Goal: Task Accomplishment & Management: Complete application form

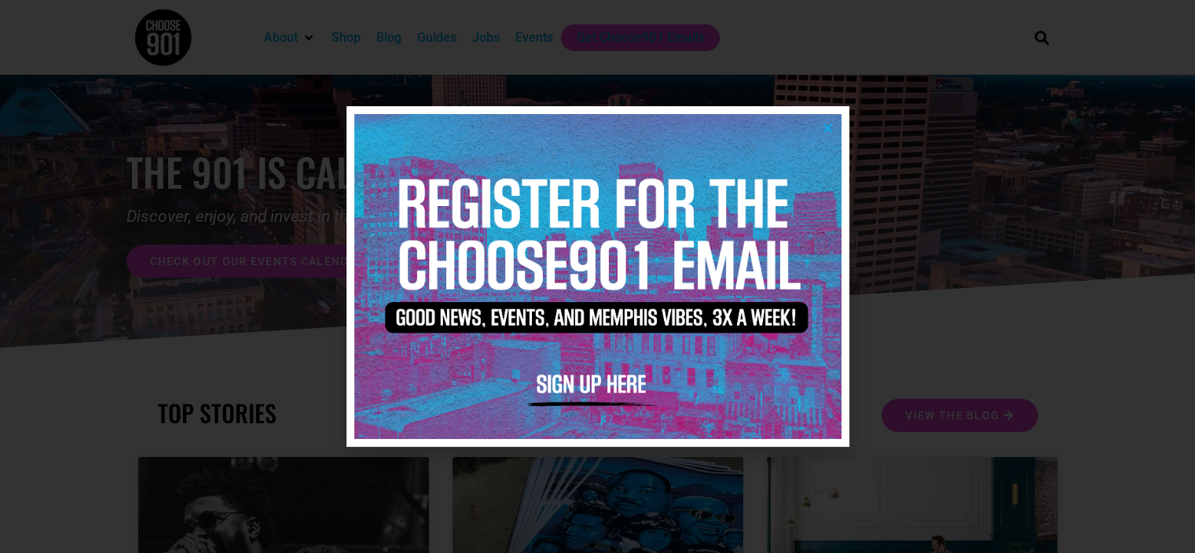
click at [822, 127] on icon "Close" at bounding box center [828, 128] width 12 height 12
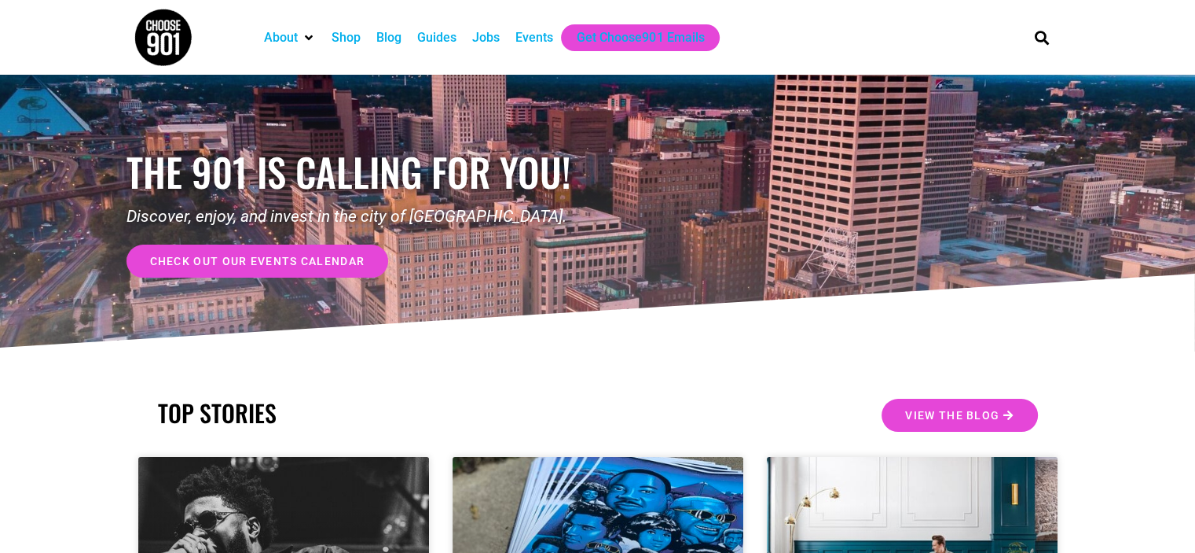
click at [478, 31] on div "Jobs" at bounding box center [486, 37] width 28 height 19
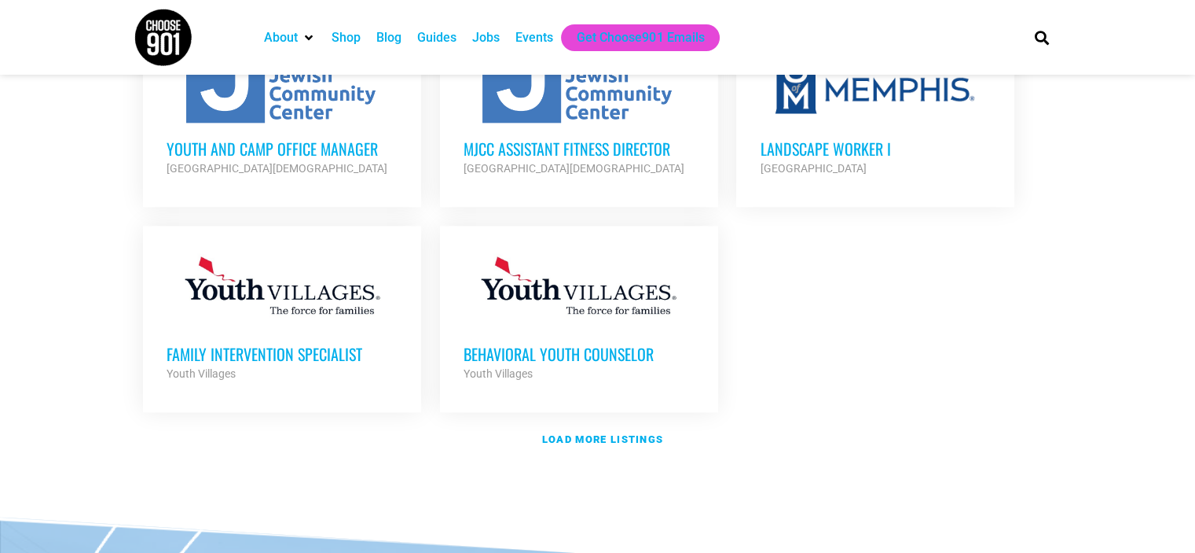
scroll to position [1858, 0]
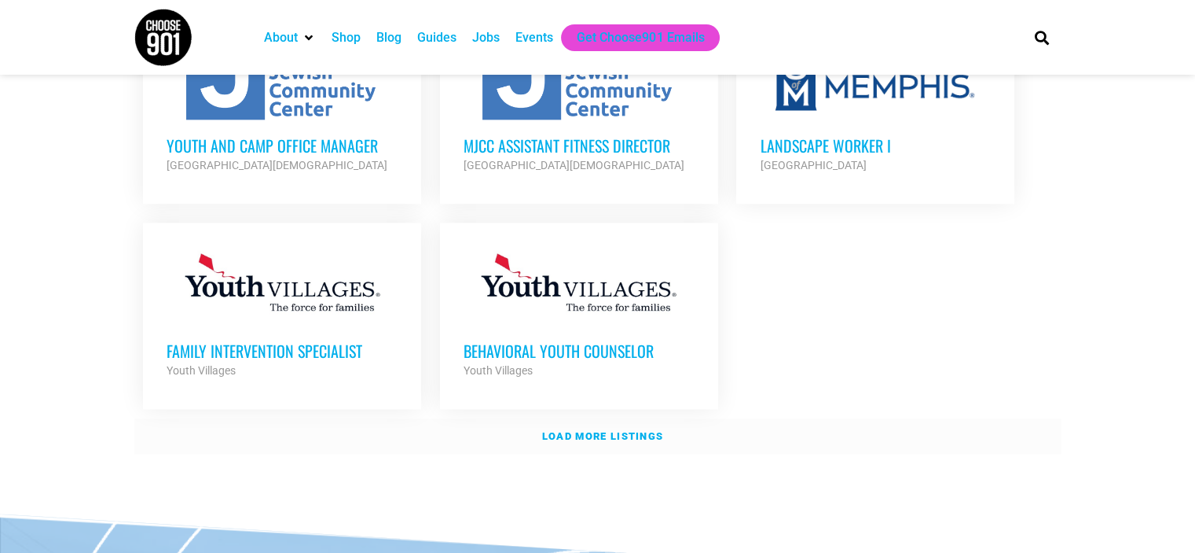
click at [591, 430] on strong "Load more listings" at bounding box center [602, 436] width 121 height 12
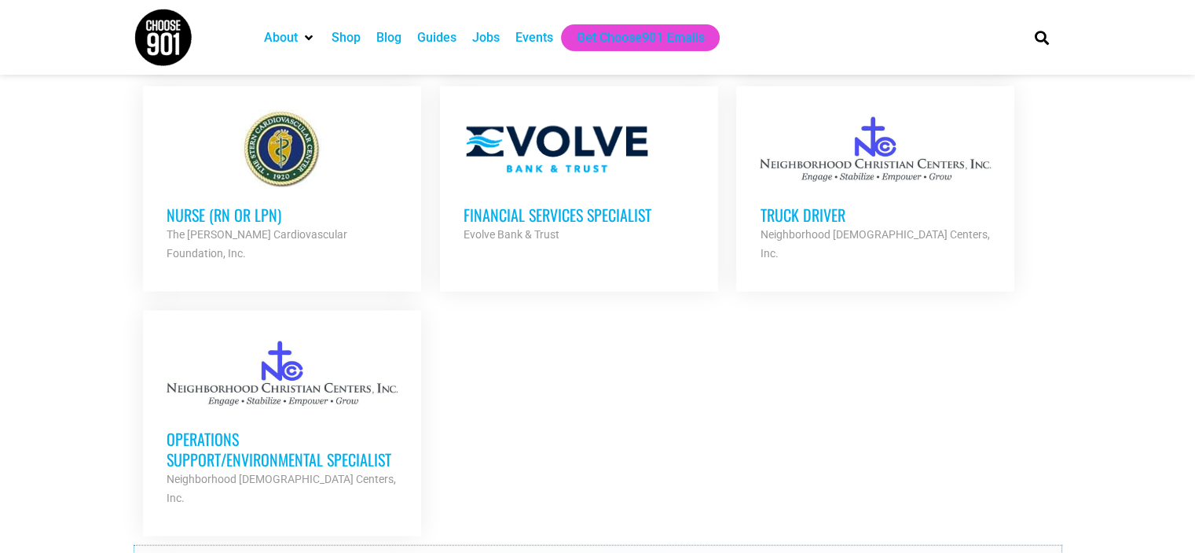
scroll to position [3463, 0]
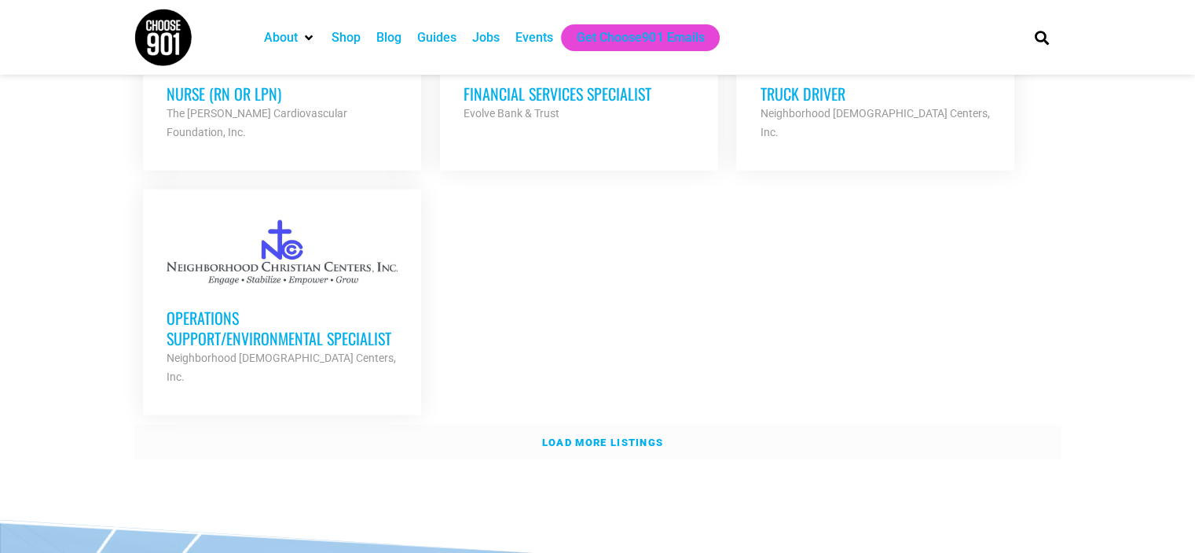
click at [803, 424] on link "Load more listings" at bounding box center [597, 442] width 927 height 36
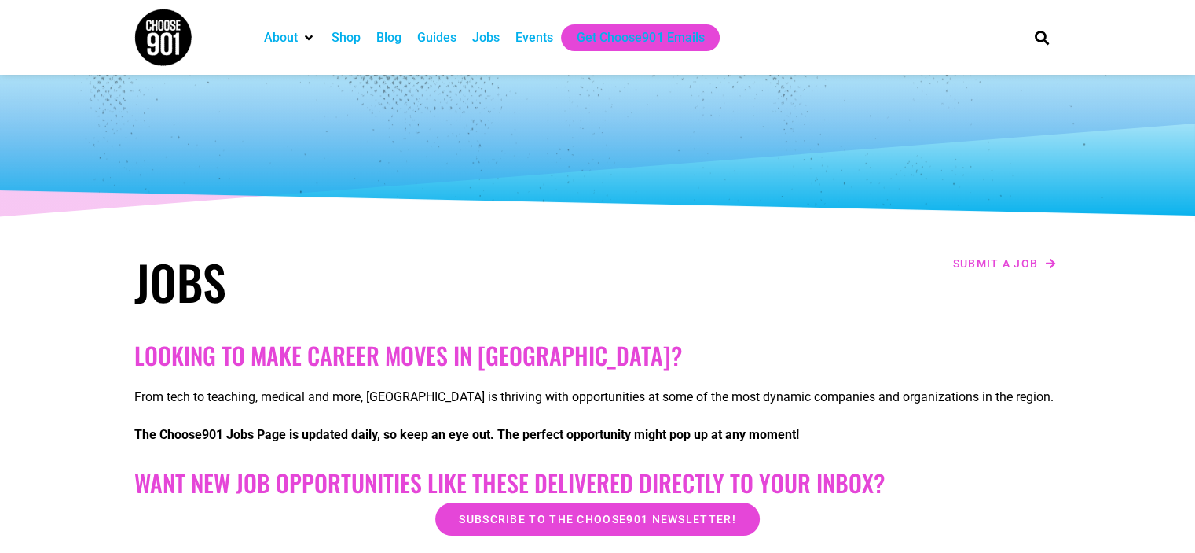
scroll to position [0, 0]
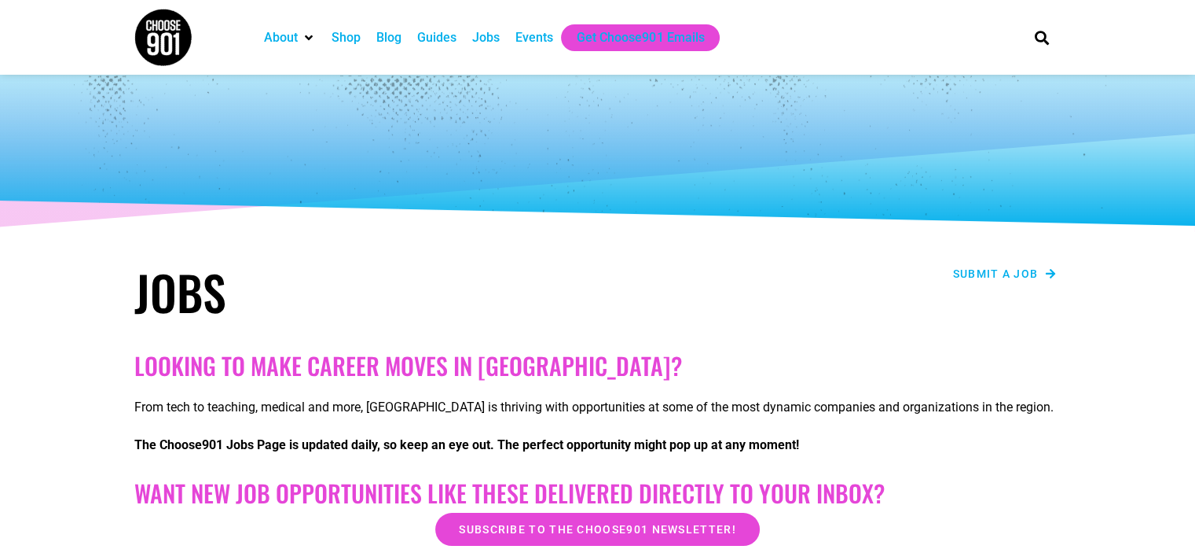
click at [1036, 281] on link "Submit a job" at bounding box center [1005, 273] width 113 height 20
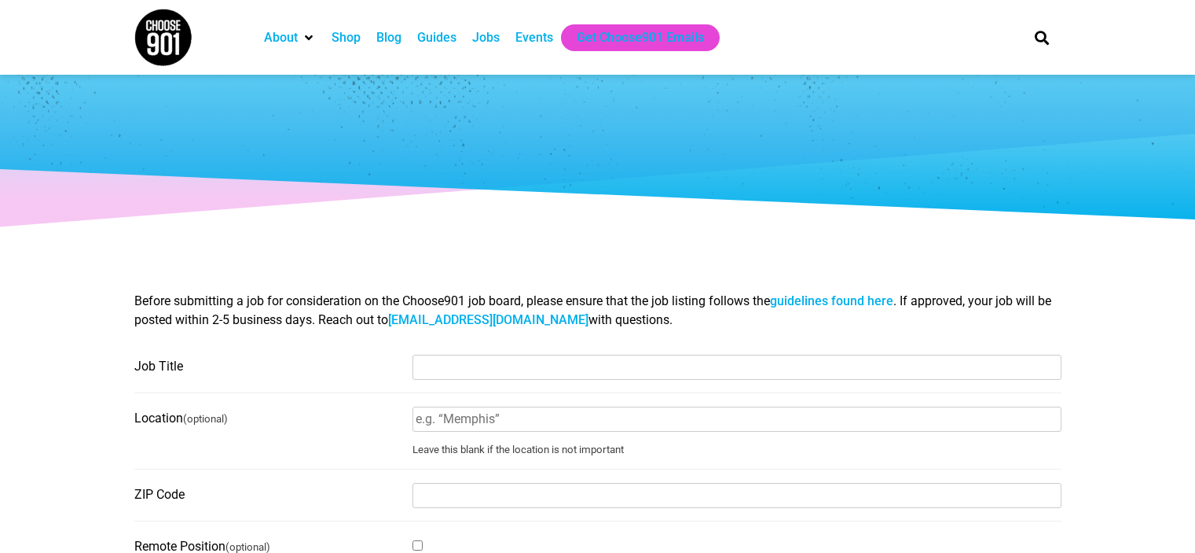
select select
click at [442, 374] on input "Job Title" at bounding box center [737, 366] width 649 height 25
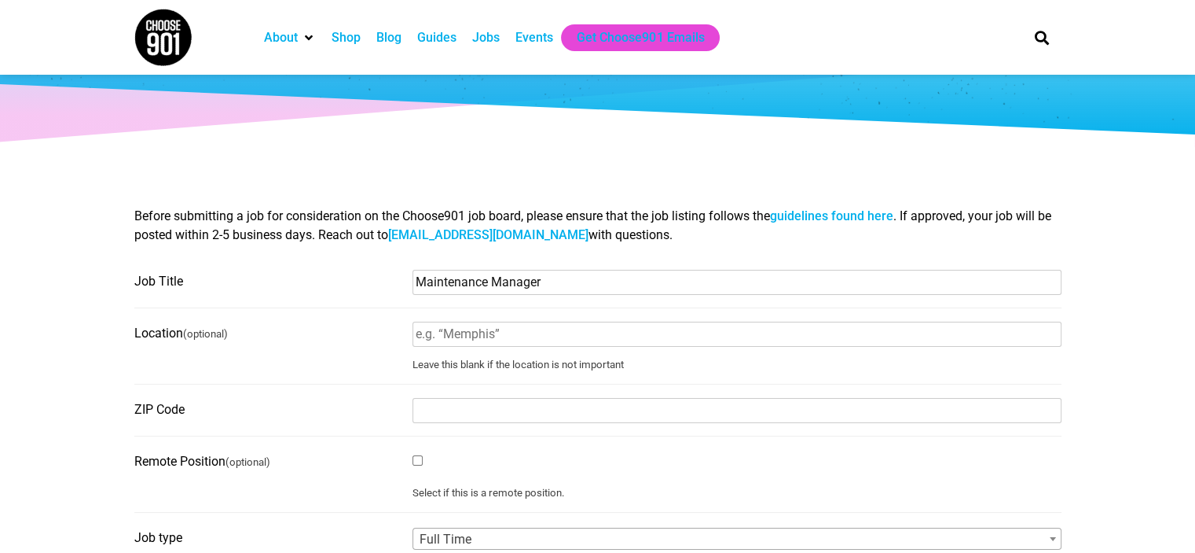
scroll to position [85, 0]
type input "Maintenance Manager"
click at [488, 336] on input "Location (optional)" at bounding box center [737, 333] width 649 height 25
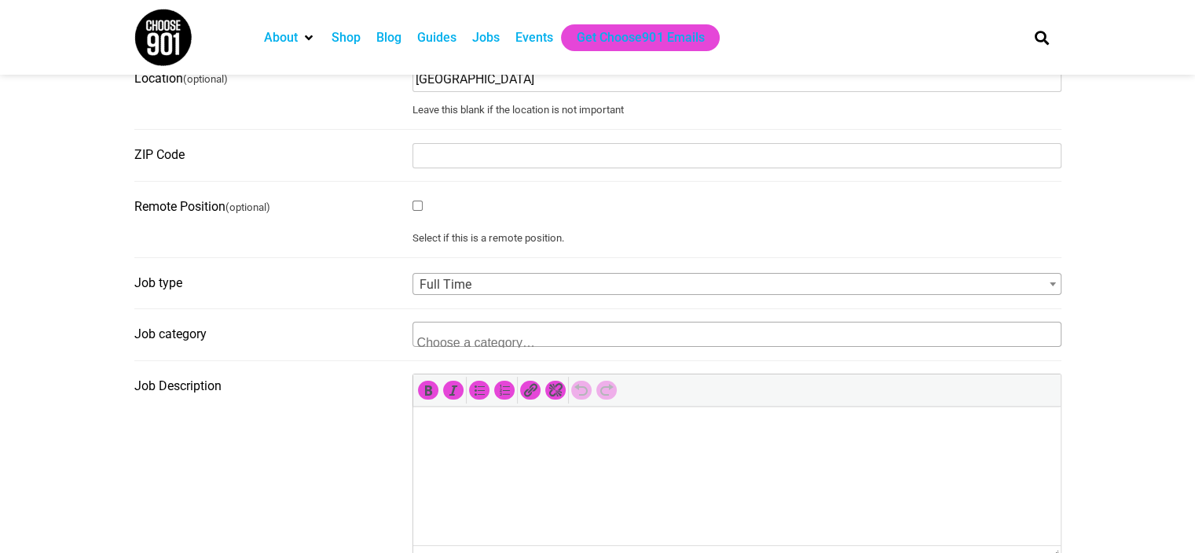
scroll to position [354, 0]
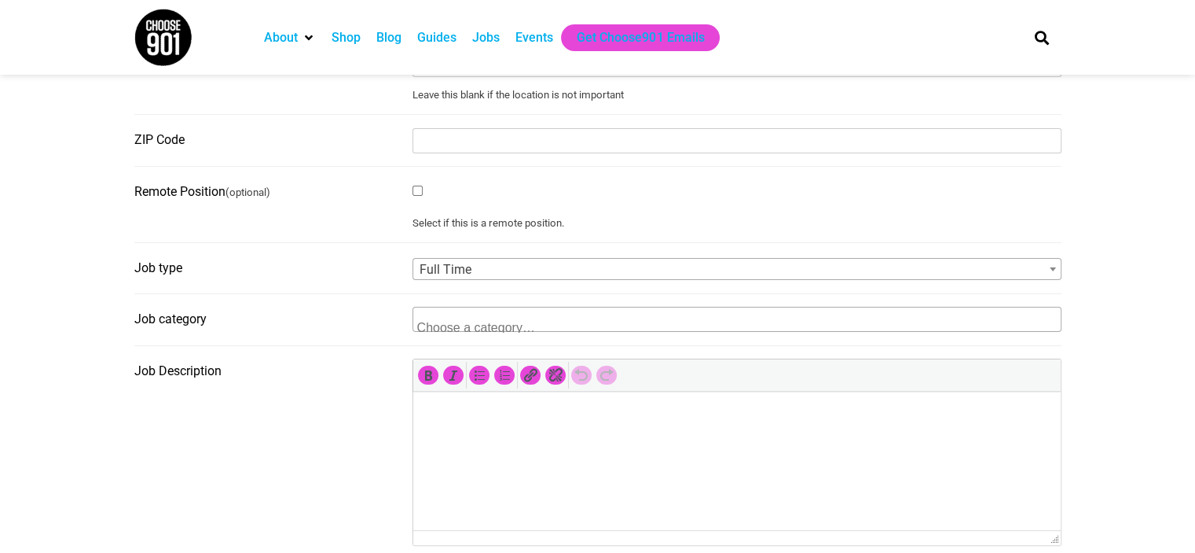
type input "[GEOGRAPHIC_DATA]"
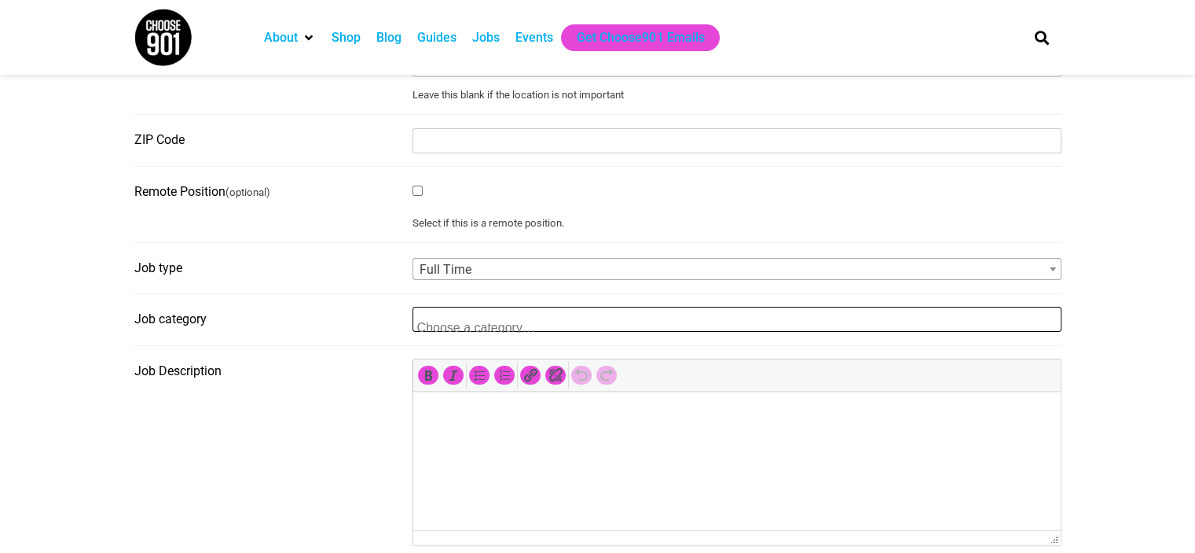
click at [464, 331] on textarea "Search" at bounding box center [493, 325] width 152 height 14
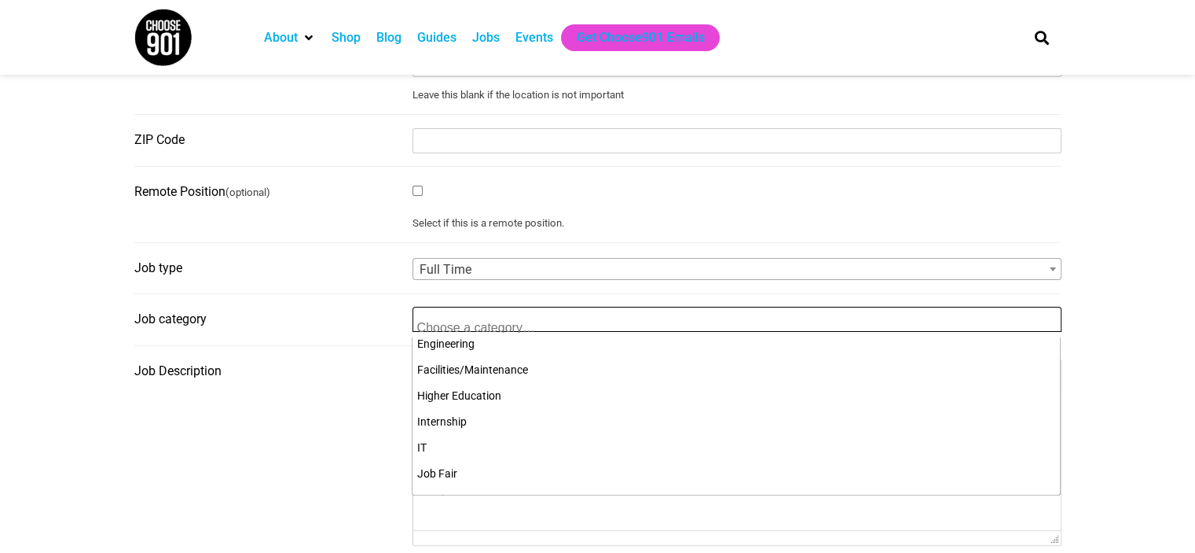
scroll to position [269, 0]
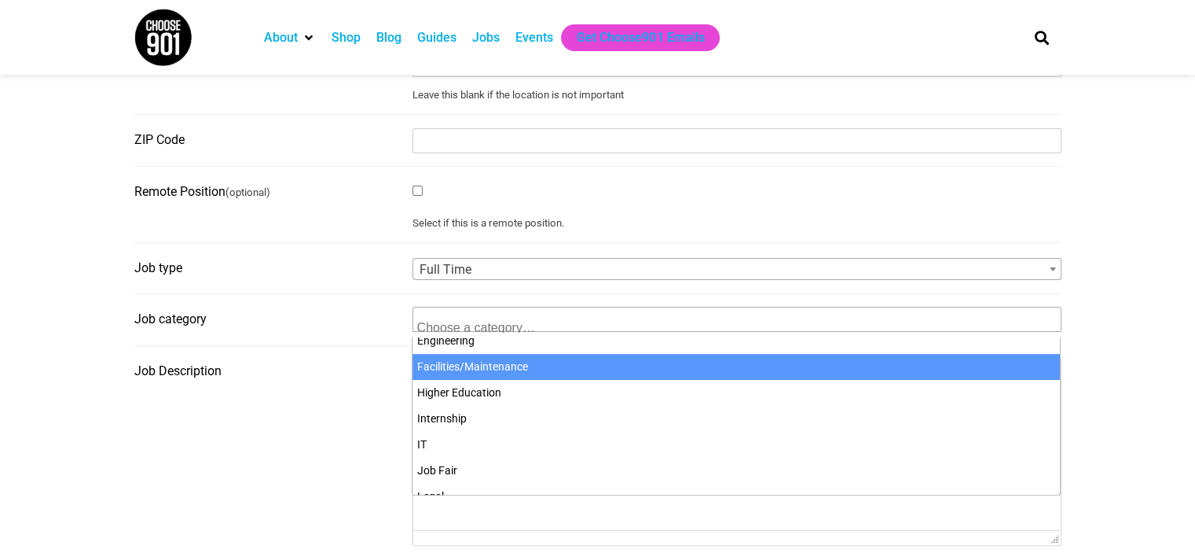
select select "4704"
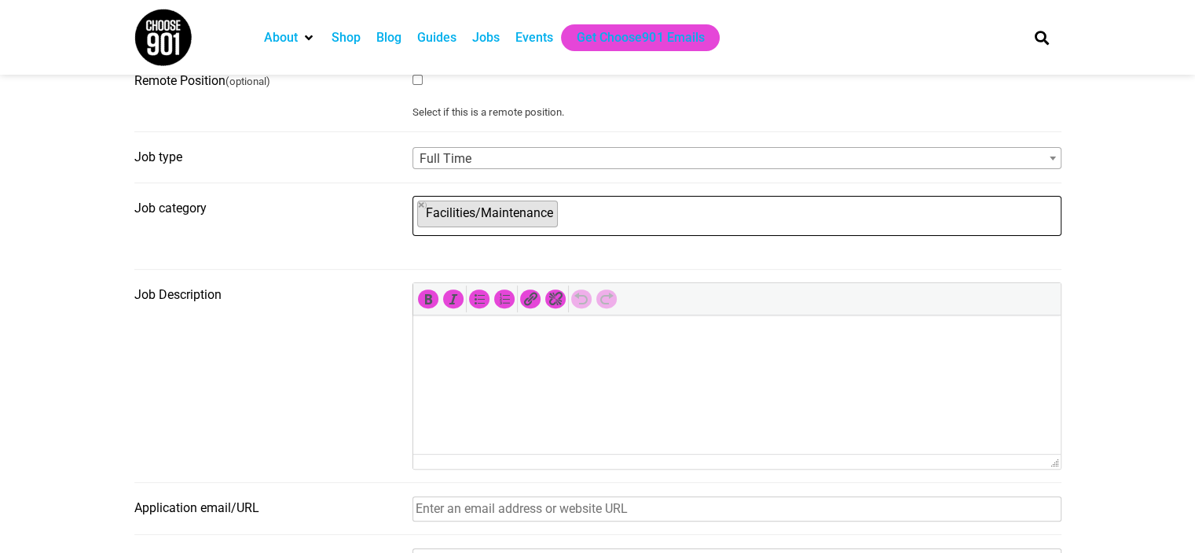
scroll to position [513, 0]
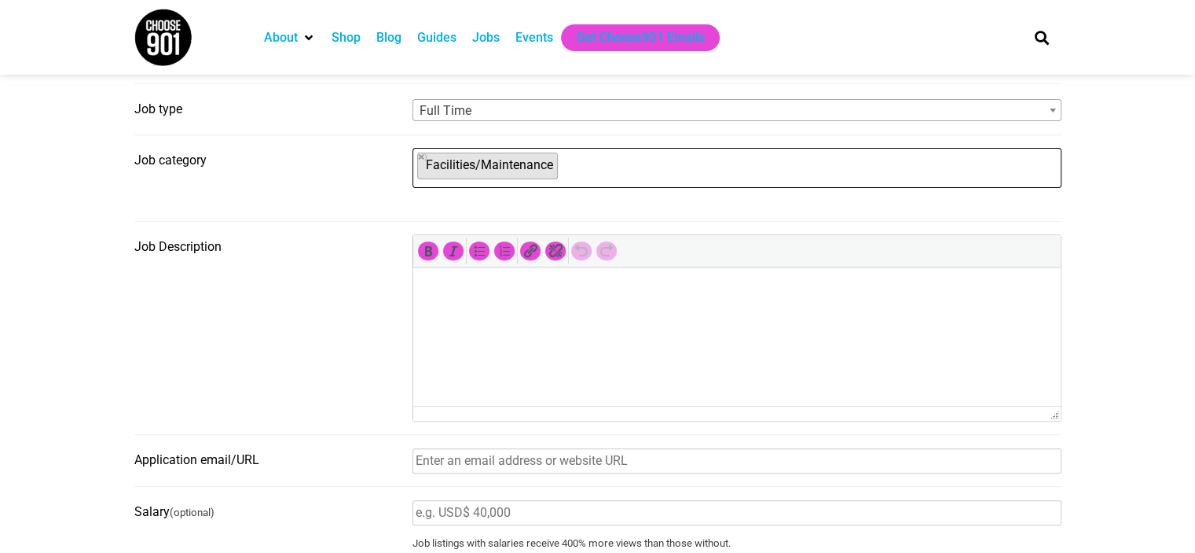
click at [589, 182] on ul "× Facilities/Maintenance" at bounding box center [735, 166] width 644 height 35
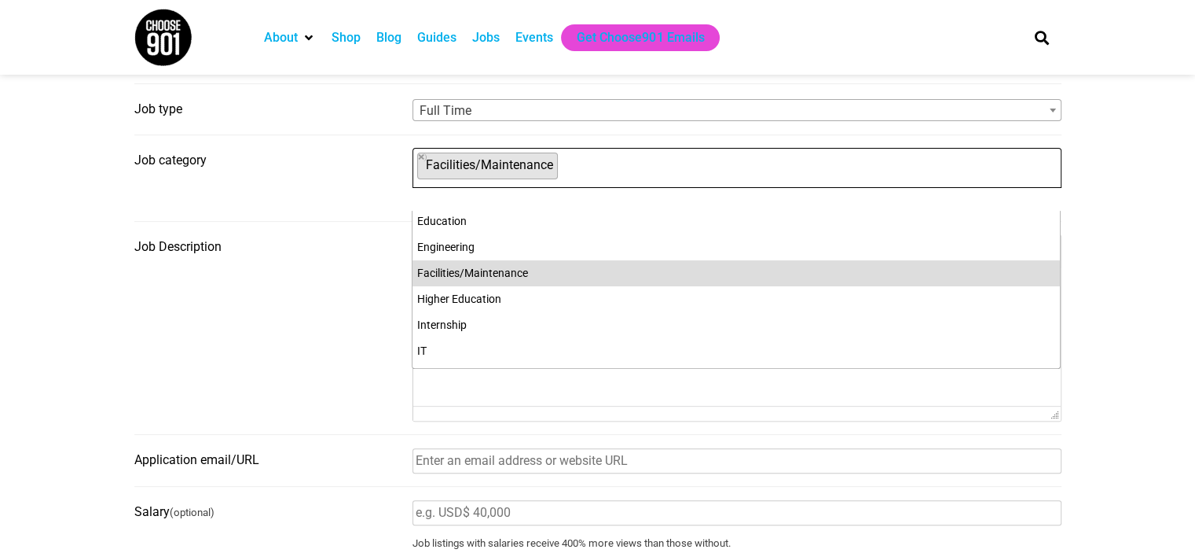
scroll to position [226, 0]
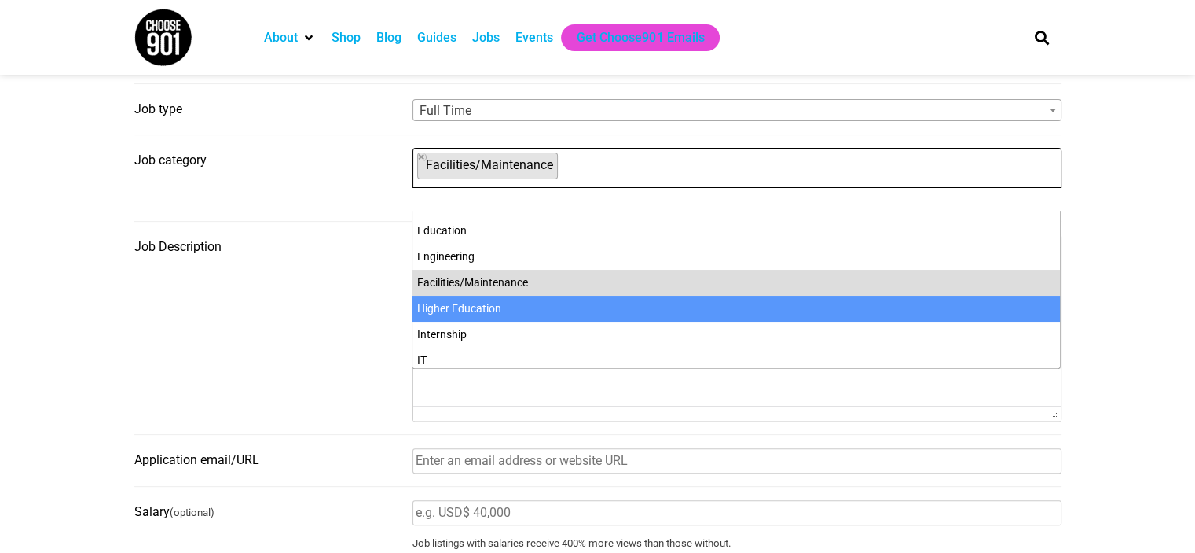
click at [333, 310] on fieldset "Job Description" at bounding box center [597, 334] width 927 height 200
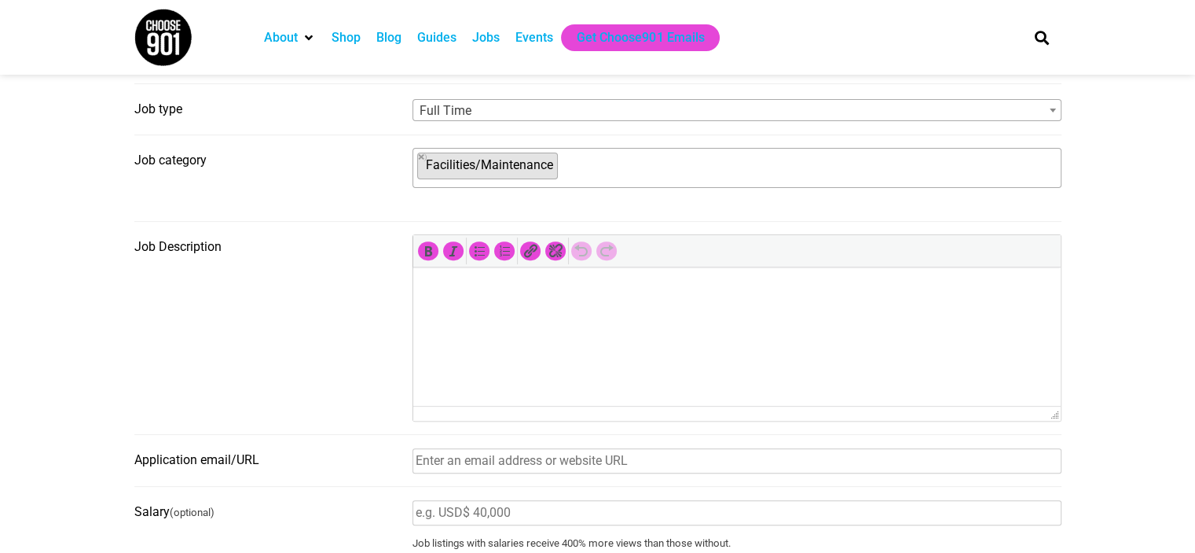
click at [556, 311] on html at bounding box center [737, 289] width 648 height 44
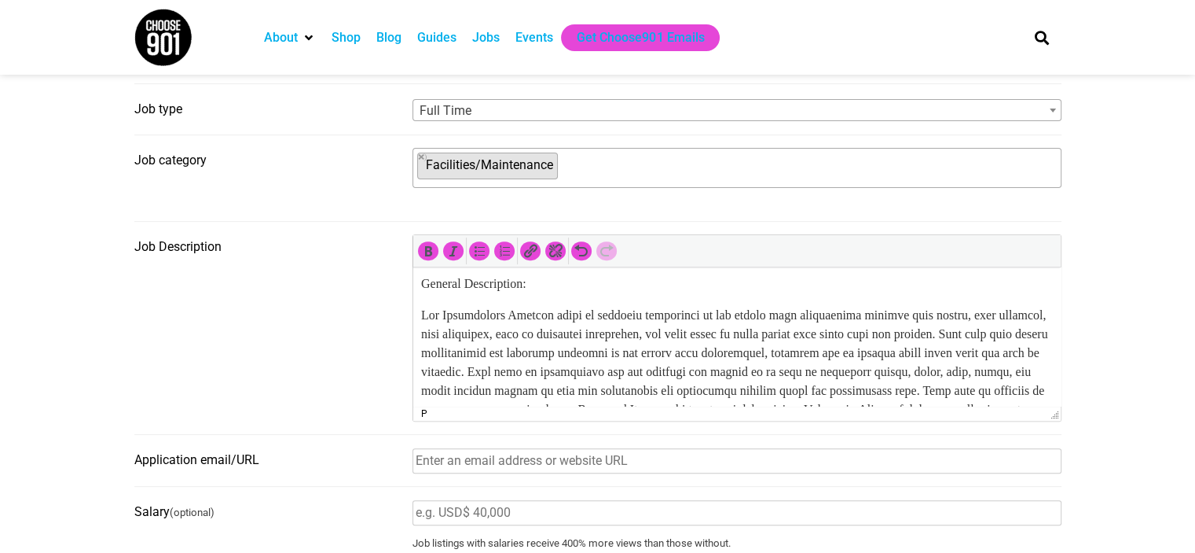
scroll to position [0, 0]
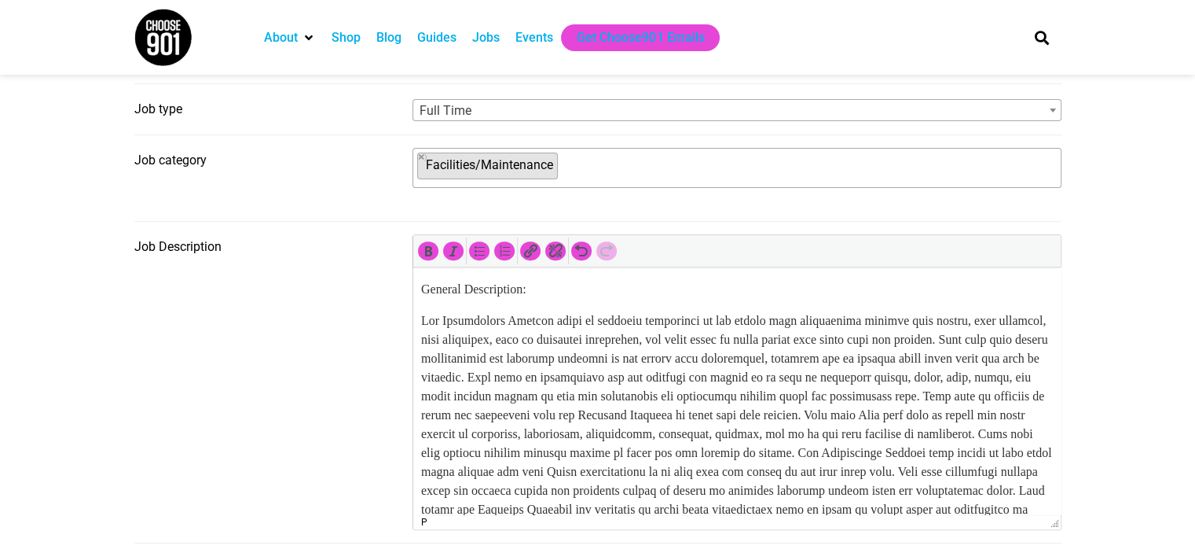
drag, startPoint x: 1056, startPoint y: 420, endPoint x: 1056, endPoint y: 537, distance: 117.1
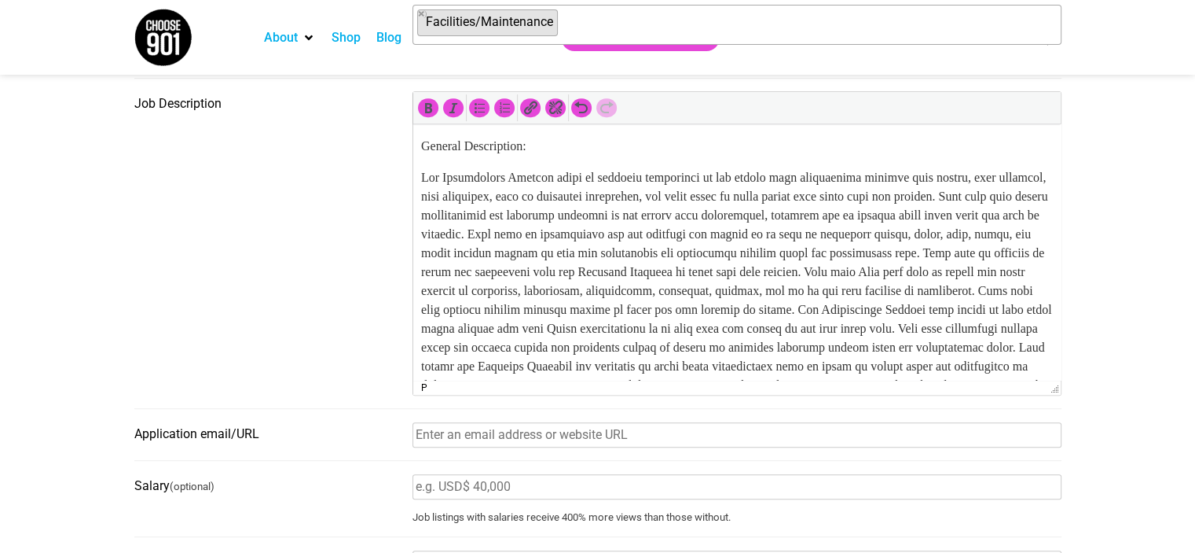
scroll to position [660, 0]
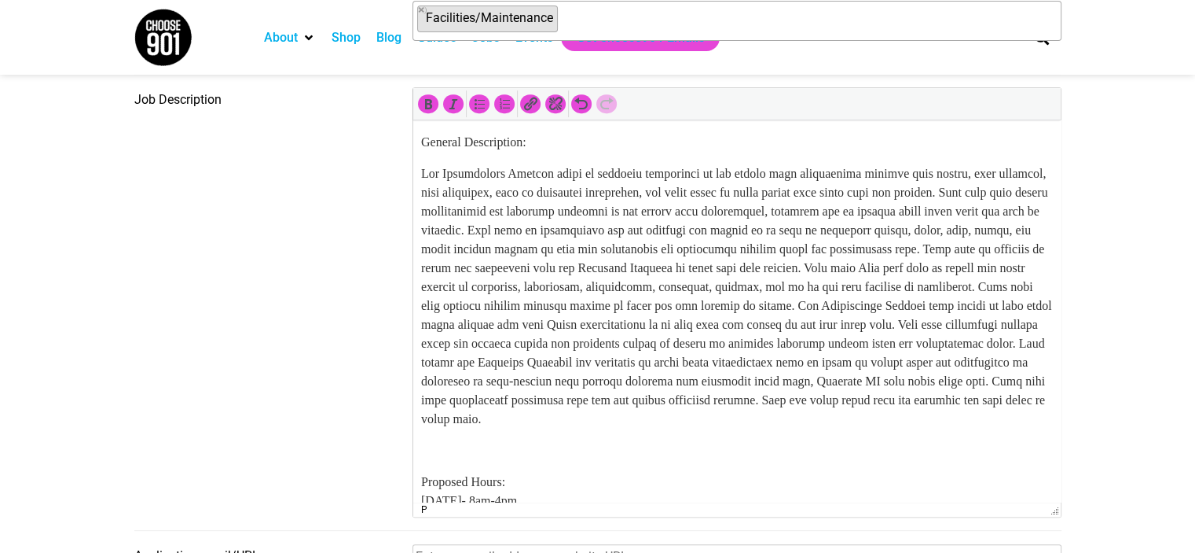
drag, startPoint x: 1059, startPoint y: 391, endPoint x: 1070, endPoint y: 517, distance: 126.2
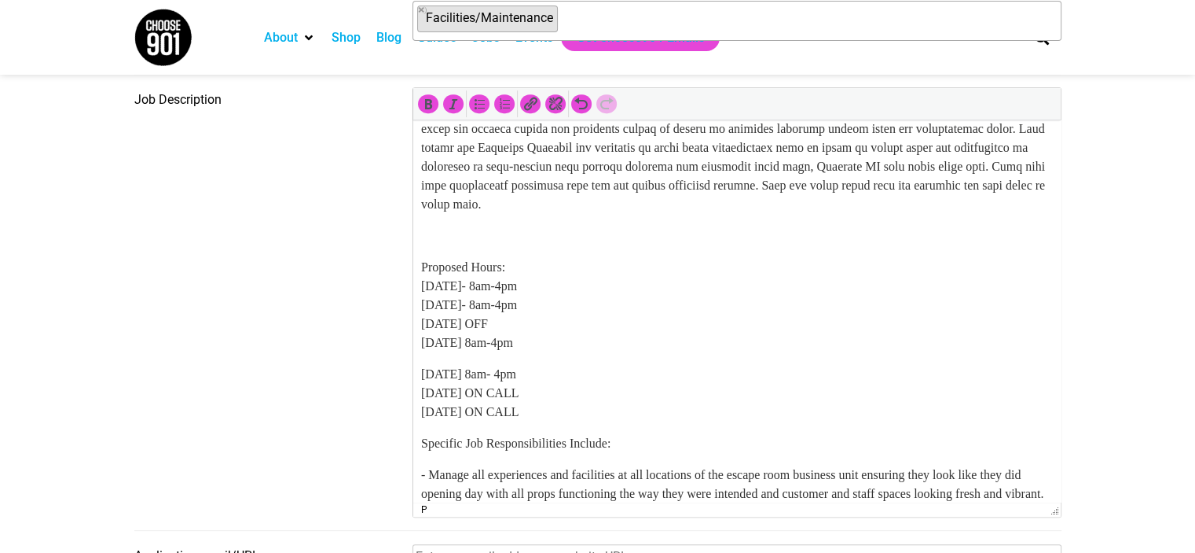
scroll to position [214, 0]
click at [544, 246] on p at bounding box center [736, 236] width 632 height 19
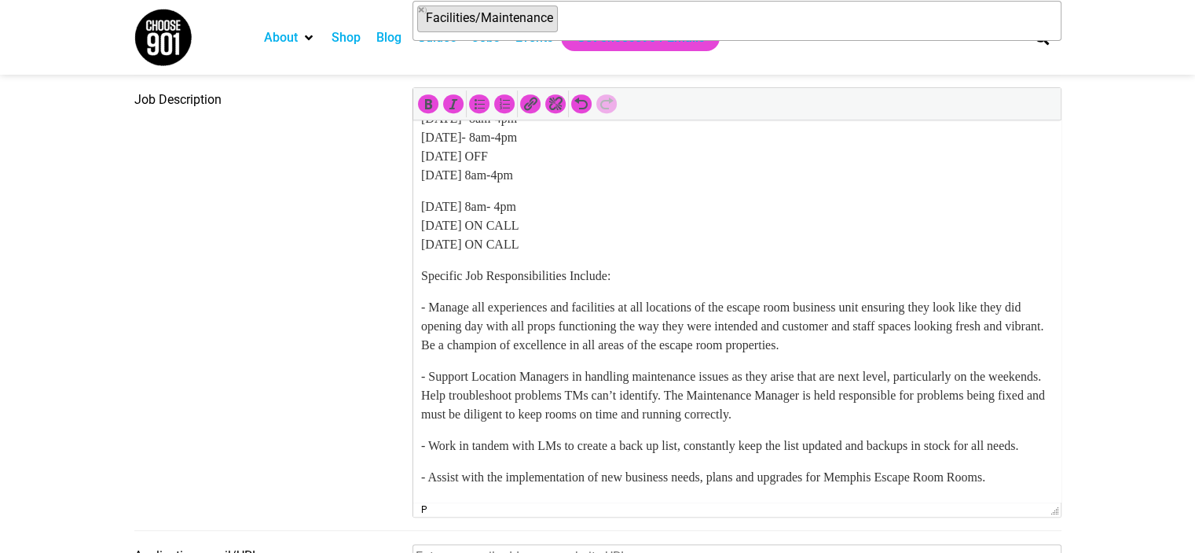
scroll to position [385, 0]
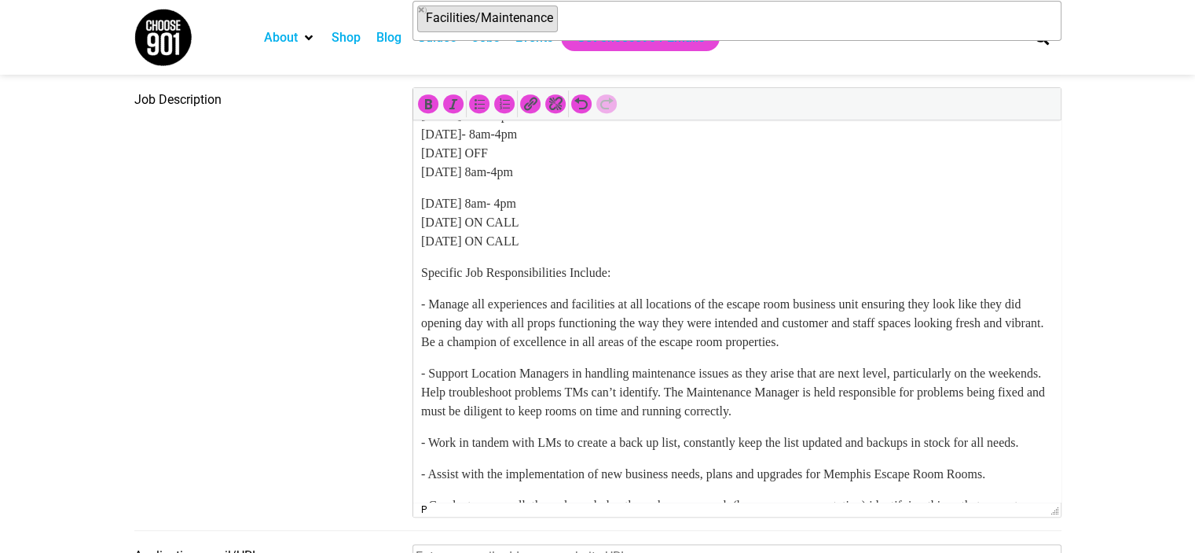
click at [420, 288] on html "General Description: Proposed Hours: Monday- 8am-4pm Tuesday- 8am-4pm Wednesday…" at bounding box center [737, 496] width 648 height 1522
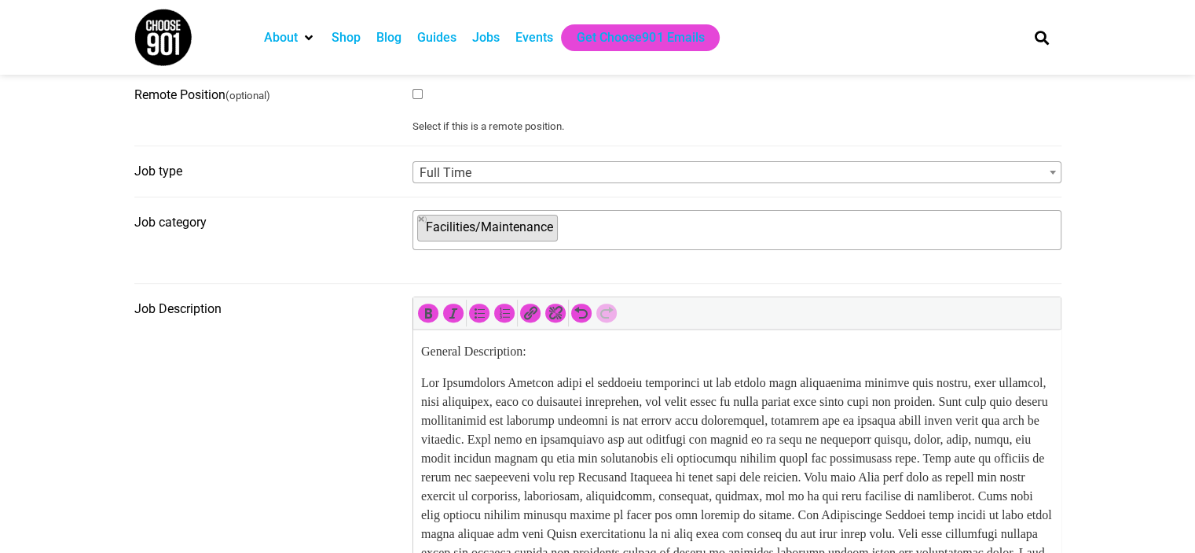
scroll to position [458, 0]
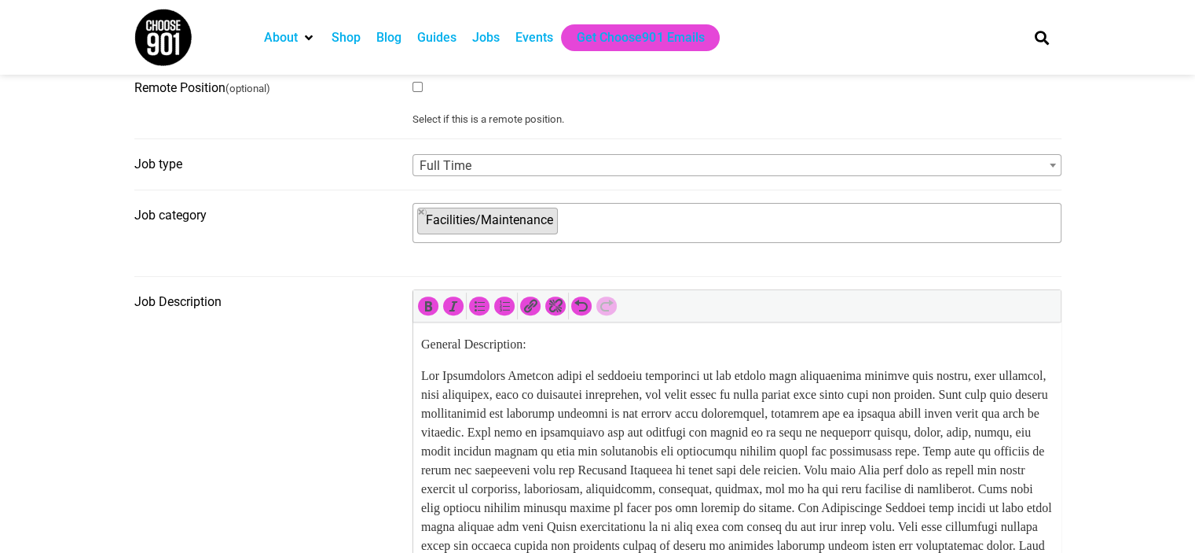
click at [421, 341] on p "General Description:" at bounding box center [736, 344] width 632 height 19
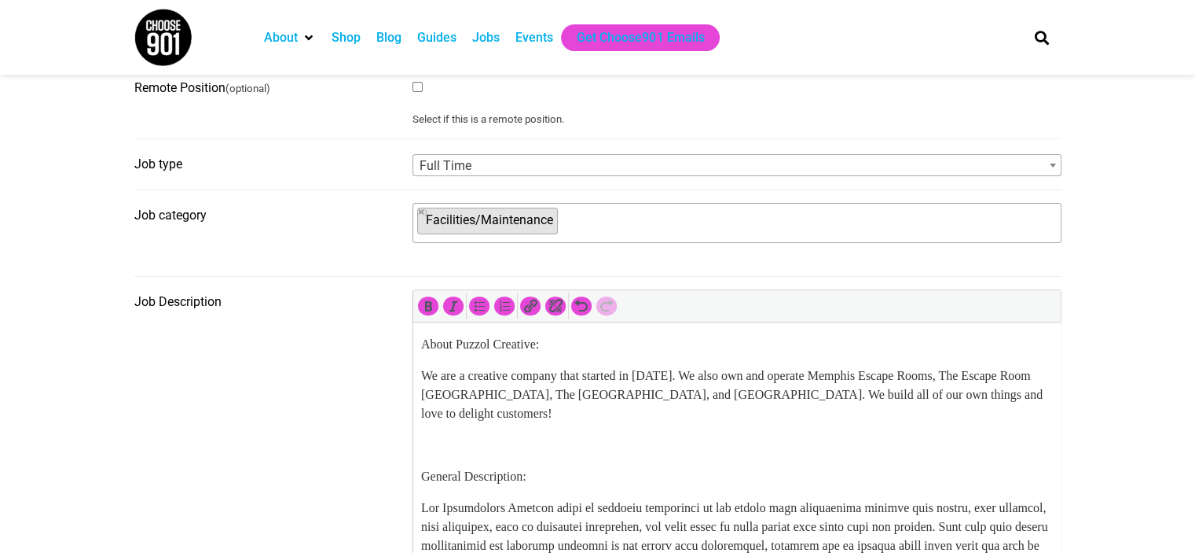
click at [720, 373] on p "We are a creative company that started in 2015. We also own and operate Memphis…" at bounding box center [736, 394] width 632 height 57
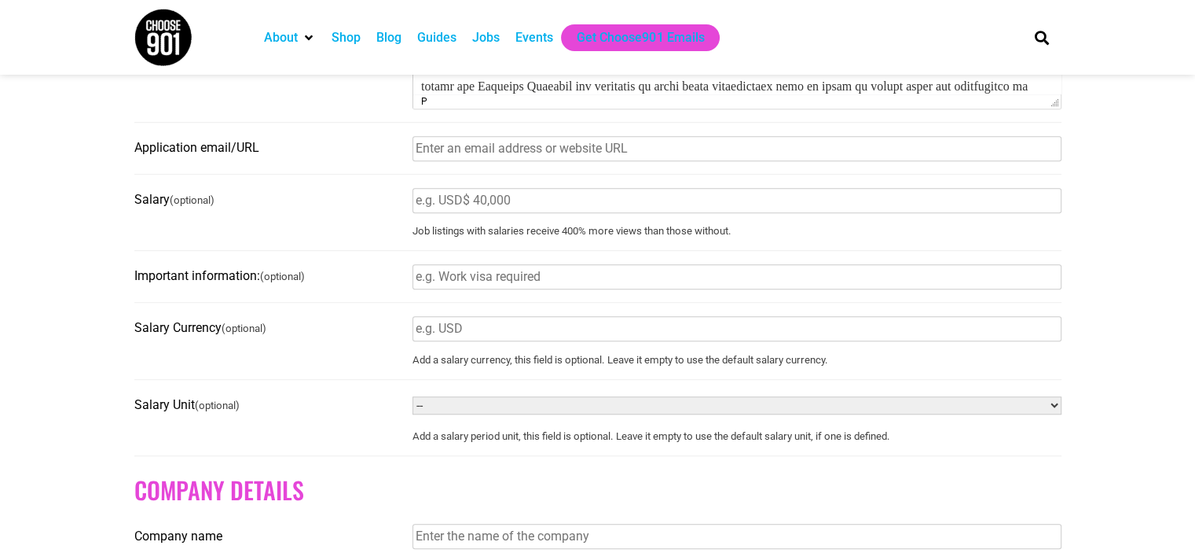
scroll to position [1074, 0]
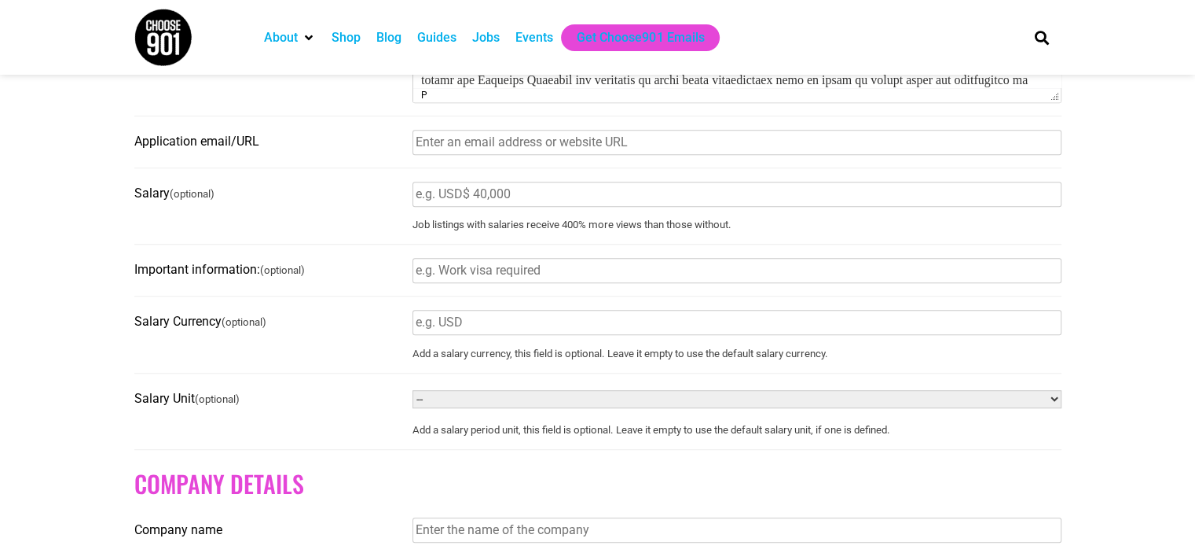
click at [453, 151] on input "Application email/URL" at bounding box center [737, 142] width 649 height 25
type input "mallory@puzzolcreative.com"
click at [538, 193] on input "Salary (optional)" at bounding box center [737, 194] width 649 height 25
type input "$42,000-$52,000"
click at [536, 273] on input "Important information: (optional)" at bounding box center [737, 270] width 649 height 25
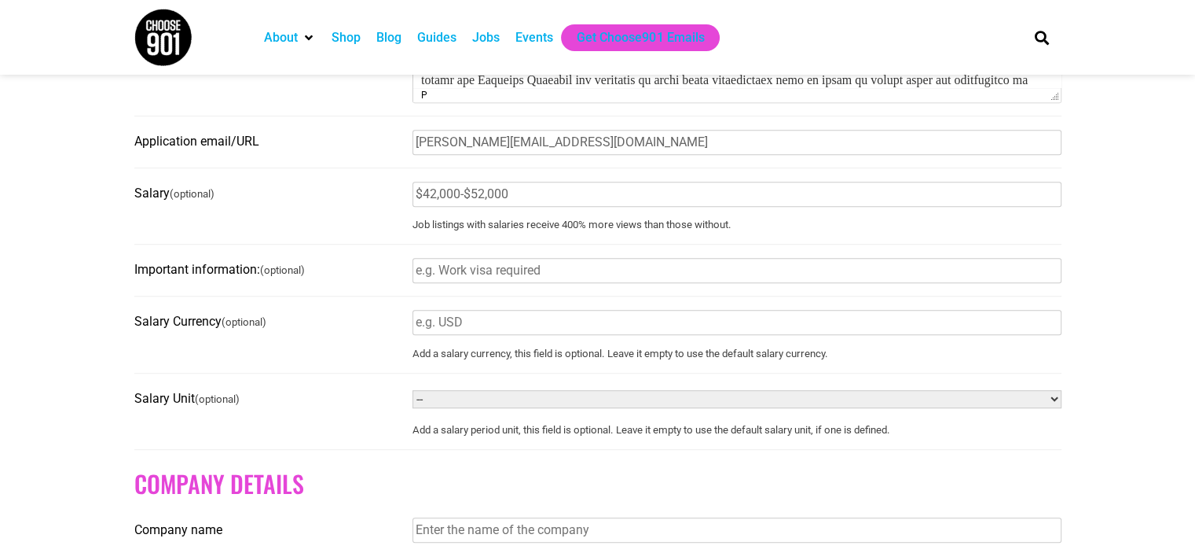
click at [523, 321] on input "Salary Currency (optional)" at bounding box center [737, 322] width 649 height 25
click at [482, 408] on select "-- Year Month Week Day Hour" at bounding box center [737, 399] width 649 height 18
select select "YEAR"
click at [413, 397] on select "-- Year Month Week Day Hour" at bounding box center [737, 399] width 649 height 18
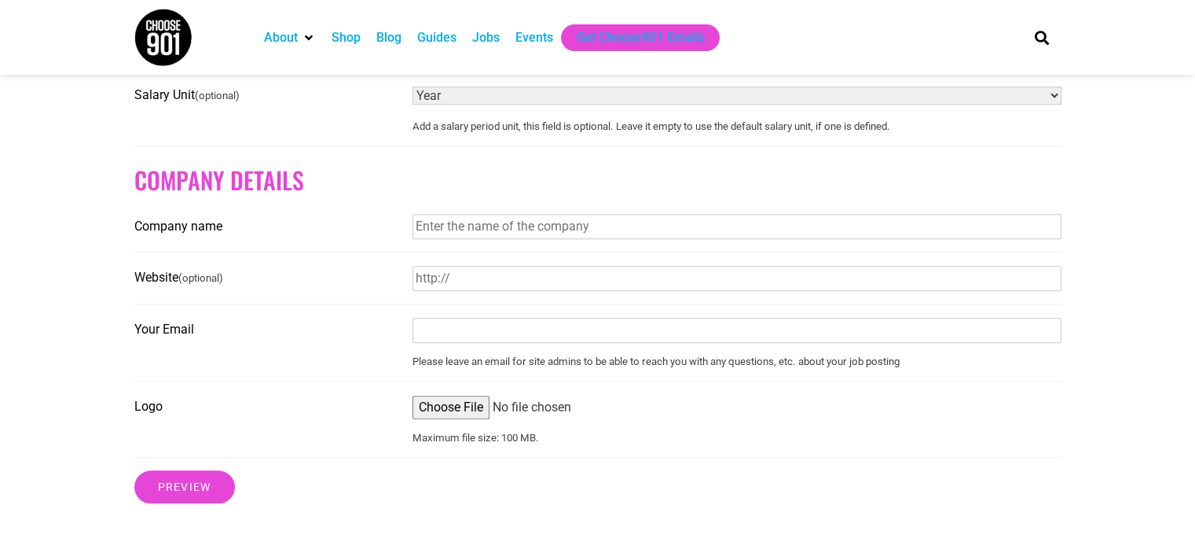
scroll to position [1380, 0]
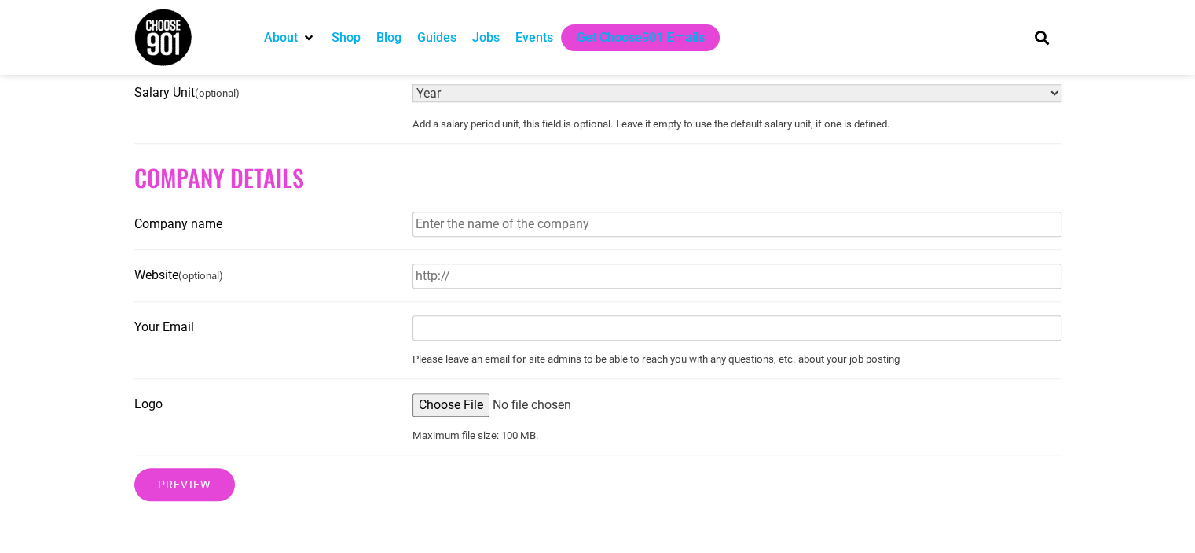
click at [458, 232] on input "Company name" at bounding box center [737, 223] width 649 height 25
type input "Puzzol Creative"
click at [494, 281] on input "Website (optional)" at bounding box center [737, 275] width 649 height 25
type input "https://puzzolcreative.com"
click at [510, 331] on input "Your Email" at bounding box center [737, 327] width 649 height 25
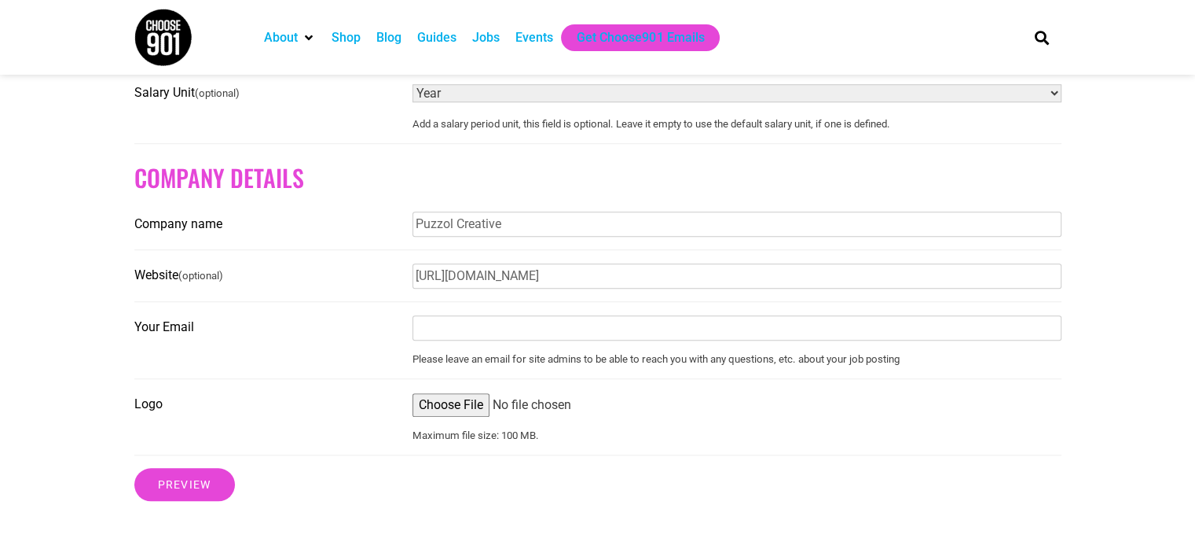
type input "mallory@puzzolcreative.com"
click at [472, 407] on input "Logo" at bounding box center [737, 405] width 649 height 24
type input "C:\fakepath\puzzol-logo-full-color.png"
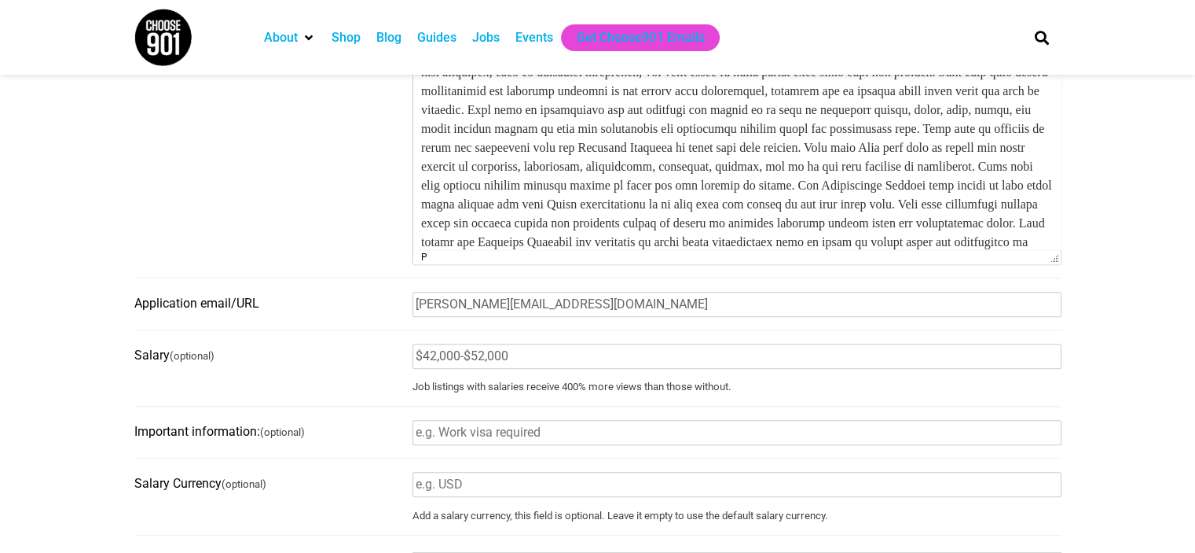
scroll to position [948, 0]
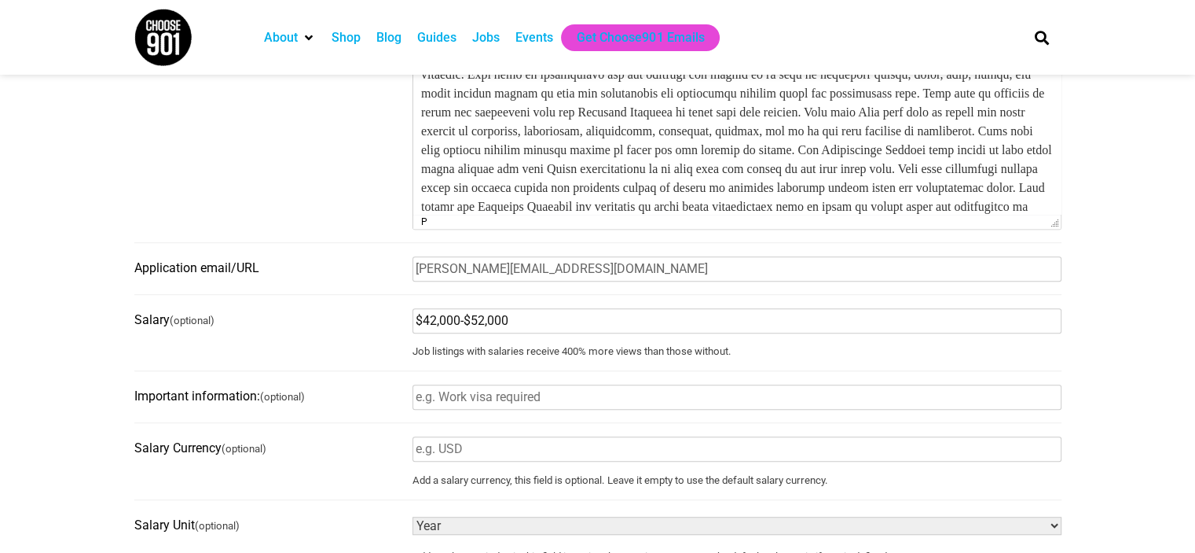
click at [479, 330] on input "$42,000-$52,000" at bounding box center [737, 320] width 649 height 25
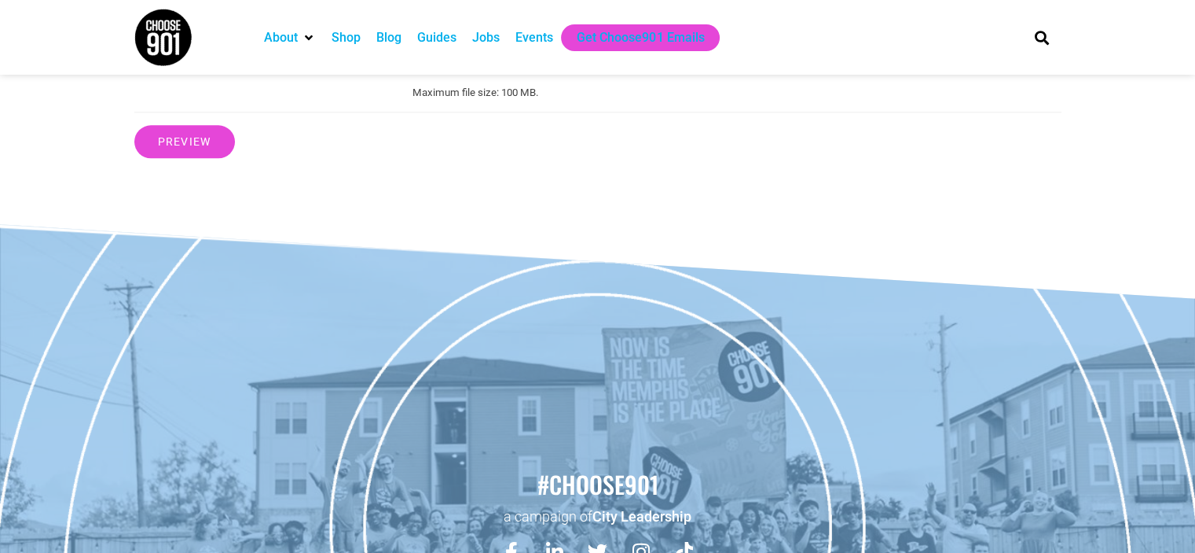
scroll to position [1724, 0]
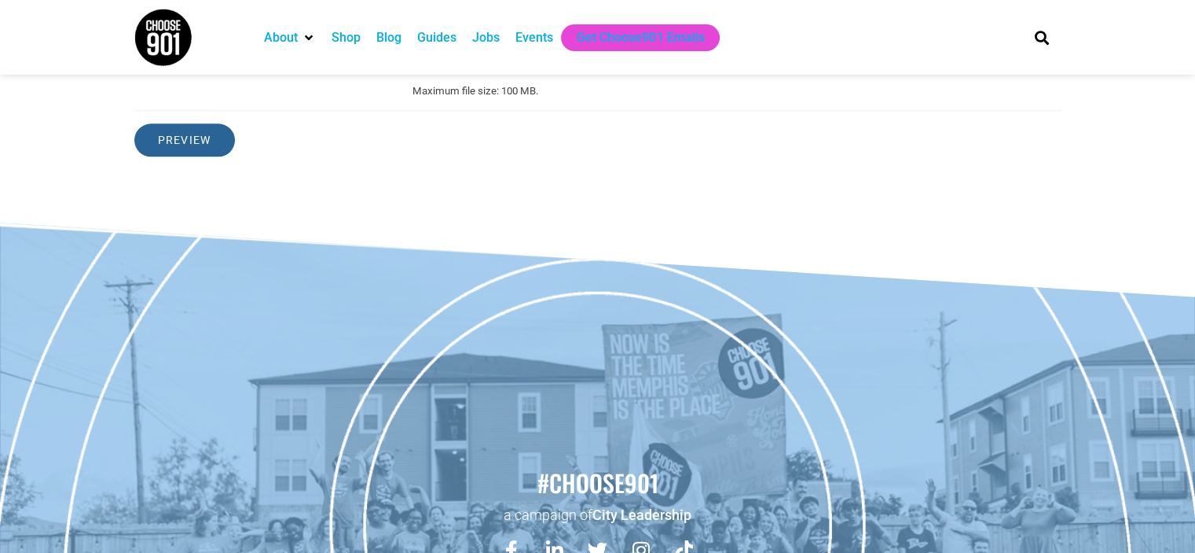
type input "$42,000-$55,000"
click at [200, 152] on input "Preview" at bounding box center [184, 139] width 101 height 33
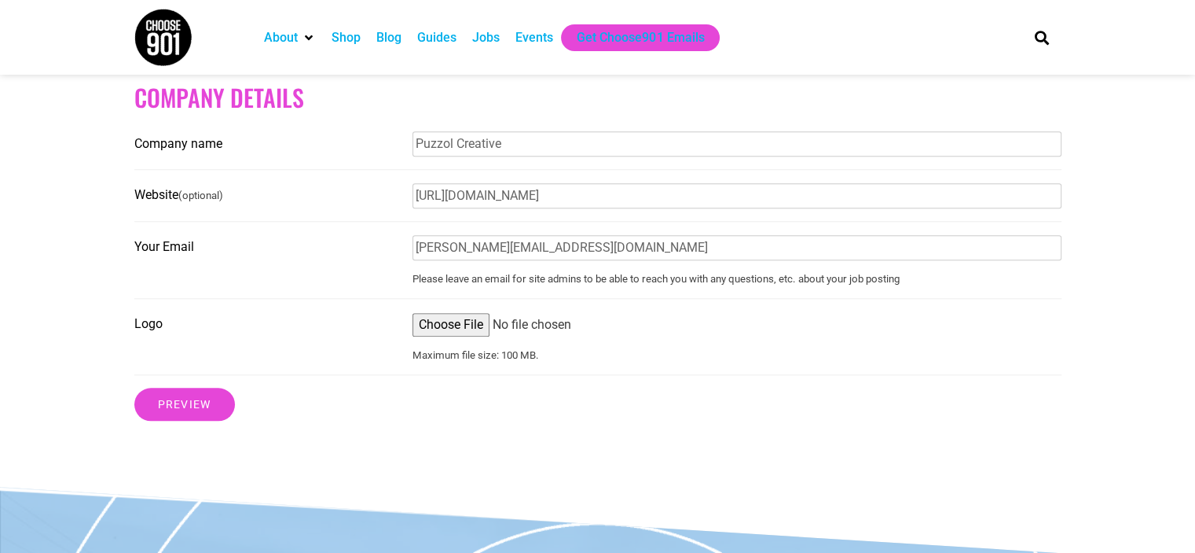
scroll to position [1543, 0]
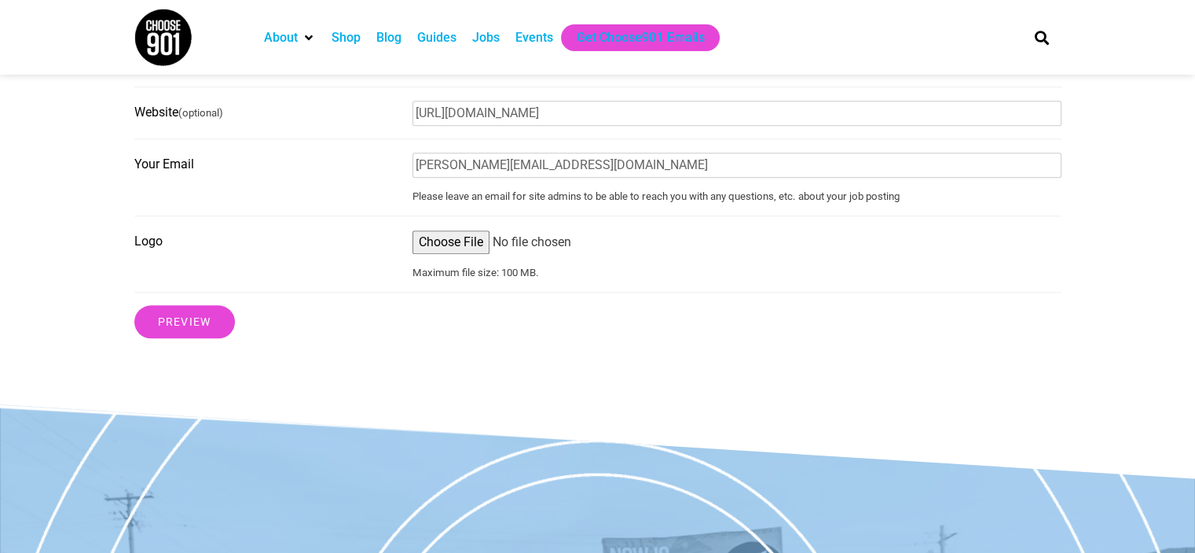
type input "38134"
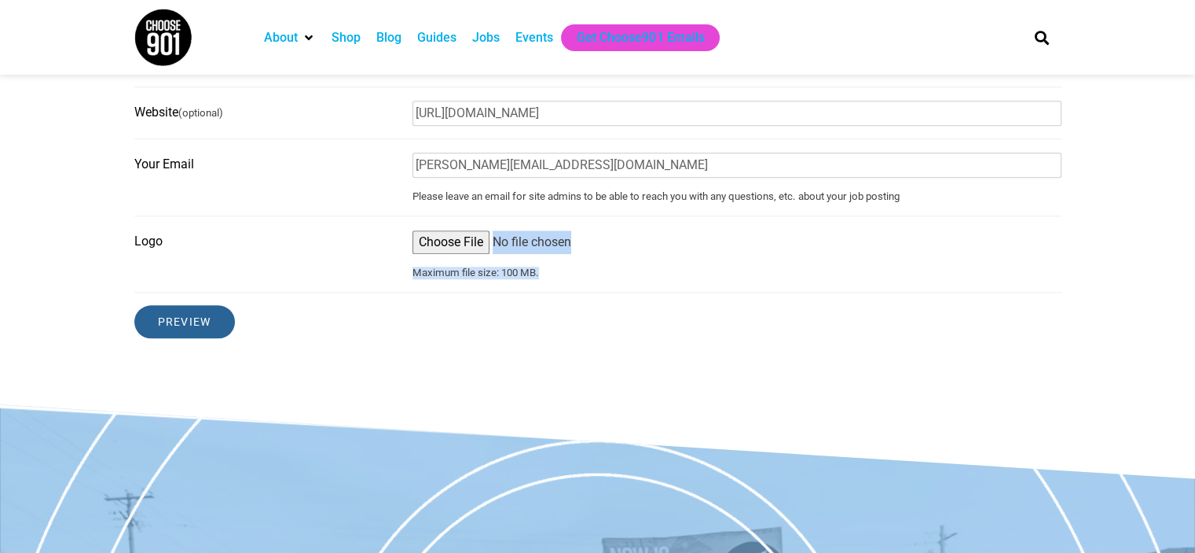
drag, startPoint x: 296, startPoint y: 288, endPoint x: 201, endPoint y: 320, distance: 100.4
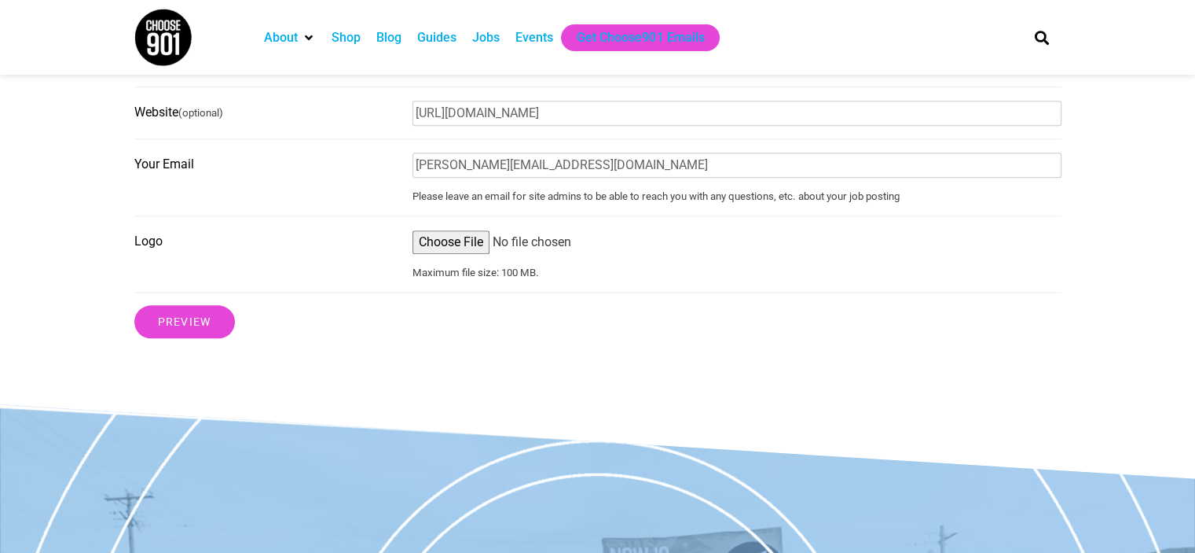
click at [194, 338] on input "Preview" at bounding box center [184, 321] width 101 height 33
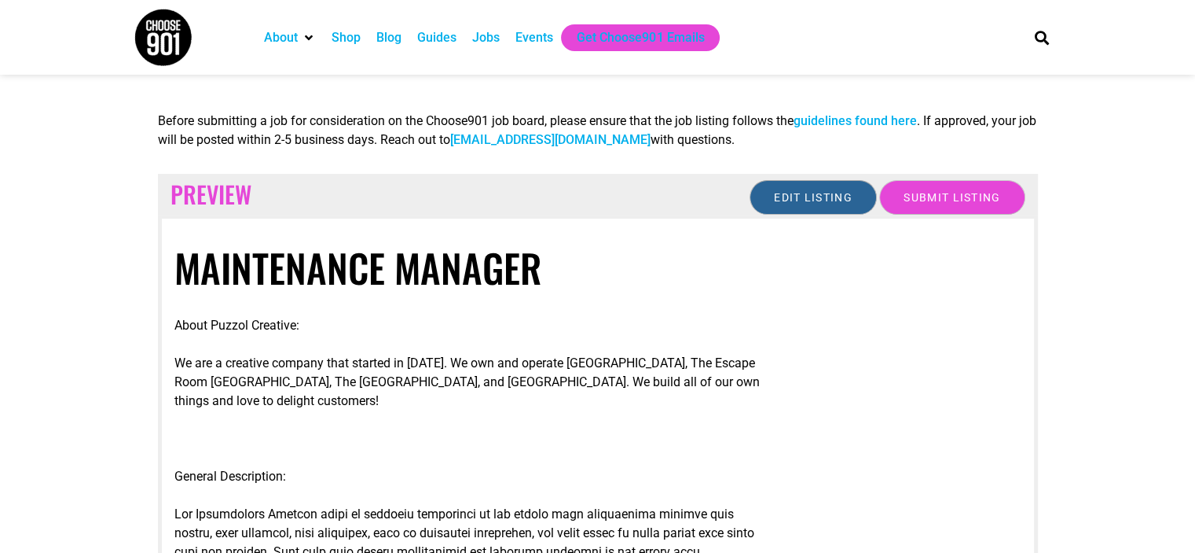
click at [802, 205] on input "Edit listing" at bounding box center [813, 197] width 127 height 35
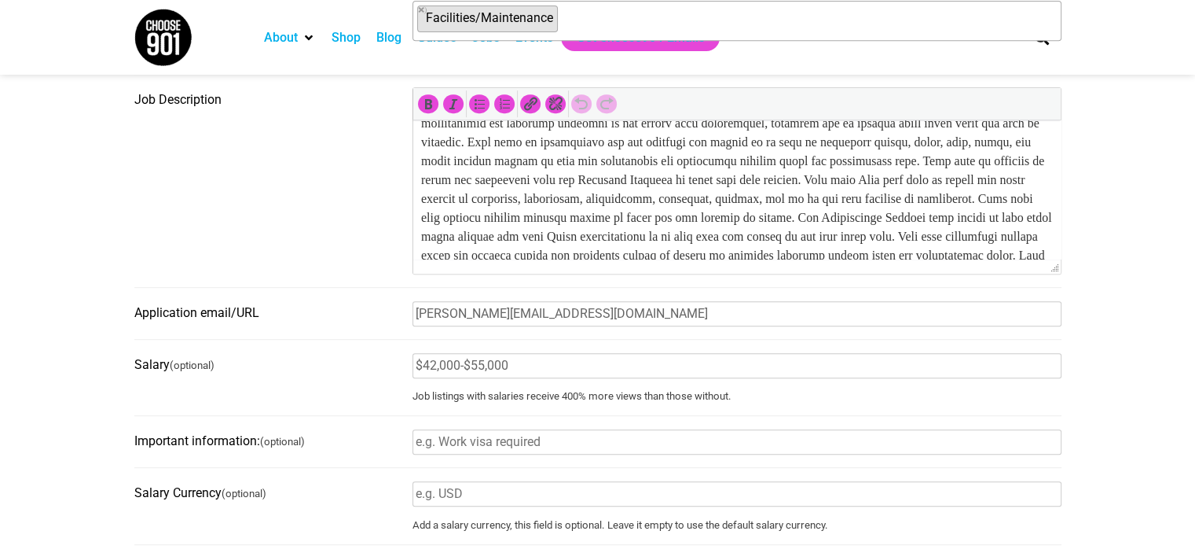
scroll to position [220, 0]
click at [750, 196] on p at bounding box center [736, 208] width 632 height 264
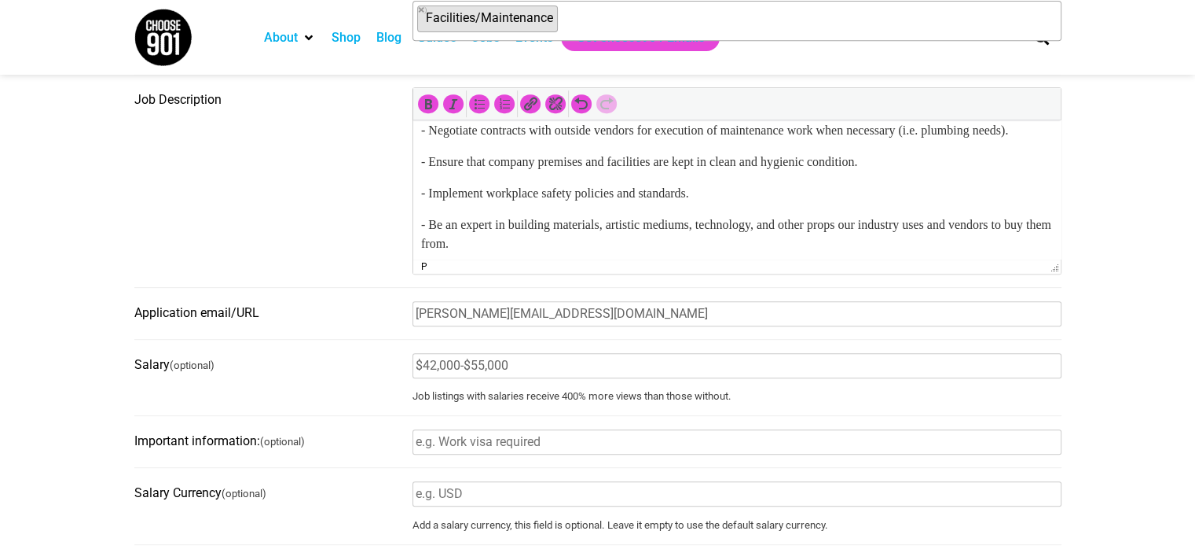
scroll to position [1178, 0]
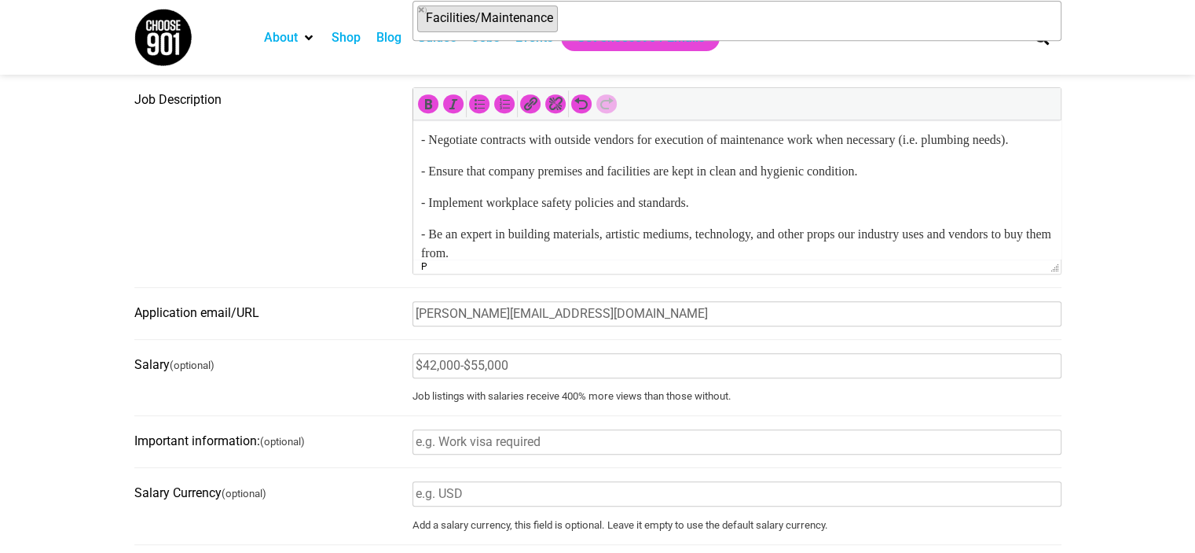
click at [425, 118] on p "-Train and supervise Location Managers and Team Managers in how to reset and fi…" at bounding box center [736, 108] width 632 height 19
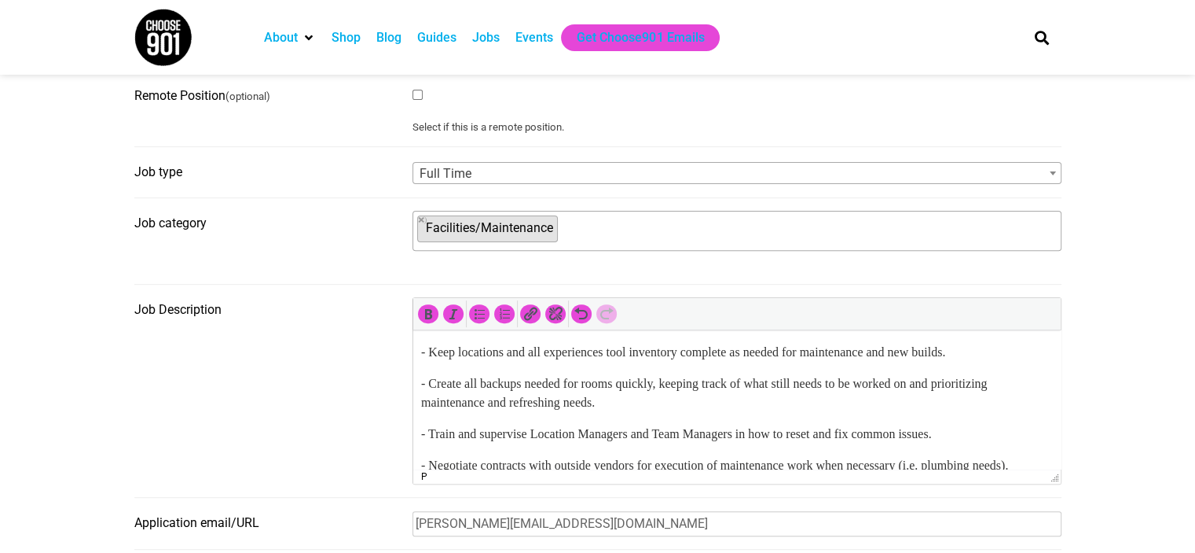
scroll to position [1044, 0]
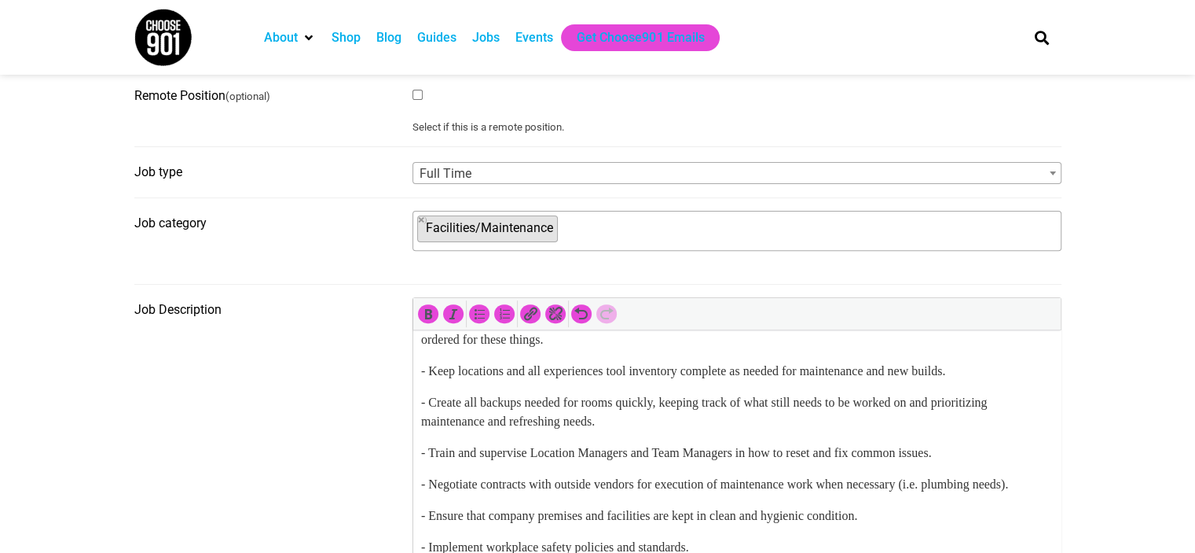
drag, startPoint x: 1056, startPoint y: 481, endPoint x: 1032, endPoint y: 583, distance: 104.9
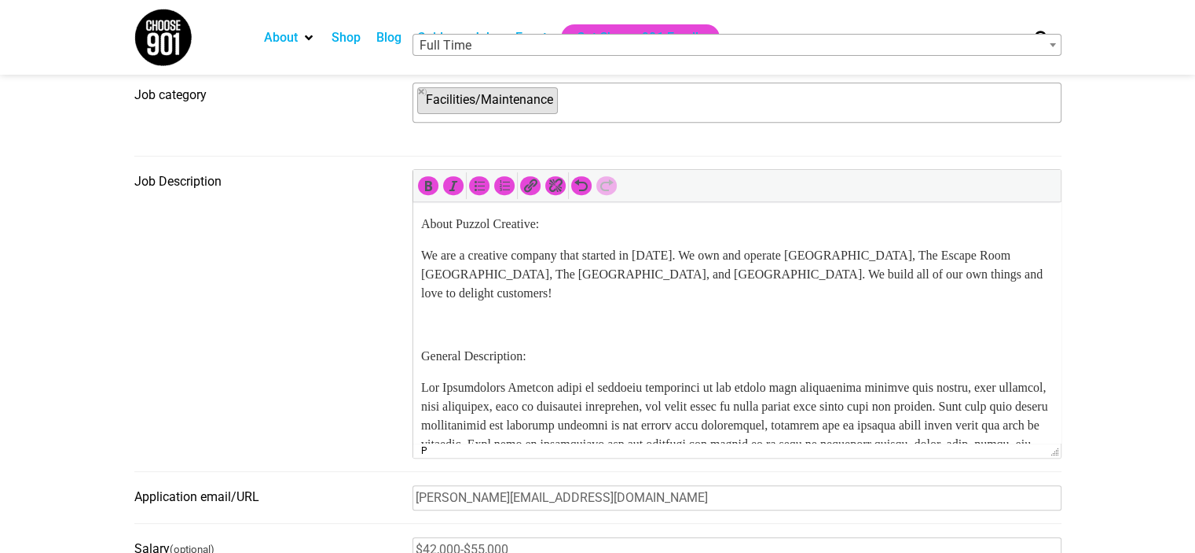
scroll to position [310, 0]
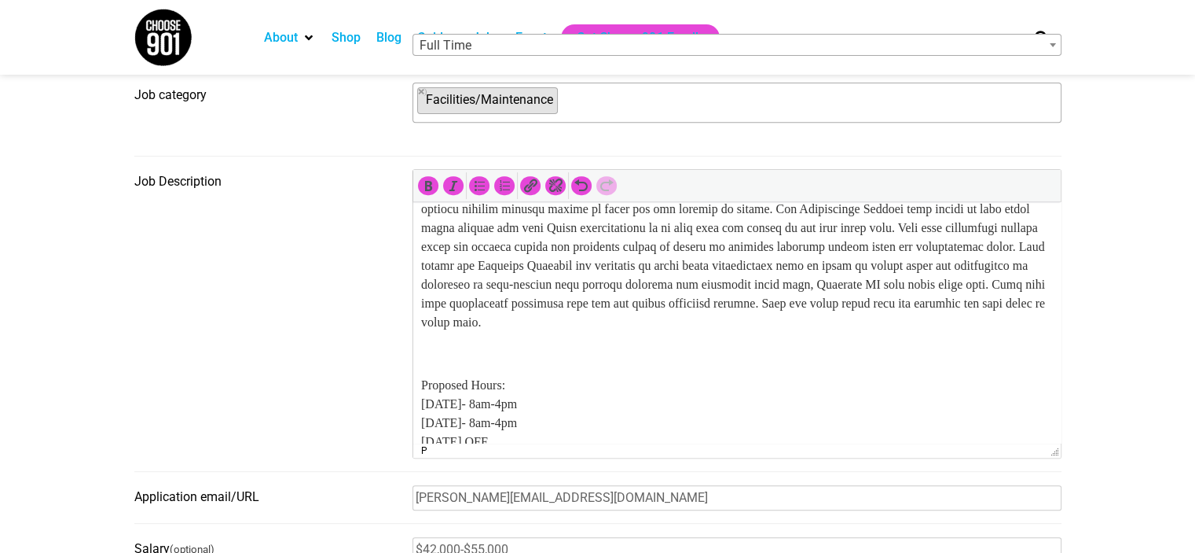
click at [468, 318] on p at bounding box center [736, 200] width 632 height 264
click at [1024, 304] on p at bounding box center [736, 200] width 632 height 264
click at [386, 248] on fieldset "Job Description p" at bounding box center [597, 320] width 927 height 303
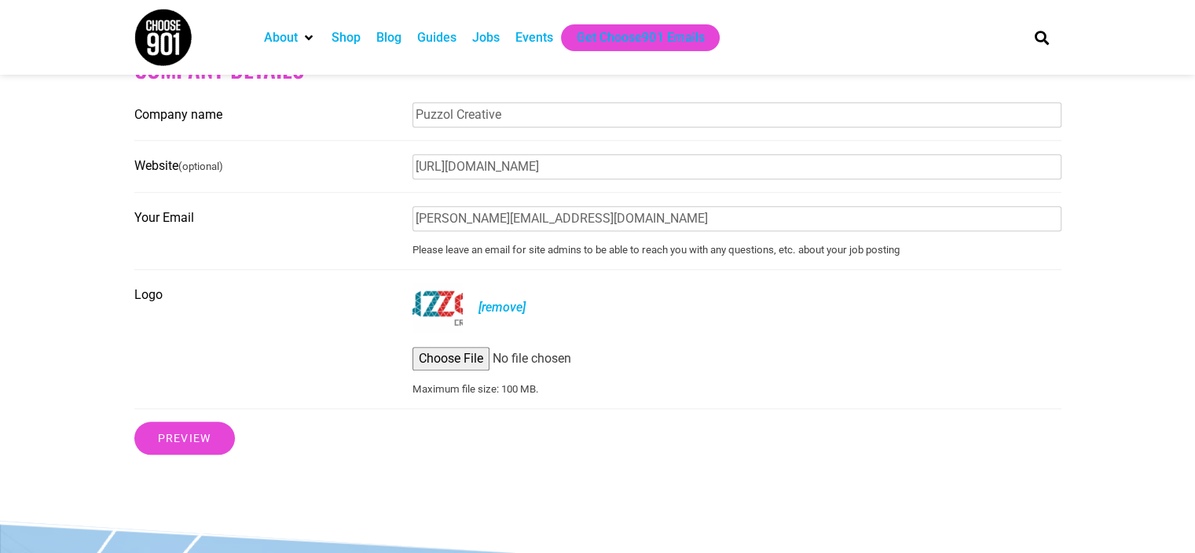
scroll to position [1404, 0]
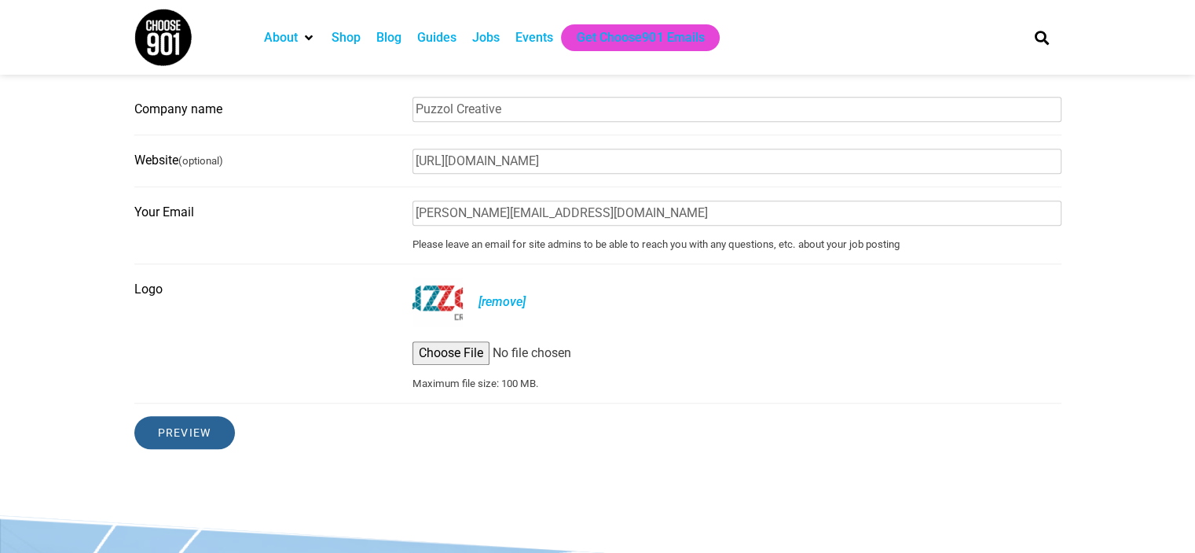
click at [175, 449] on input "Preview" at bounding box center [184, 432] width 101 height 33
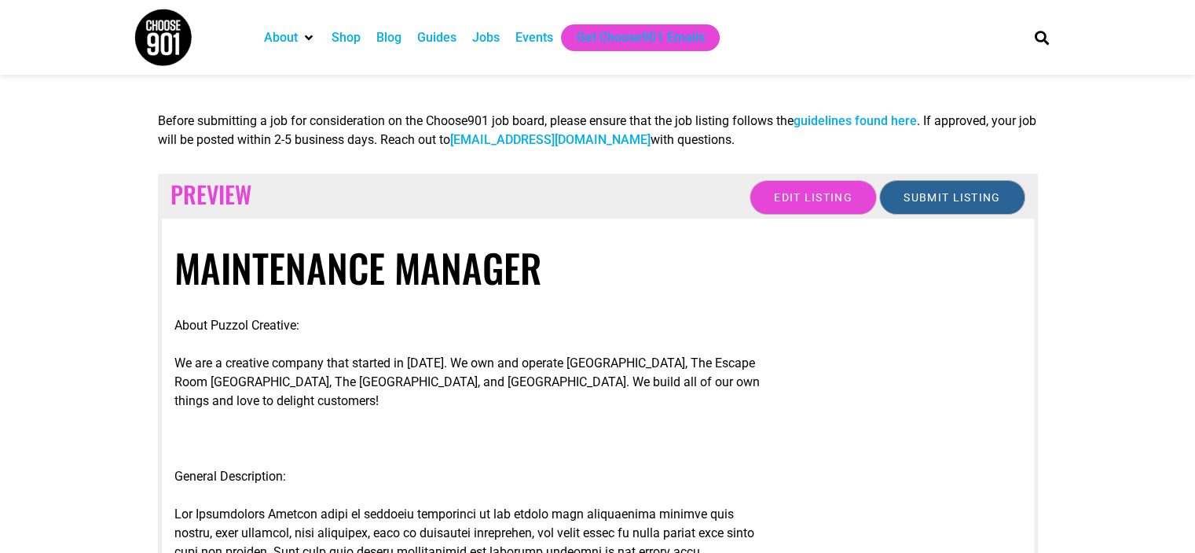
click at [943, 196] on input "Submit Listing" at bounding box center [951, 197] width 145 height 35
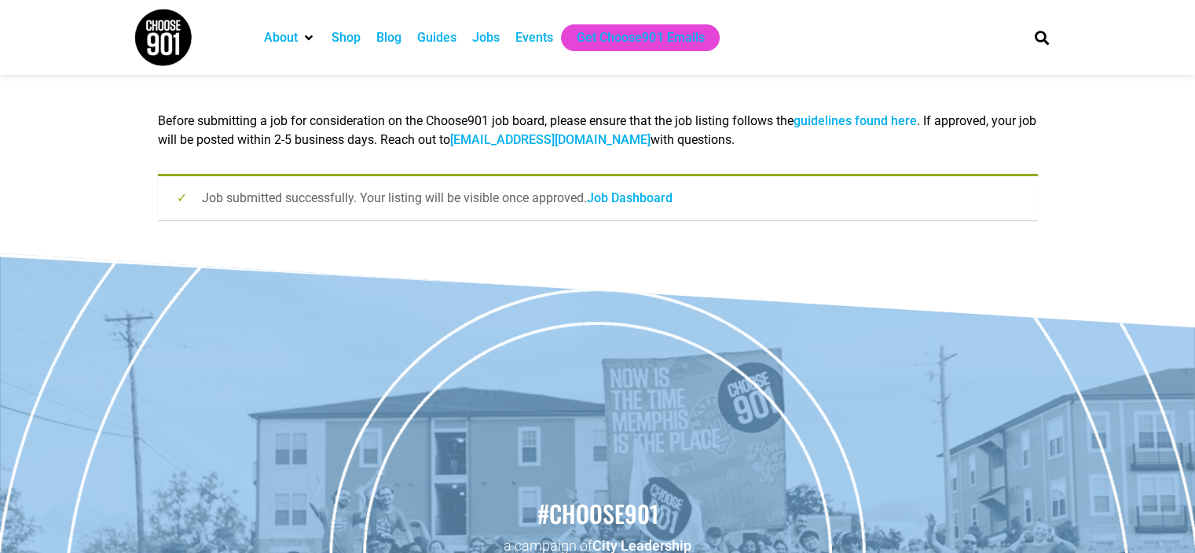
click at [479, 40] on div "Jobs" at bounding box center [486, 37] width 28 height 19
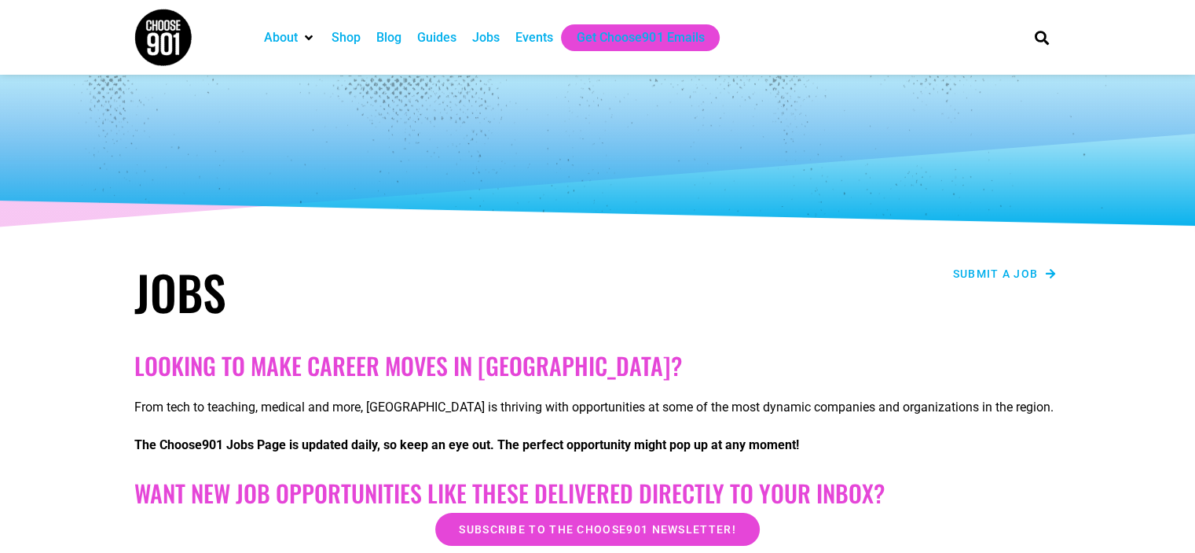
click at [987, 274] on span "Submit a job" at bounding box center [996, 273] width 86 height 11
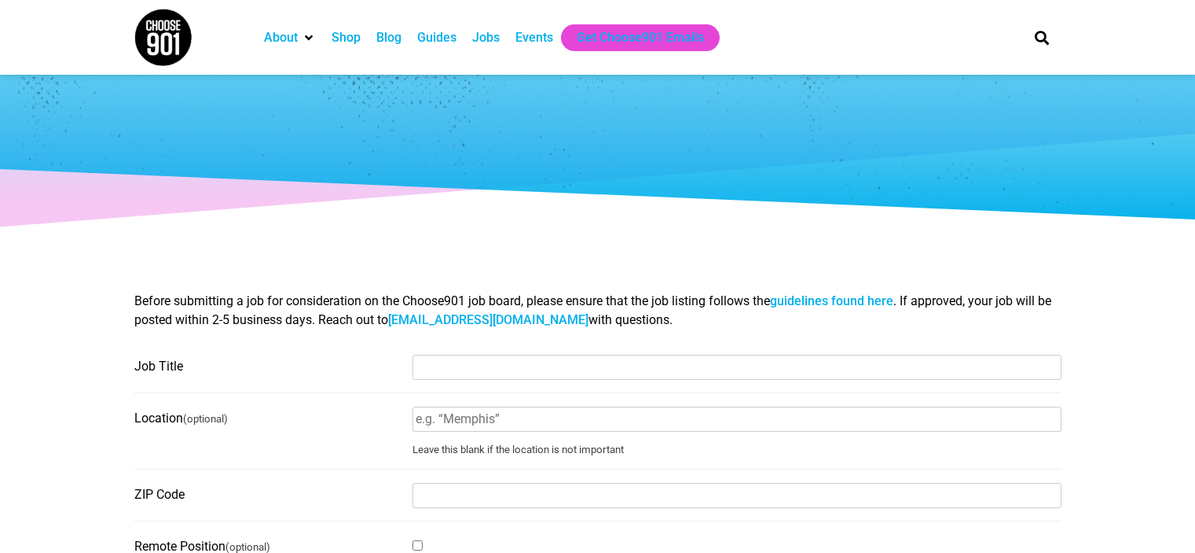
select select
click at [464, 363] on input "Job Title" at bounding box center [737, 366] width 649 height 25
type input "Low Voltage Specialist"
type input "[GEOGRAPHIC_DATA]"
type input "2"
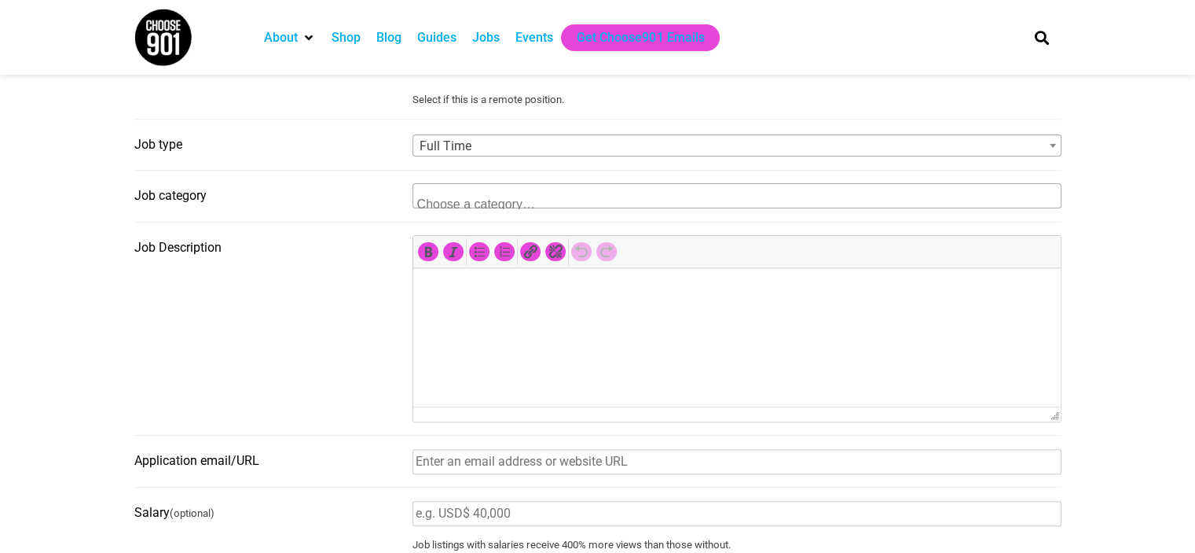
scroll to position [495, 0]
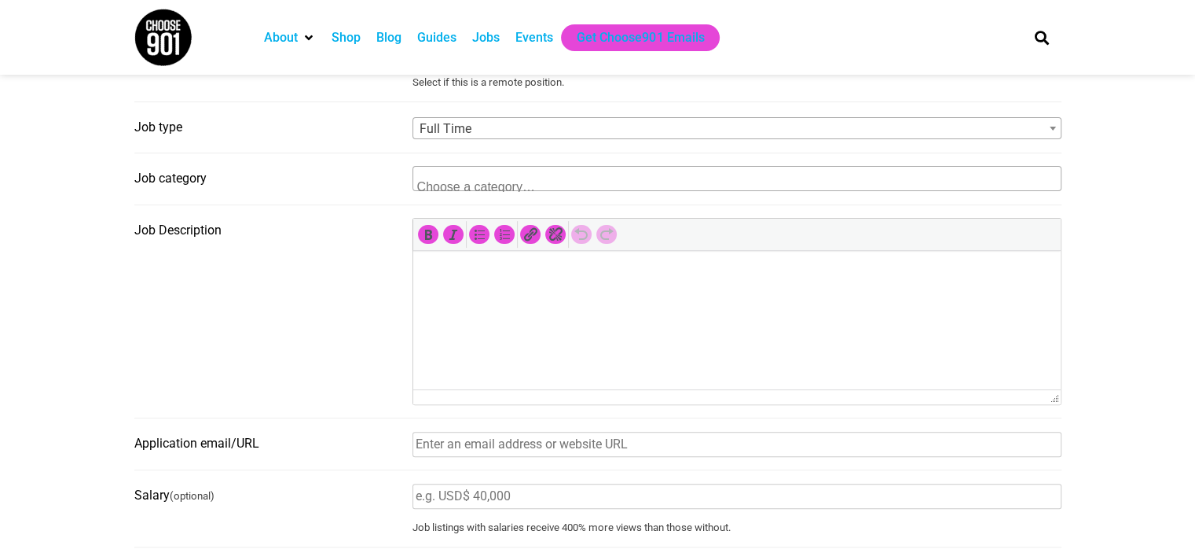
type input "38134"
click at [482, 182] on textarea "Search" at bounding box center [493, 185] width 152 height 14
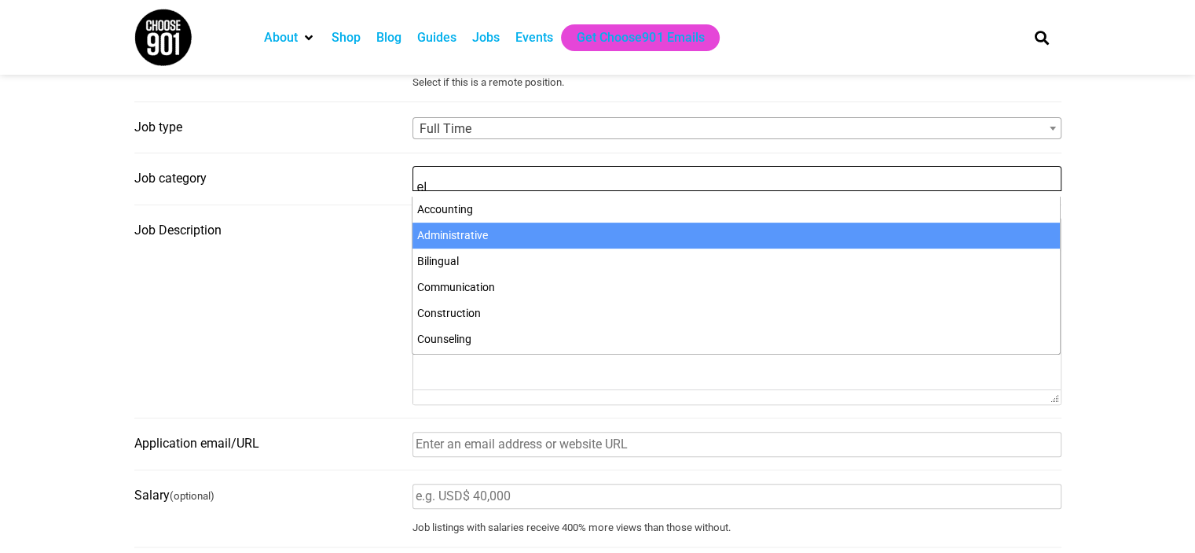
scroll to position [2, 0]
type textarea "e"
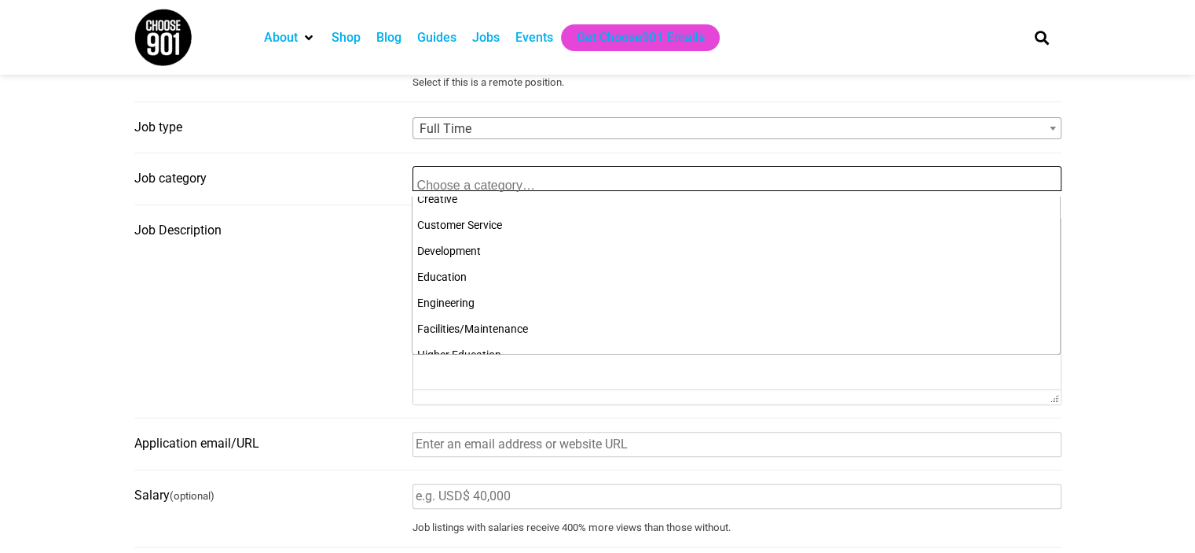
scroll to position [165, 0]
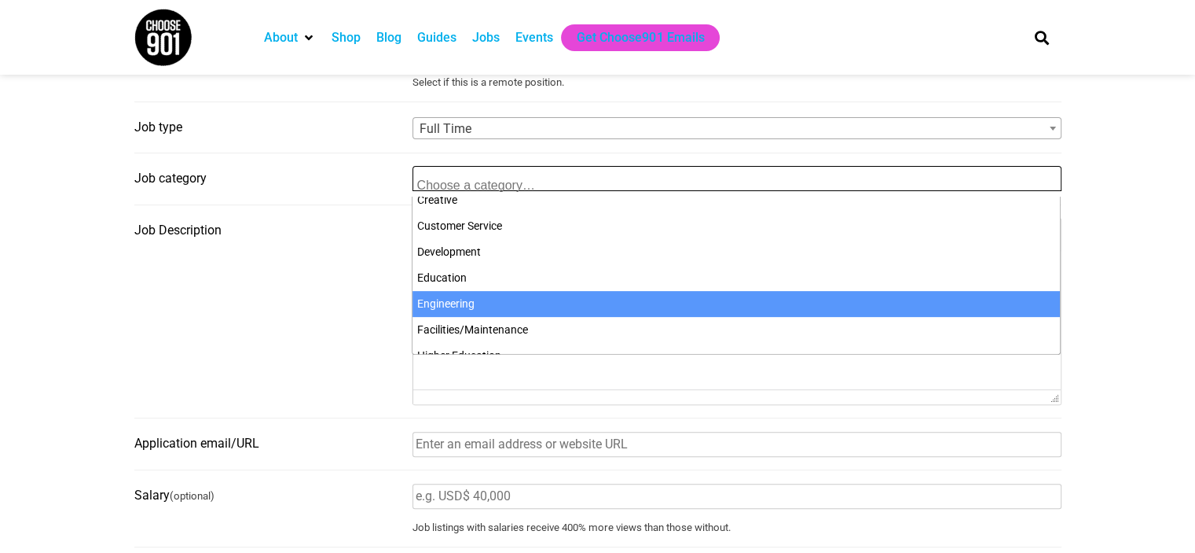
select select "102"
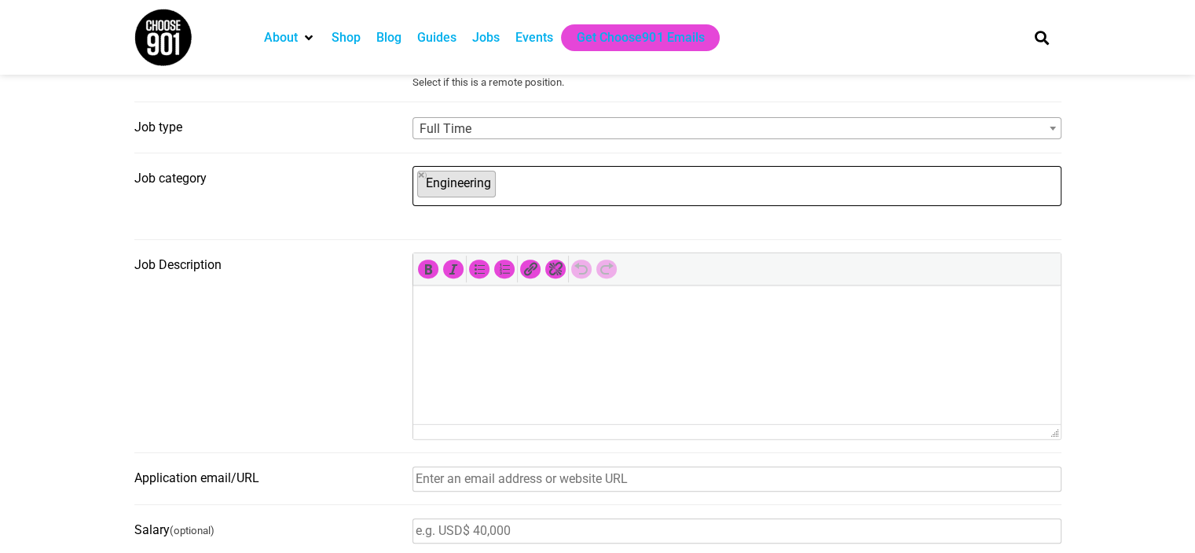
drag, startPoint x: 499, startPoint y: 301, endPoint x: 732, endPoint y: 193, distance: 256.7
click at [732, 193] on ul "× Engineering" at bounding box center [735, 184] width 644 height 35
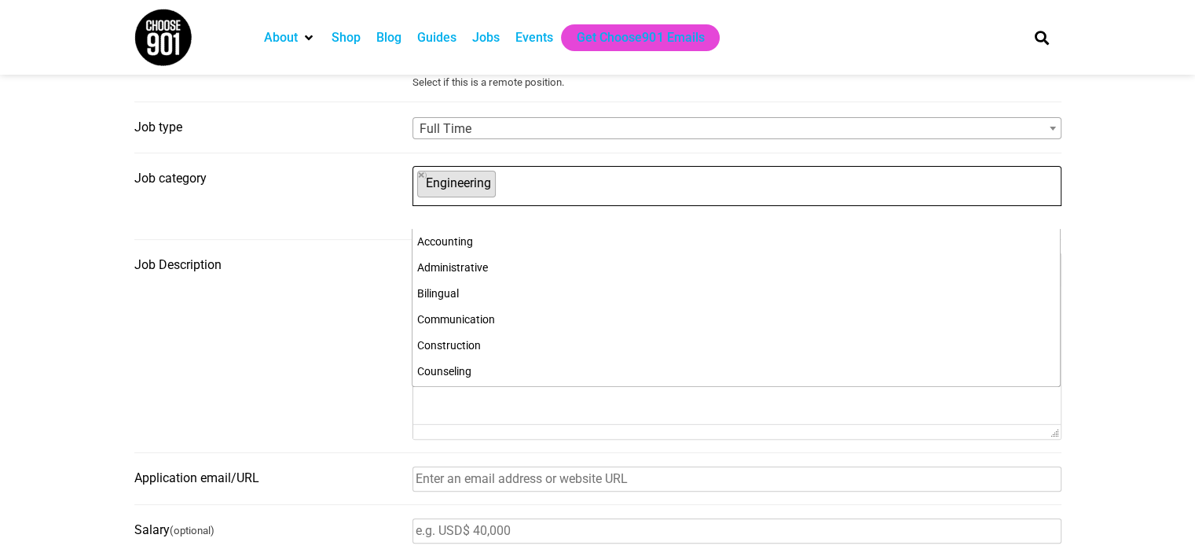
scroll to position [233, 0]
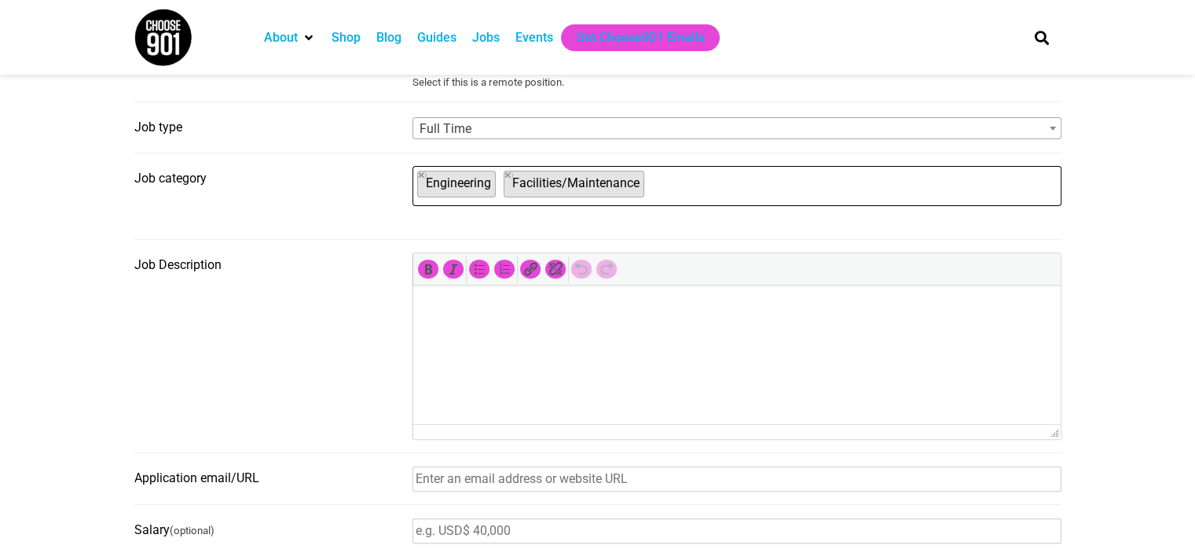
click at [670, 194] on ul "× Engineering × Facilities/Maintenance" at bounding box center [735, 184] width 644 height 35
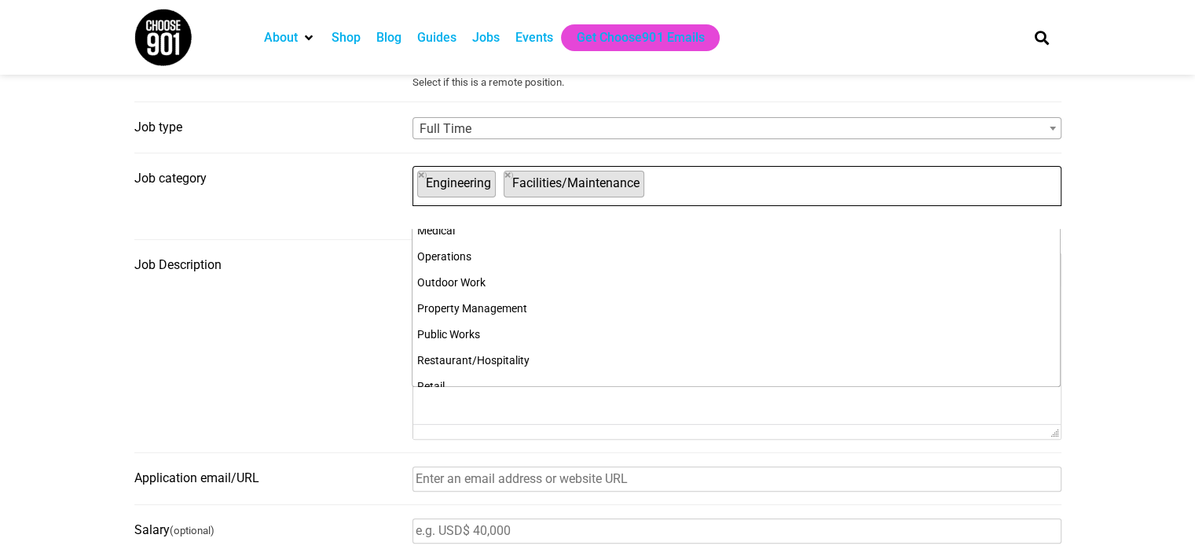
scroll to position [556, 0]
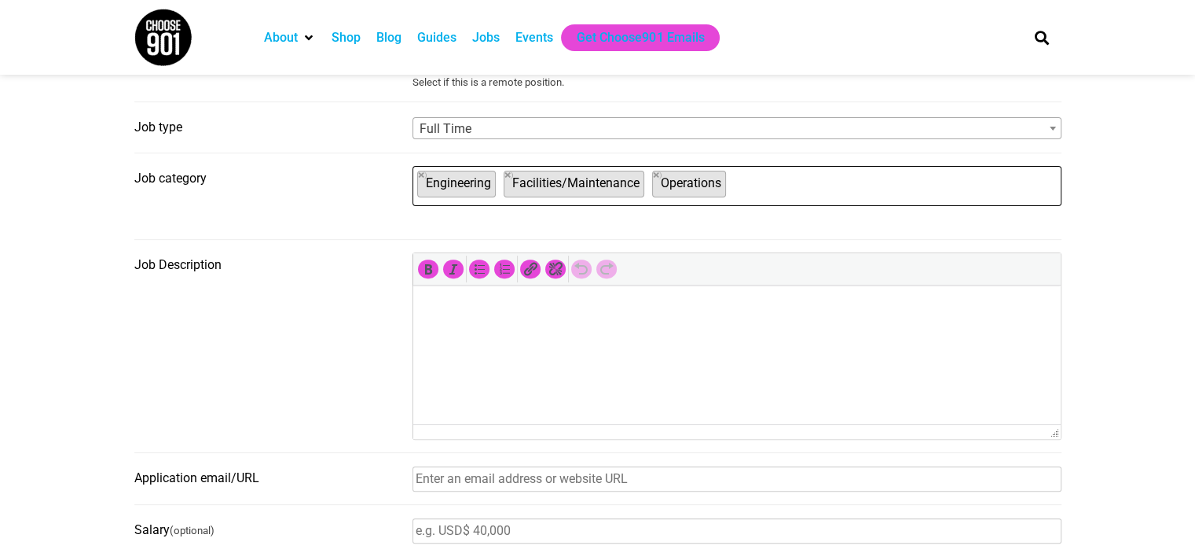
click at [501, 323] on html at bounding box center [737, 307] width 648 height 44
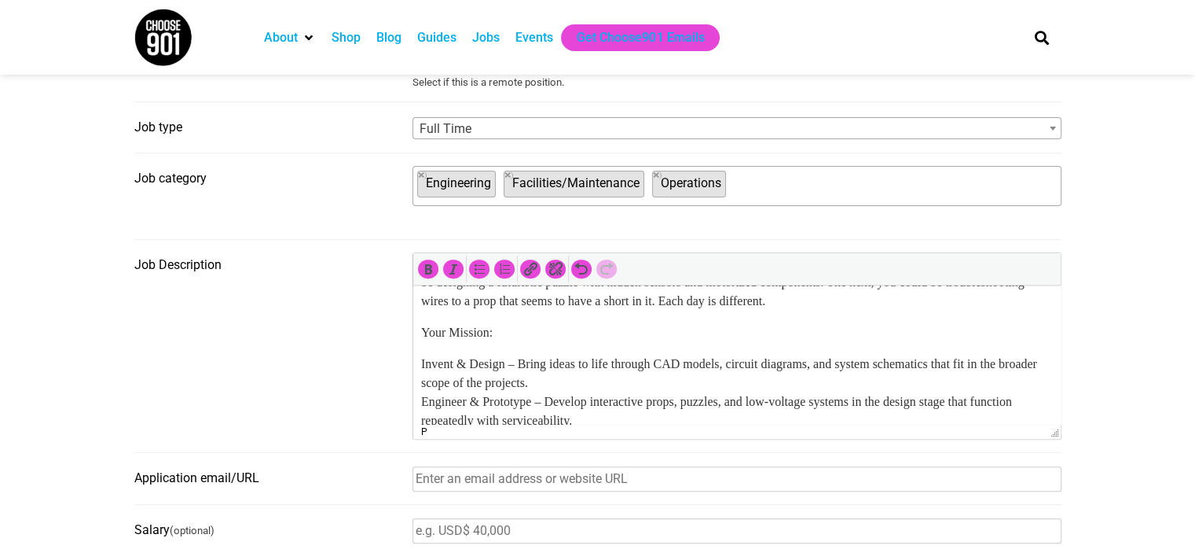
scroll to position [0, 0]
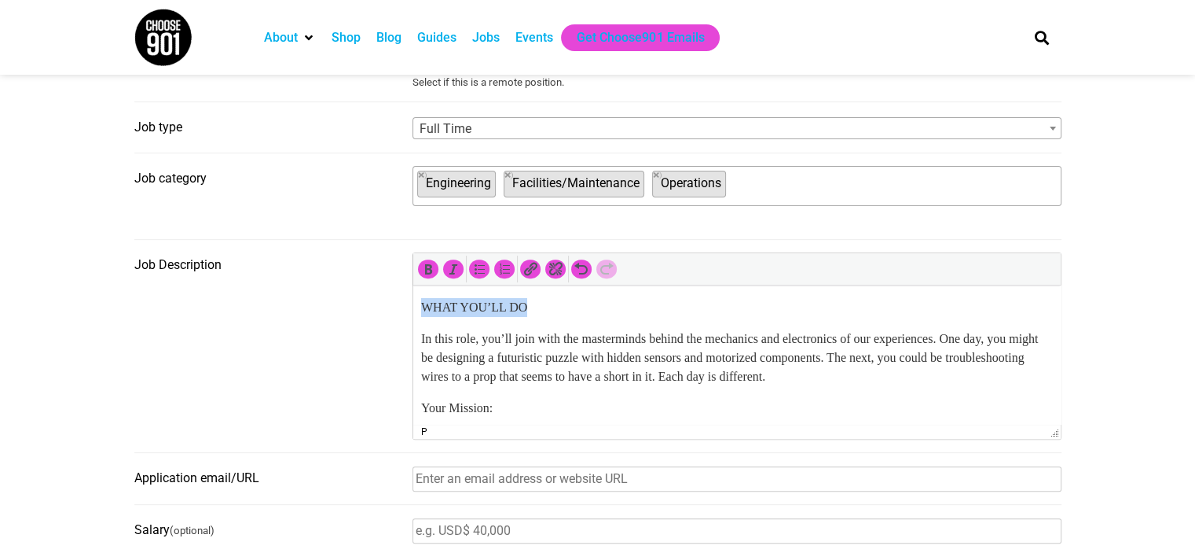
drag, startPoint x: 541, startPoint y: 306, endPoint x: 407, endPoint y: 303, distance: 133.6
click at [421, 277] on icon "Bold (Ctrl+B)" at bounding box center [428, 269] width 16 height 16
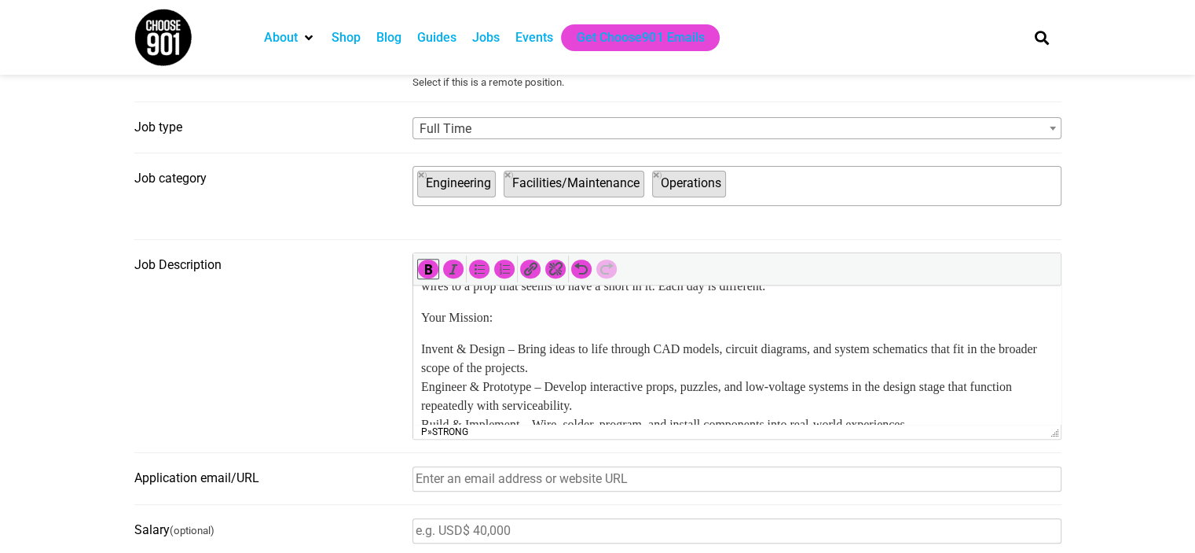
scroll to position [91, 0]
drag, startPoint x: 501, startPoint y: 317, endPoint x: 812, endPoint y: 595, distance: 416.9
click at [413, 308] on html "WHAT YOU’LL DO In this role, you’ll join with the masterminds behind the mechan…" at bounding box center [737, 546] width 648 height 704
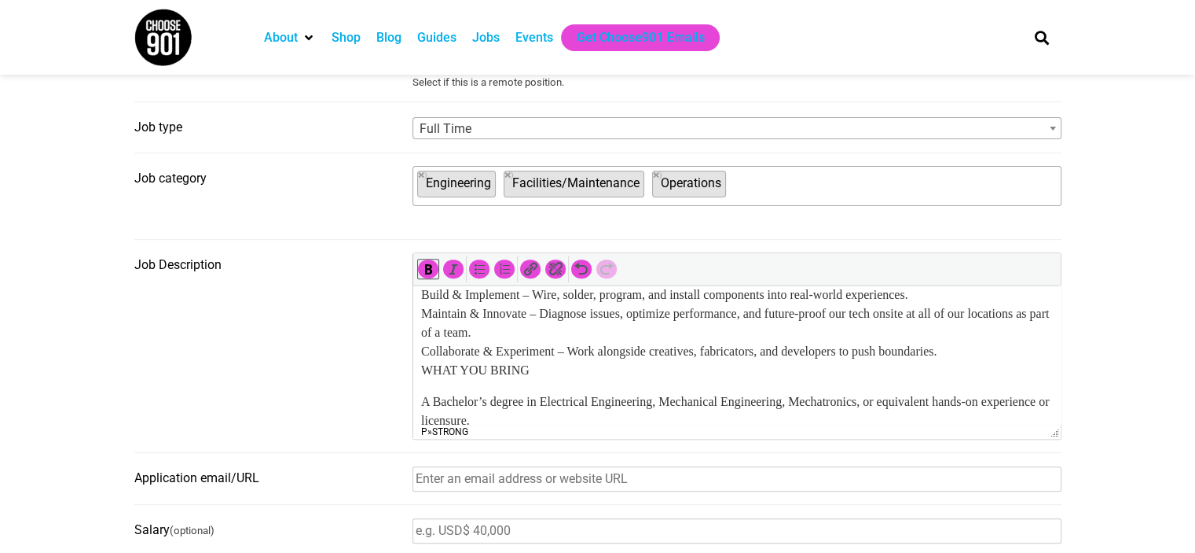
scroll to position [214, 0]
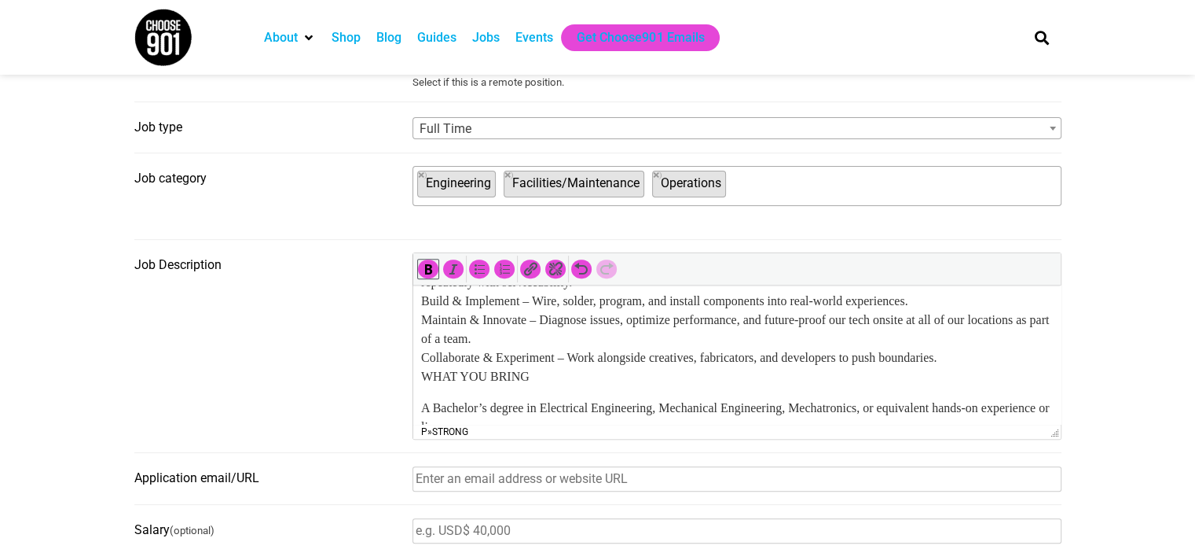
click at [423, 380] on p "Invent & Design – Bring ideas to life through CAD models, circuit diagrams, and…" at bounding box center [736, 301] width 632 height 170
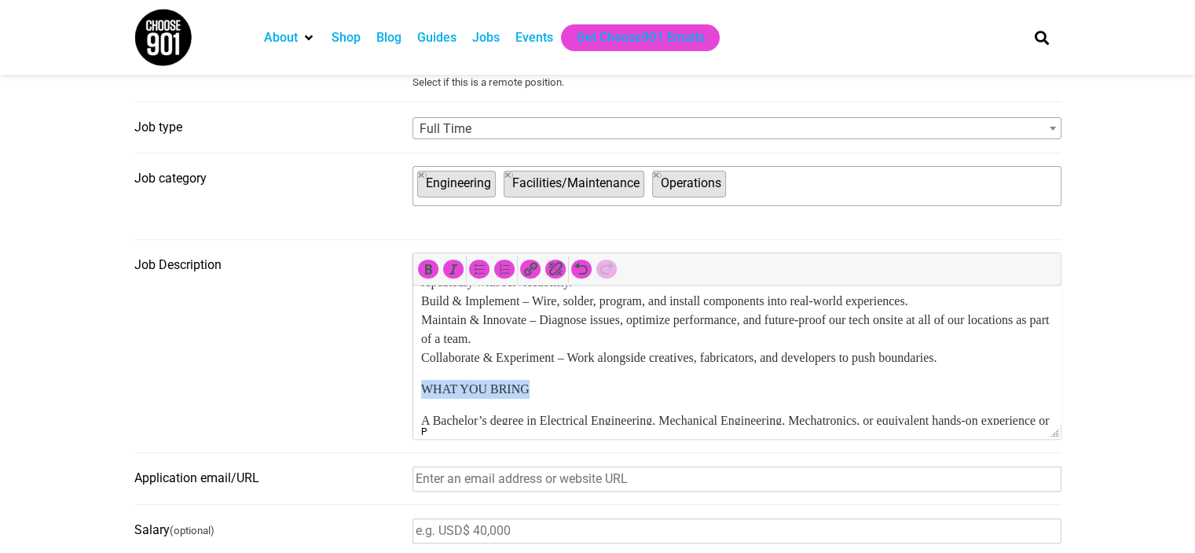
drag, startPoint x: 535, startPoint y: 391, endPoint x: 417, endPoint y: 389, distance: 117.9
click at [417, 389] on html "WHAT YOU’LL DO In this role, you’ll join with the masterminds behind the mechan…" at bounding box center [737, 430] width 648 height 717
click at [433, 372] on body "WHAT YOU’LL DO In this role, you’ll join with the masterminds behind the mechan…" at bounding box center [736, 430] width 632 height 692
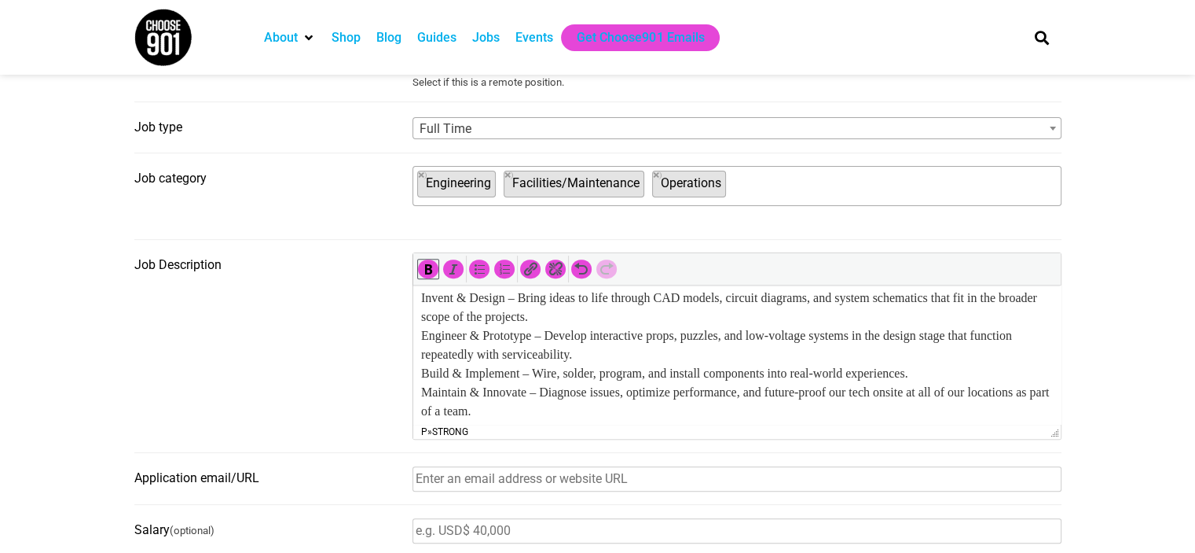
scroll to position [146, 0]
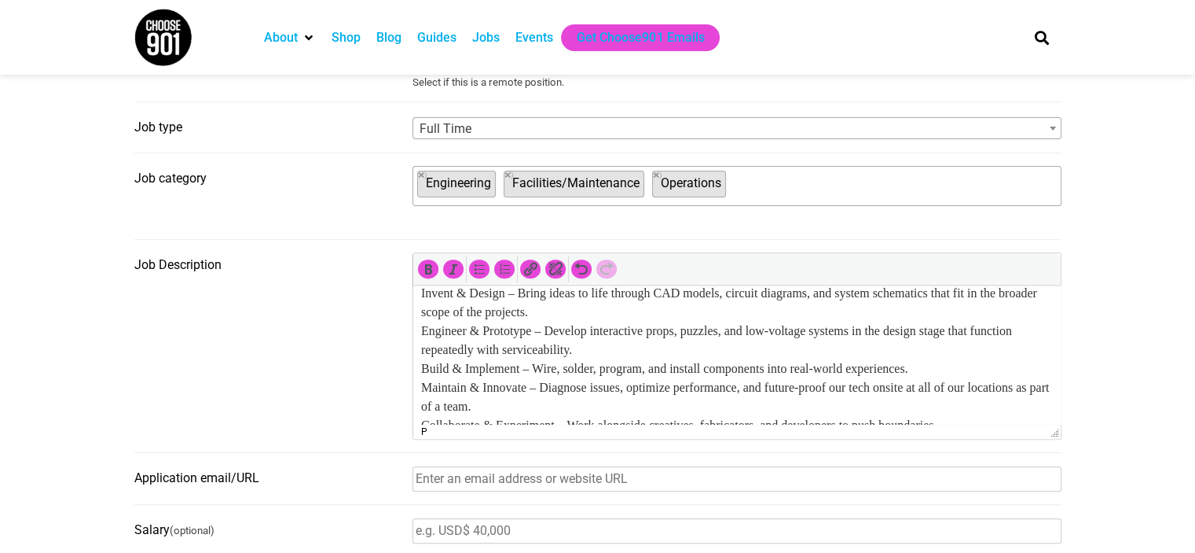
click at [417, 295] on html "WHAT YOU’LL DO In this role, you’ll join with the masterminds behind the mechan…" at bounding box center [737, 497] width 648 height 717
click at [478, 269] on icon "Bulleted list (Shift+Alt+U)" at bounding box center [480, 269] width 16 height 16
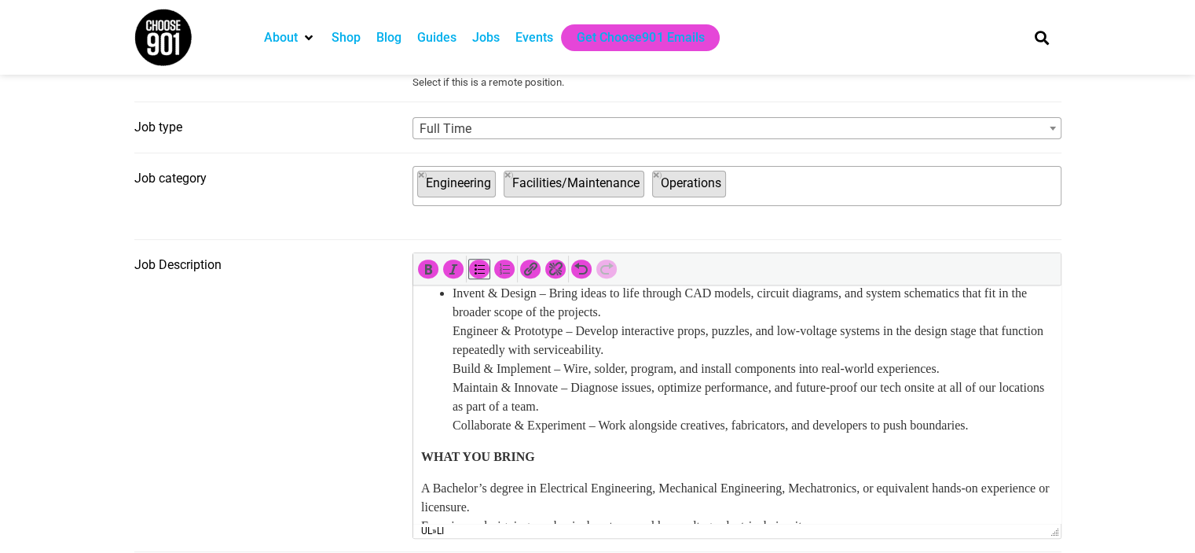
drag, startPoint x: 1058, startPoint y: 437, endPoint x: 1045, endPoint y: 536, distance: 99.9
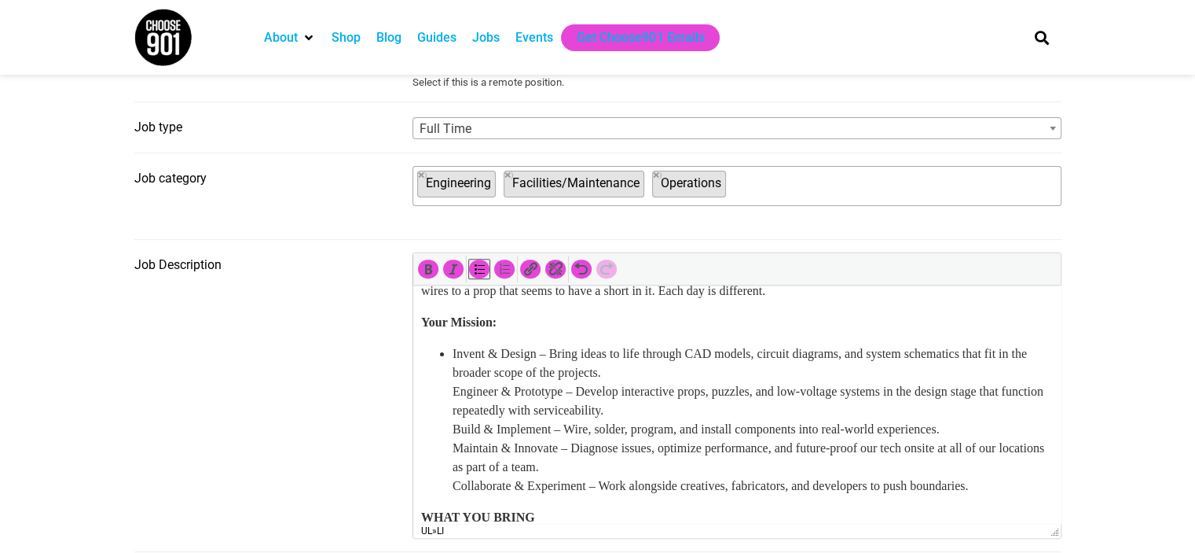
scroll to position [85, 0]
click at [452, 391] on li "Invent & Design – Bring ideas to life through CAD models, circuit diagrams, and…" at bounding box center [752, 420] width 600 height 151
click at [453, 435] on li "Engineer & Prototype – Develop interactive props, puzzles, and low-voltage syst…" at bounding box center [752, 439] width 600 height 113
click at [452, 450] on li "Build & Implement – Wire, solder, program, and install components into real-wor…" at bounding box center [752, 457] width 600 height 75
click at [451, 482] on ul "Invent & Design – Bring ideas to life through CAD models, circuit diagrams, and…" at bounding box center [736, 420] width 632 height 151
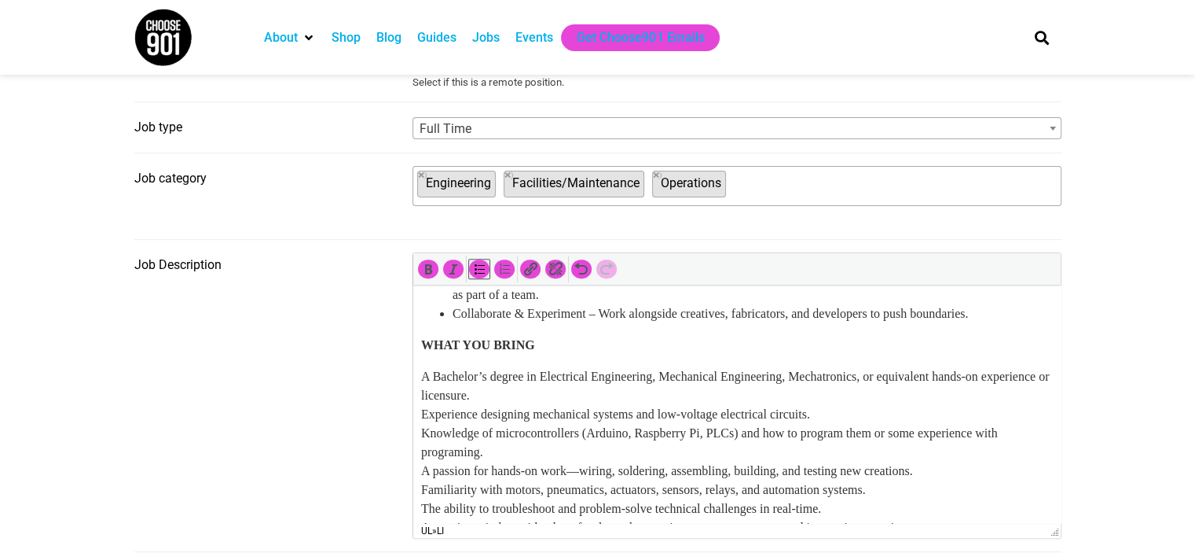
scroll to position [263, 0]
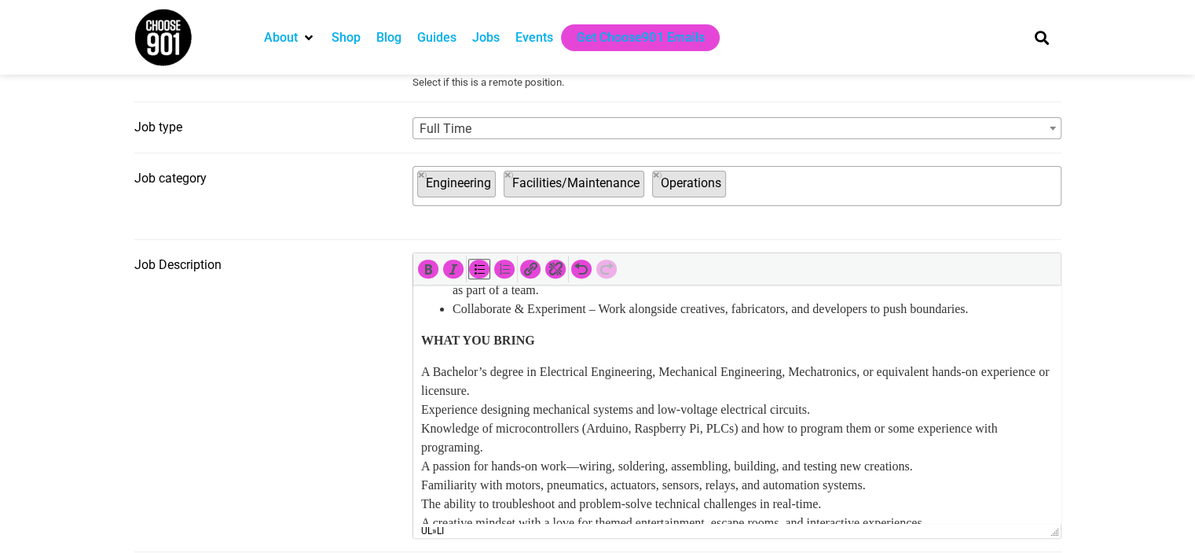
click at [421, 368] on p "A Bachelor’s degree in Electrical Engineering, Mechanical Engineering, Mechatro…" at bounding box center [736, 456] width 632 height 189
click at [474, 269] on icon "Bulleted list (Shift+Alt+U)" at bounding box center [480, 269] width 16 height 16
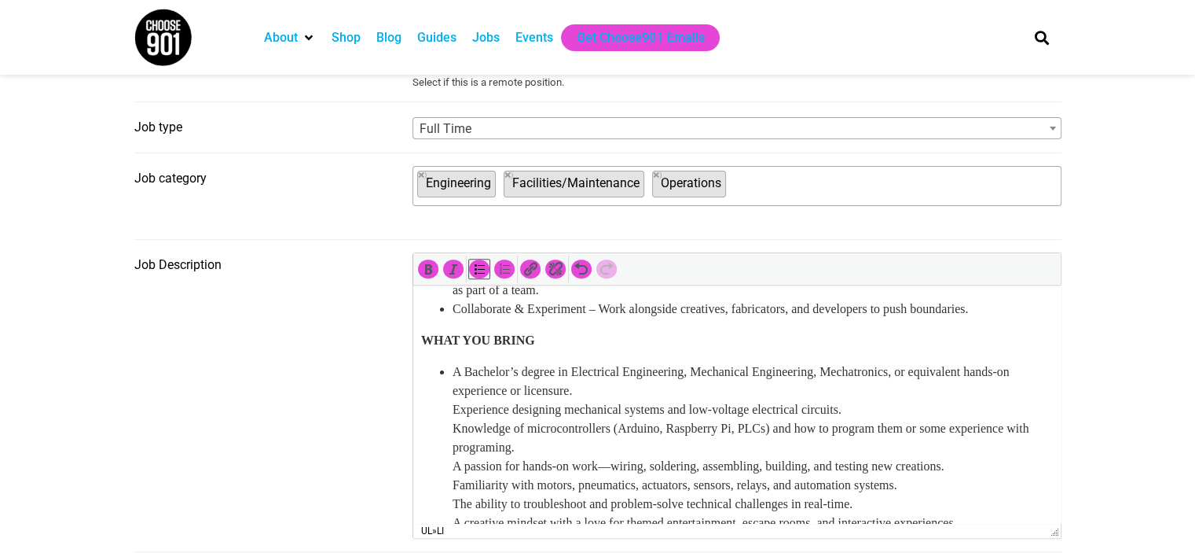
click at [449, 406] on ul "A Bachelor’s degree in Electrical Engineering, Mechanical Engineering, Mechatro…" at bounding box center [736, 456] width 632 height 189
click at [449, 424] on ul "A Bachelor’s degree in Electrical Engineering, Mechanical Engineering, Mechatro…" at bounding box center [736, 456] width 632 height 189
click at [450, 464] on ul "A Bachelor’s degree in Electrical Engineering, Mechanical Engineering, Mechatro…" at bounding box center [736, 456] width 632 height 189
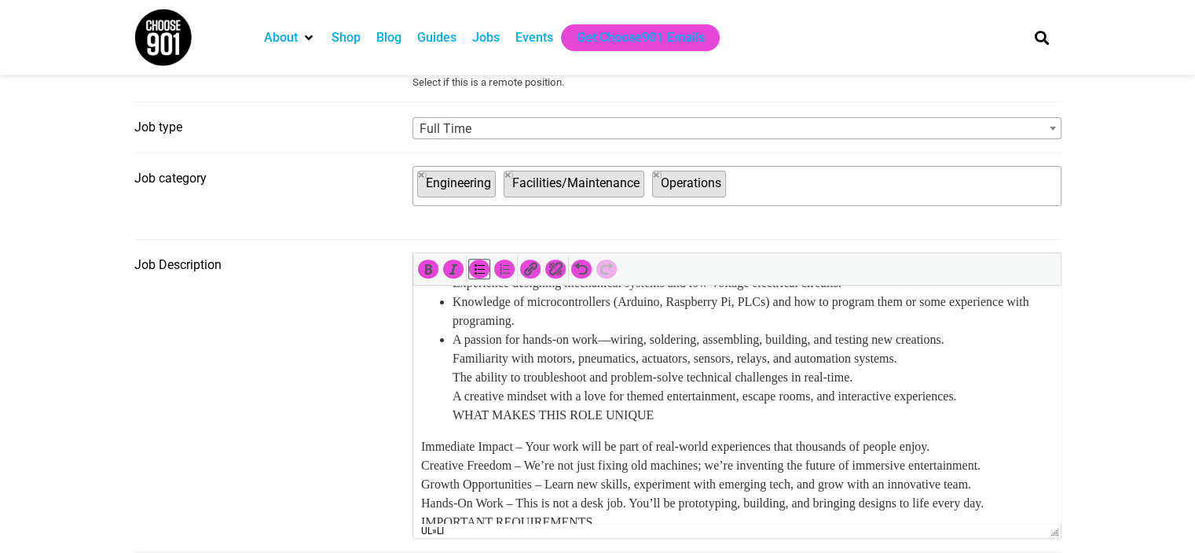
scroll to position [391, 0]
click at [452, 360] on li "A passion for hands-on work—wiring, soldering, assembling, building, and testin…" at bounding box center [752, 376] width 600 height 94
click at [451, 372] on ul "A Bachelor’s degree in Electrical Engineering, Mechanical Engineering, Mechatro…" at bounding box center [736, 328] width 632 height 189
click at [452, 394] on li "The ability to troubleshoot and problem-solve technical challenges in real-time…" at bounding box center [752, 394] width 600 height 57
click at [454, 407] on li "A creative mindset with a love for themed entertainment, escape rooms, and inte…" at bounding box center [752, 404] width 600 height 38
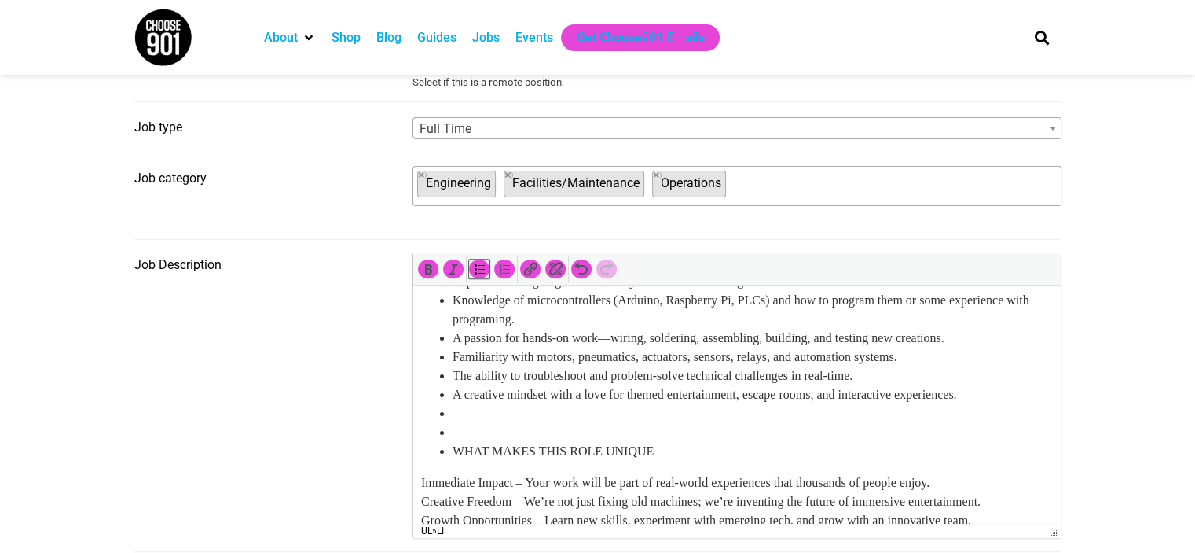
click at [457, 429] on li at bounding box center [752, 432] width 600 height 19
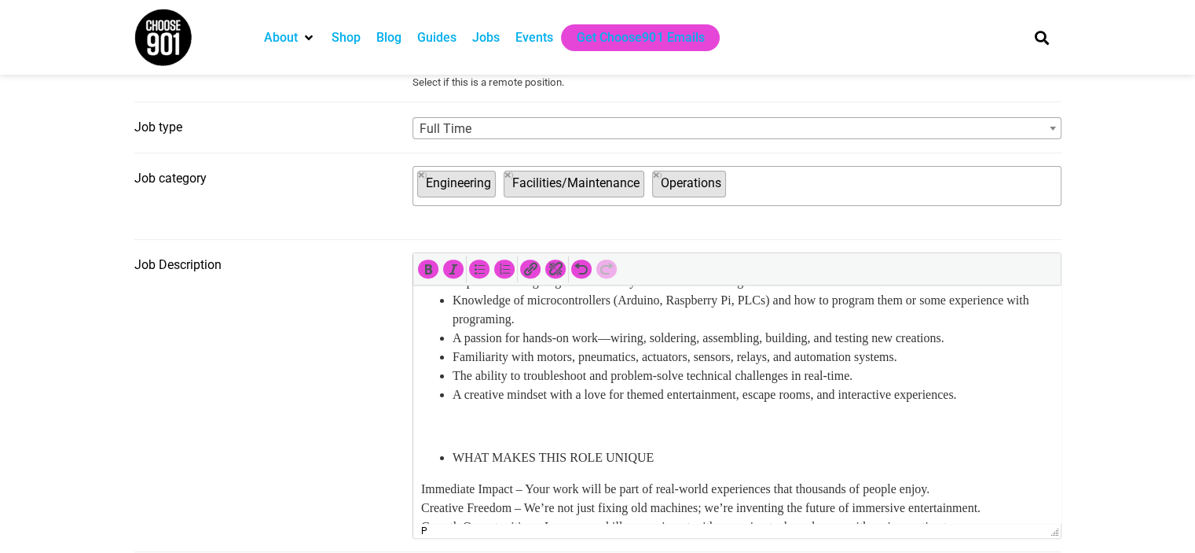
click at [452, 457] on li "WHAT MAKES THIS ROLE UNIQUE" at bounding box center [752, 457] width 600 height 19
click at [475, 263] on icon "Bulleted list (Shift+Alt+U)" at bounding box center [480, 269] width 16 height 16
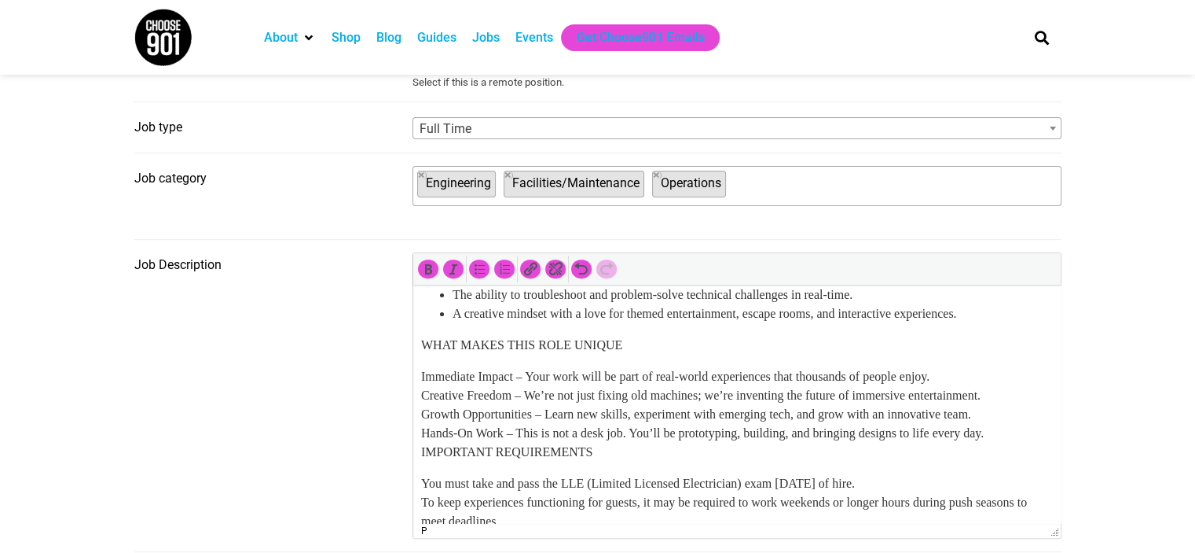
scroll to position [491, 0]
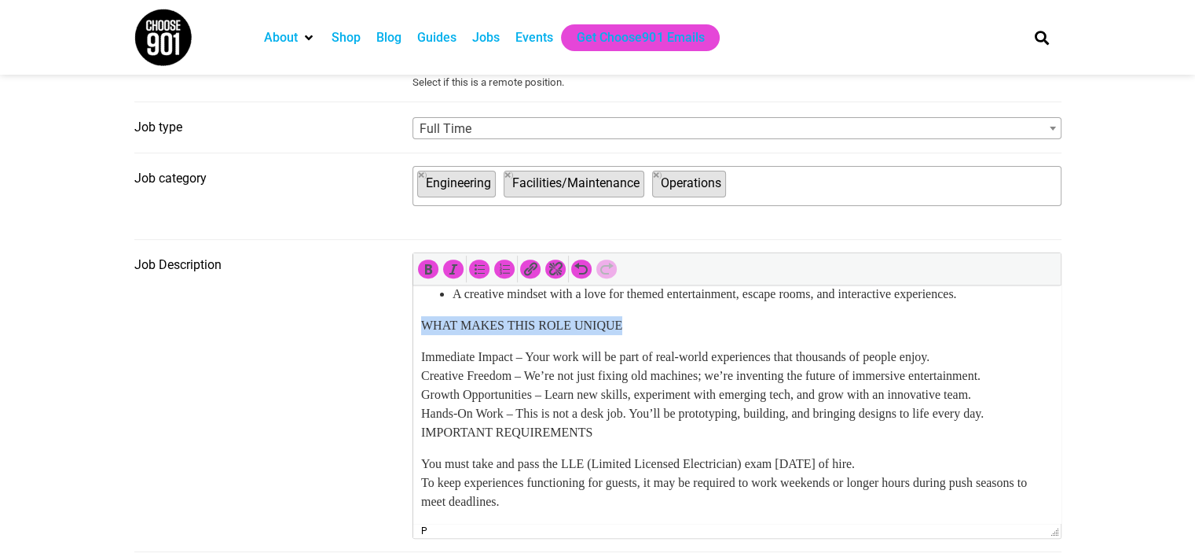
drag, startPoint x: 638, startPoint y: 329, endPoint x: 410, endPoint y: 319, distance: 228.1
click at [413, 319] on html "WHAT YOU’LL DO In this role, you’ll join with the masterminds behind the mechan…" at bounding box center [737, 158] width 648 height 729
click at [424, 350] on p "Immediate Impact – Your work will be part of real-world experiences that thousa…" at bounding box center [736, 394] width 632 height 94
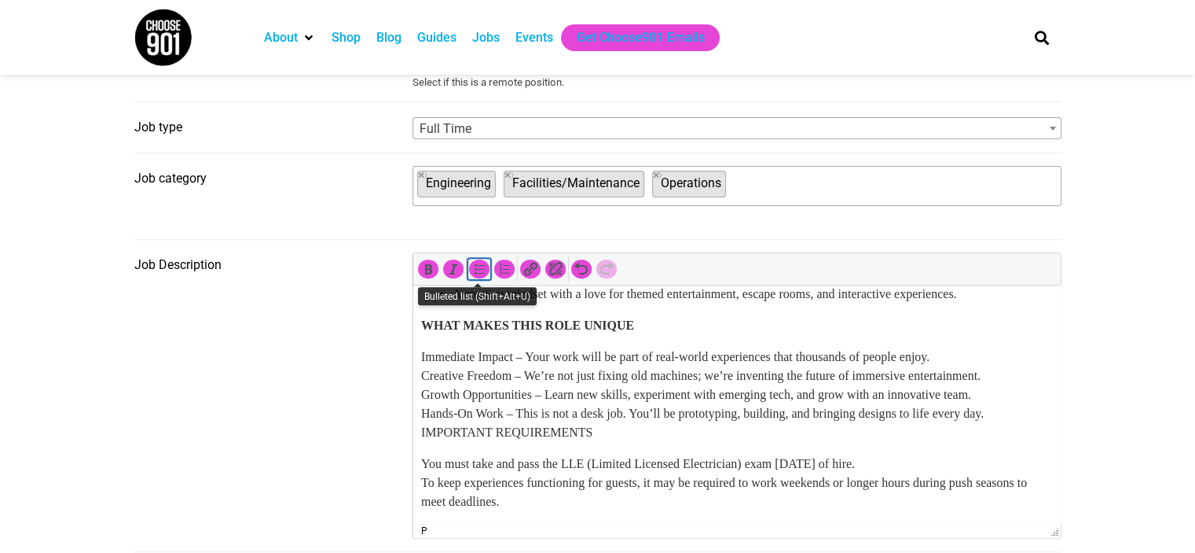
click at [475, 279] on div "Bulleted list (Shift+Alt+U)" at bounding box center [479, 269] width 22 height 20
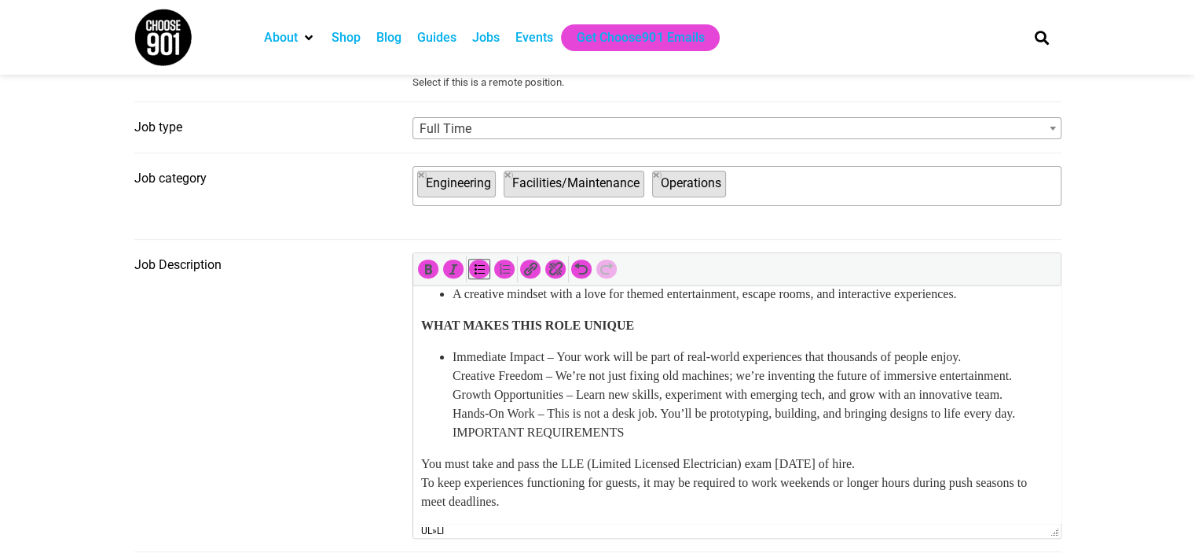
click at [451, 373] on ul "Immediate Impact – Your work will be part of real-world experiences that thousa…" at bounding box center [736, 394] width 632 height 94
click at [480, 263] on icon "Bulleted list (Shift+Alt+U)" at bounding box center [480, 269] width 16 height 16
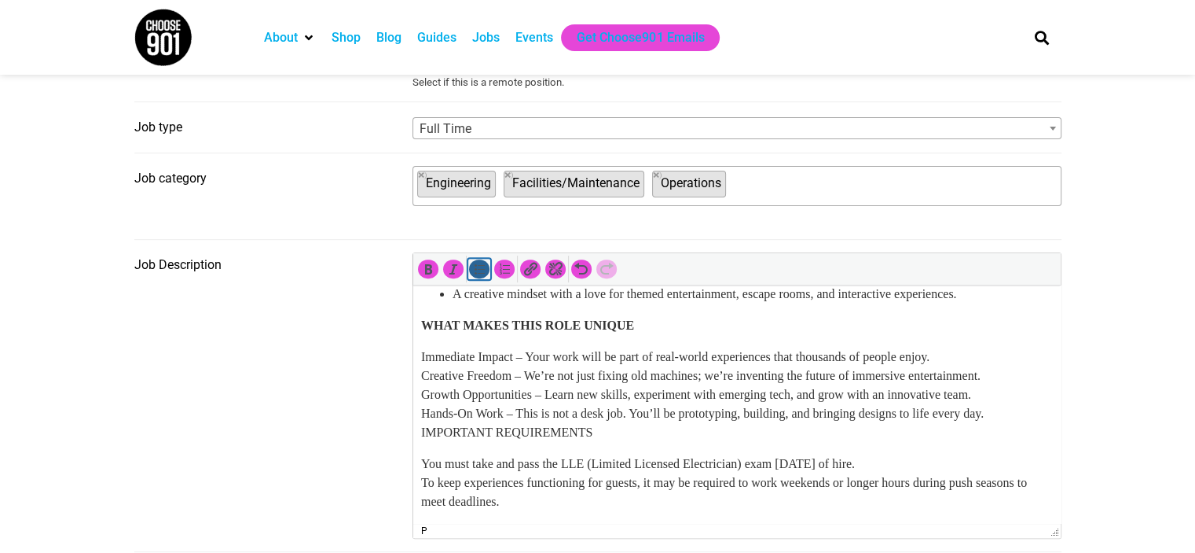
click at [480, 263] on icon "Bulleted list (Shift+Alt+U)" at bounding box center [480, 269] width 16 height 16
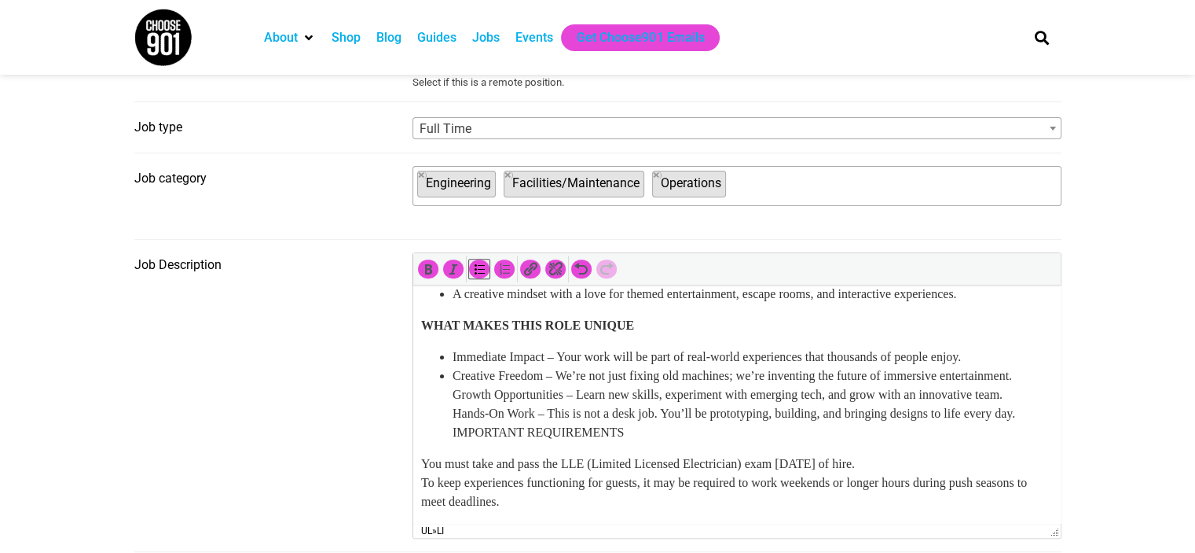
click at [450, 419] on ul "Immediate Impact – Your work will be part of real-world experiences that thousa…" at bounding box center [736, 394] width 632 height 94
click at [454, 442] on li "Growth Opportunities – Learn new skills, experiment with emerging tech, and gro…" at bounding box center [752, 413] width 600 height 57
click at [451, 442] on ul "Immediate Impact – Your work will be part of real-world experiences that thousa…" at bounding box center [736, 394] width 632 height 94
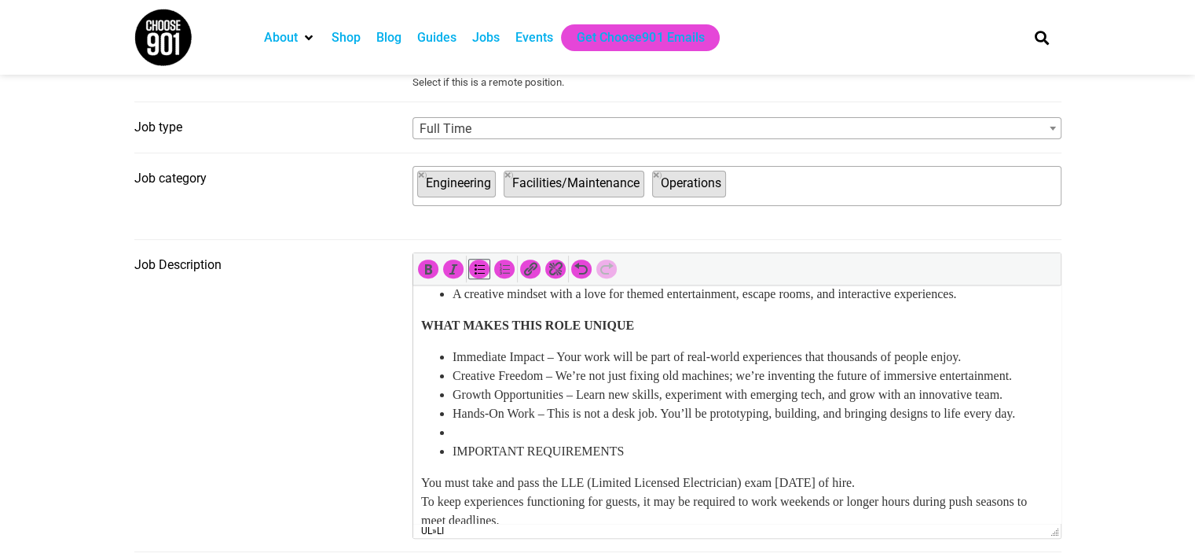
scroll to position [505, 0]
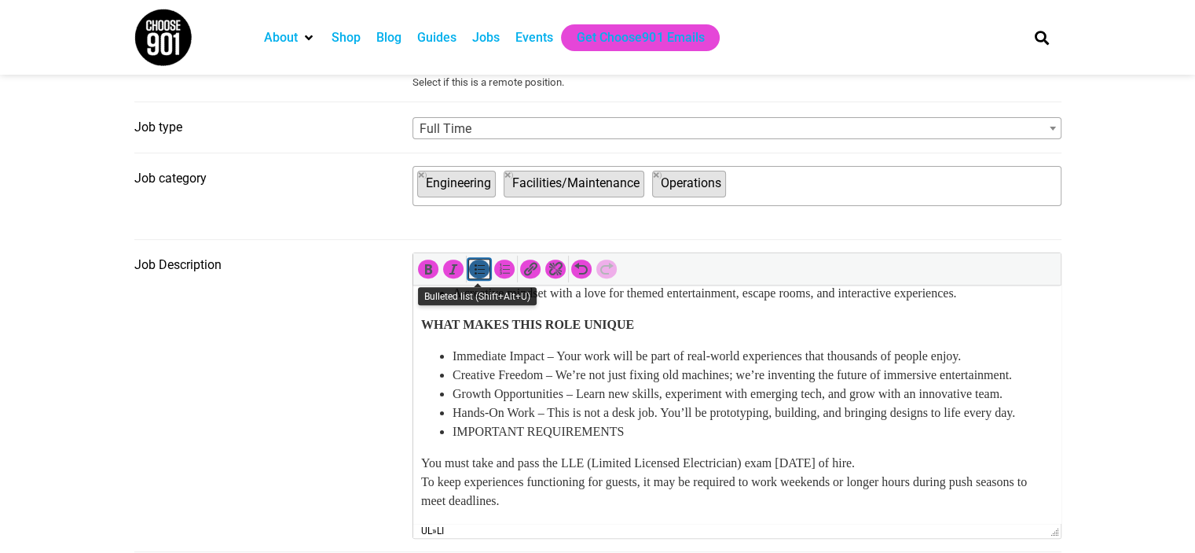
click at [475, 274] on icon "Bulleted list (Shift+Alt+U)" at bounding box center [480, 269] width 16 height 16
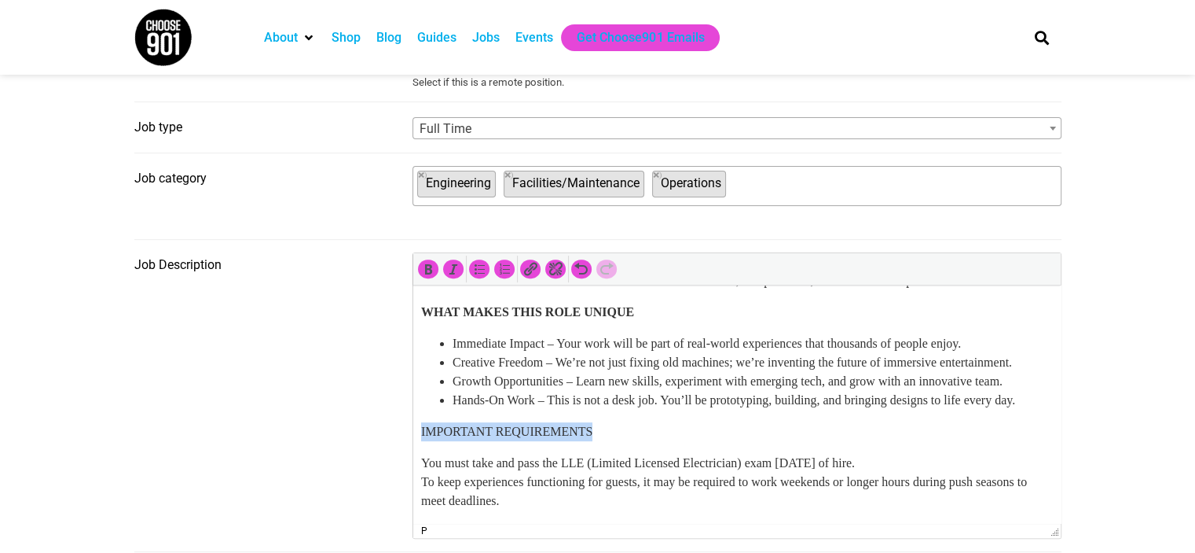
drag, startPoint x: 609, startPoint y: 489, endPoint x: 346, endPoint y: 474, distance: 263.7
click at [413, 474] on html "WHAT YOU’LL DO In this role, you’ll join with the masterminds behind the mechan…" at bounding box center [737, 152] width 648 height 742
click at [470, 467] on p "You must take and pass the LLE (Limited Licensed Electrician) exam within 2 mon…" at bounding box center [736, 481] width 632 height 57
click at [420, 457] on p "You must take and pass the LLE (Limited Licensed Electrician) exam within 2 mon…" at bounding box center [736, 481] width 632 height 57
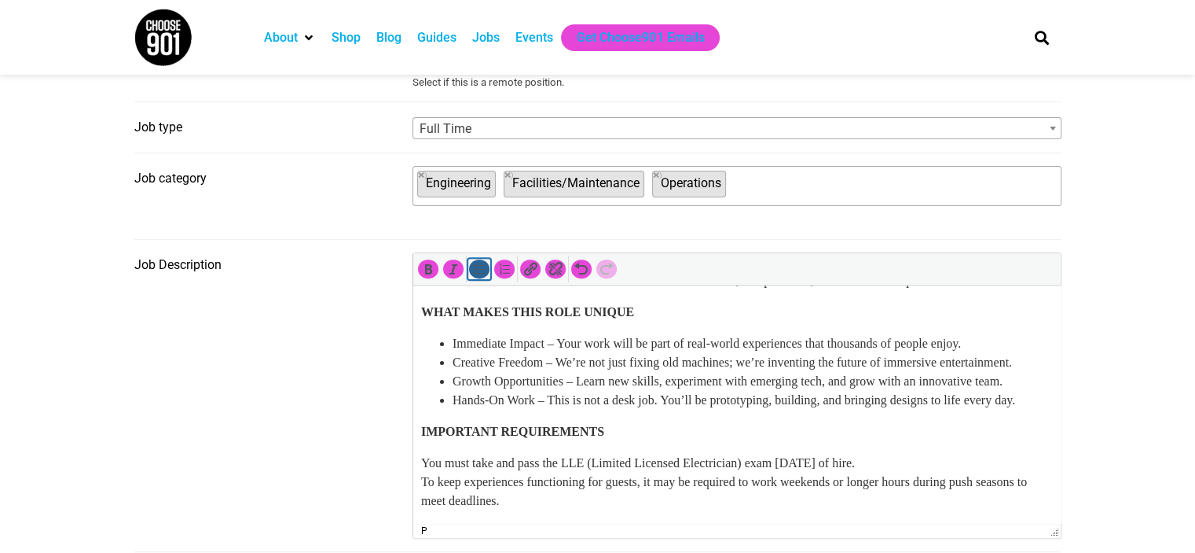
click at [479, 273] on icon "Bulleted list (Shift+Alt+U)" at bounding box center [480, 269] width 16 height 16
click at [446, 479] on ul "You must take and pass the LLE (Limited Licensed Electrician) exam within 2 mon…" at bounding box center [736, 481] width 632 height 57
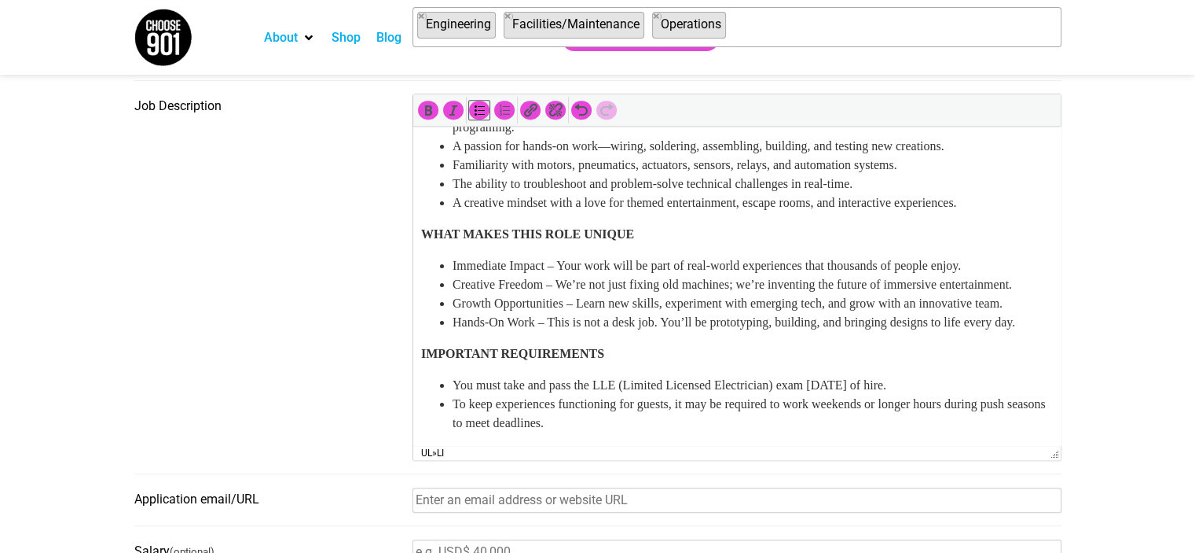
scroll to position [443, 0]
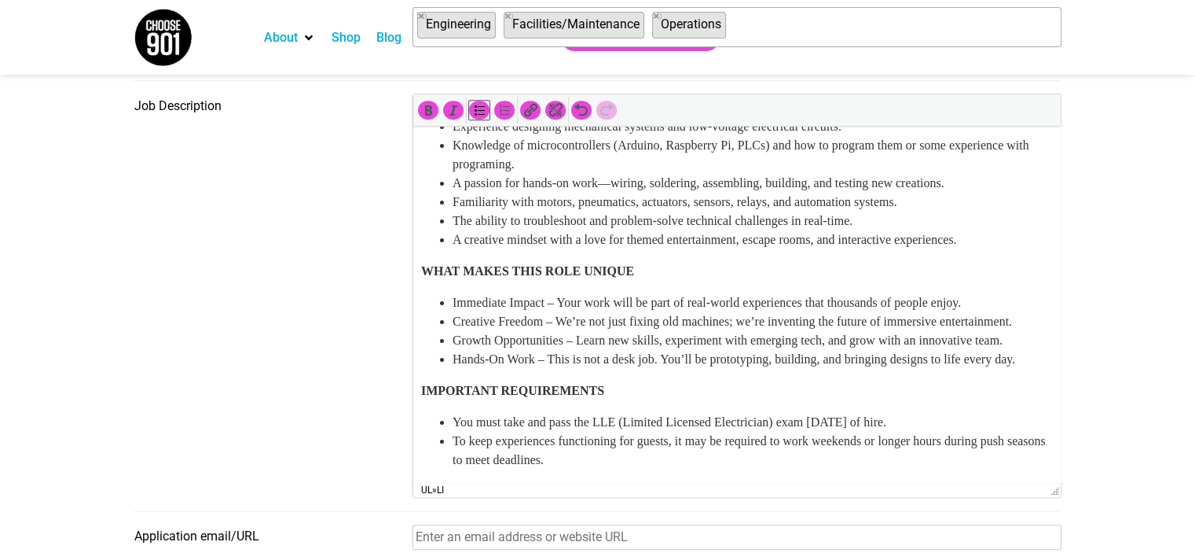
drag, startPoint x: 1057, startPoint y: 376, endPoint x: 1014, endPoint y: 494, distance: 125.6
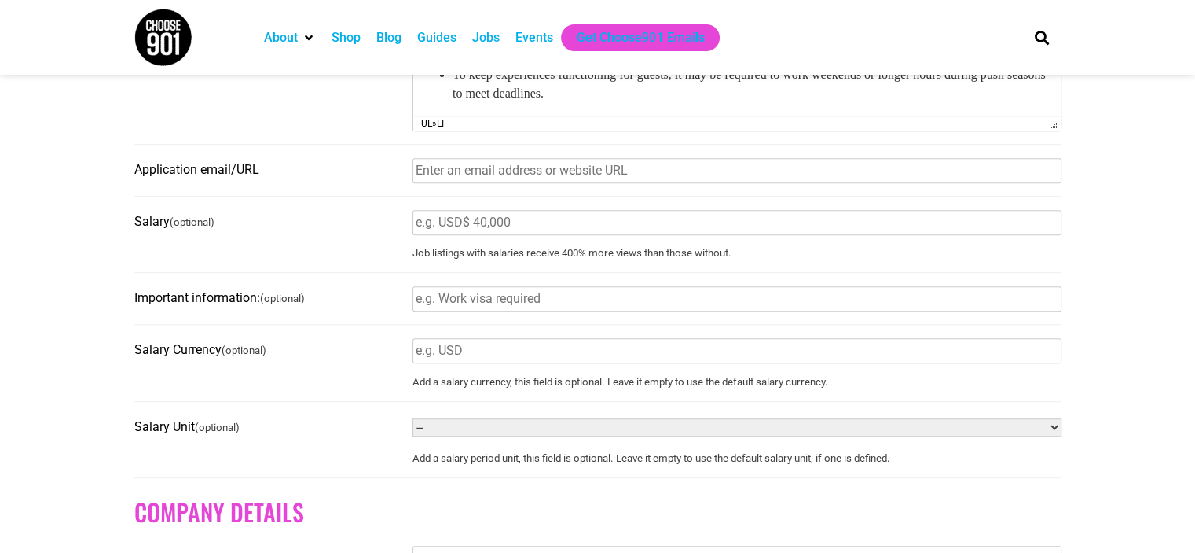
scroll to position [1021, 0]
click at [666, 177] on input "Application email/URL" at bounding box center [737, 169] width 649 height 25
type input "mallory@puzzolcreative.com"
click at [574, 229] on input "Salary (optional)" at bounding box center [737, 221] width 649 height 25
click at [436, 222] on input "$42,000-$55,000" at bounding box center [737, 221] width 649 height 25
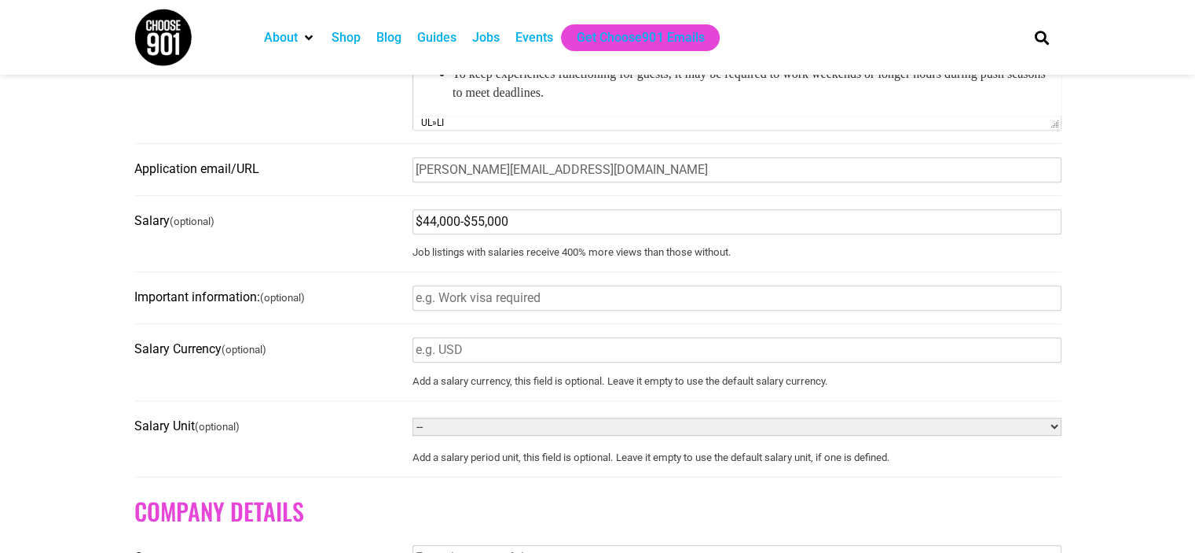
click at [479, 225] on input "$44,000-$55,000" at bounding box center [737, 221] width 649 height 25
type input "$44,000-$50,000"
click at [478, 361] on input "Salary Currency (optional)" at bounding box center [737, 349] width 649 height 25
click at [468, 435] on select "-- Year Month Week Day Hour" at bounding box center [737, 426] width 649 height 18
select select "YEAR"
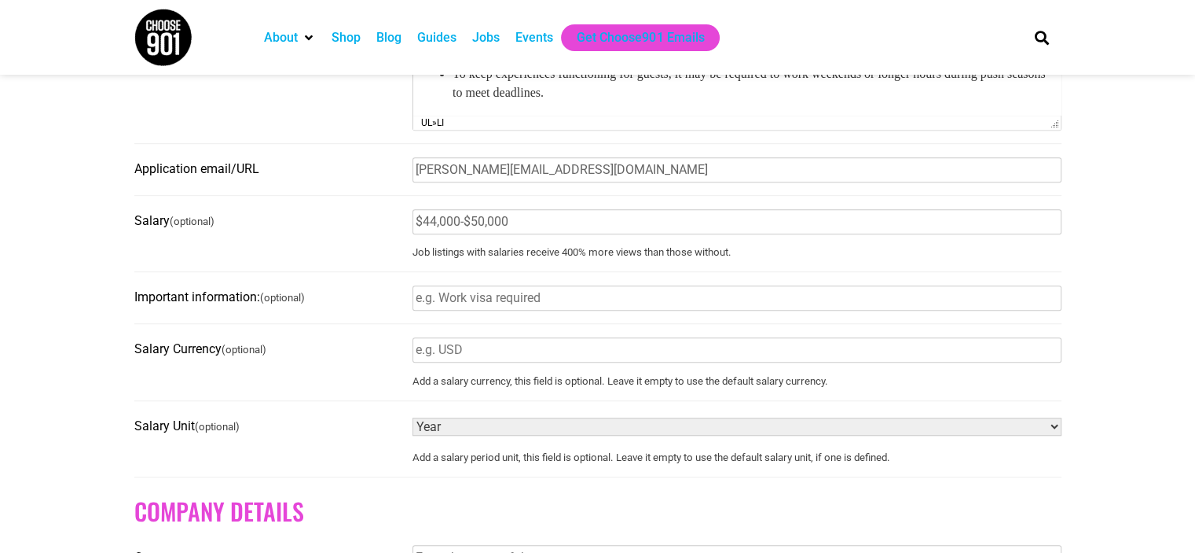
click at [413, 424] on select "-- Year Month Week Day Hour" at bounding box center [737, 426] width 649 height 18
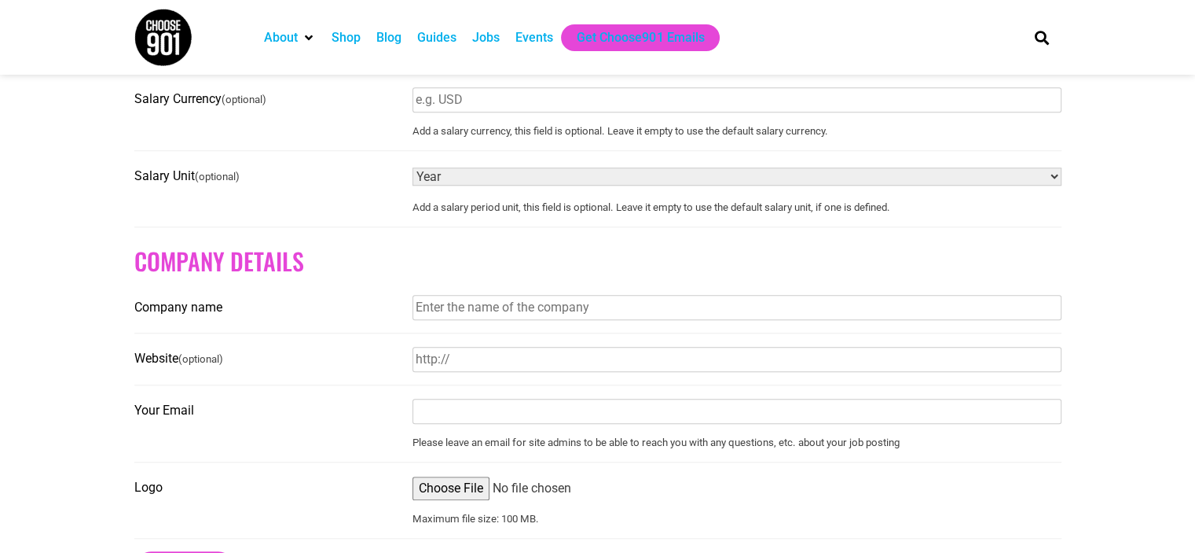
scroll to position [1277, 0]
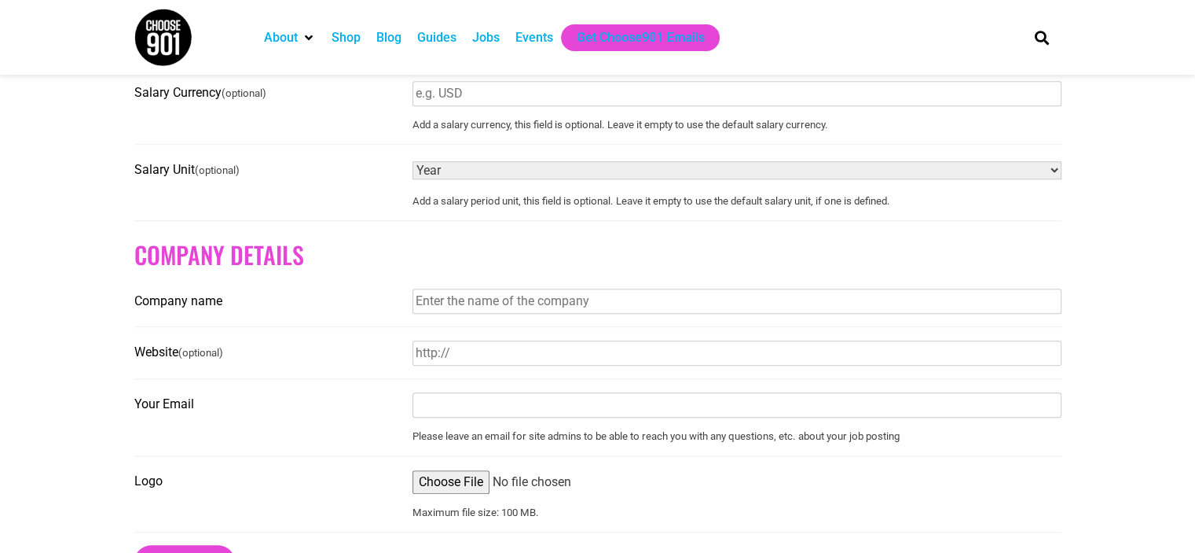
click at [475, 313] on input "Company name" at bounding box center [737, 300] width 649 height 25
type input "Puzzol Creative"
click at [471, 361] on input "Website (optional)" at bounding box center [737, 352] width 649 height 25
type input "https://puzzolcreative.com"
click at [438, 417] on input "Your Email" at bounding box center [737, 404] width 649 height 25
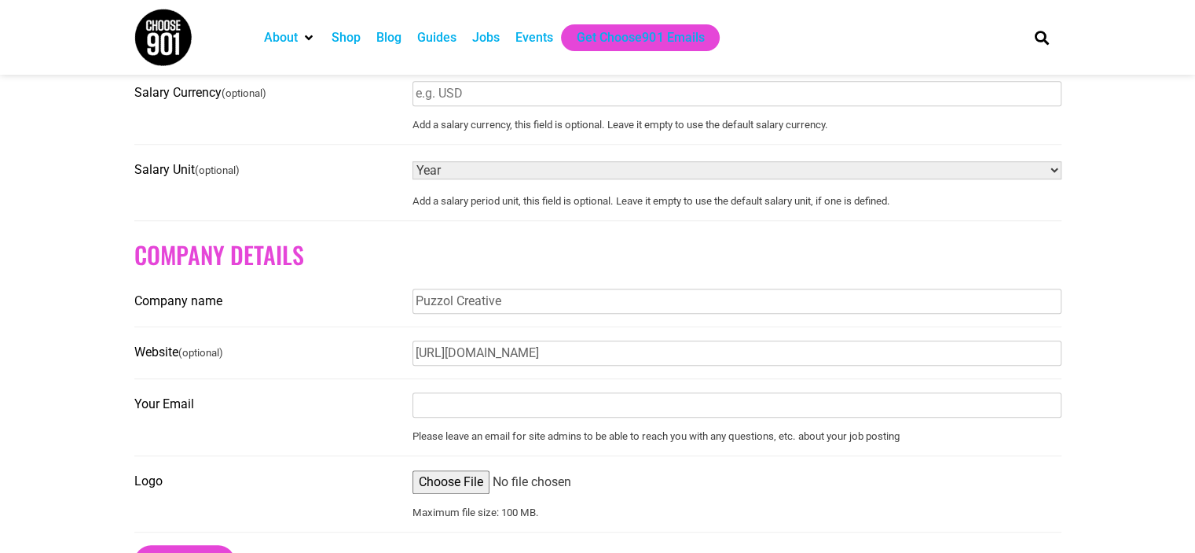
type input "mallory@puzzolcreative.com"
click at [459, 494] on input "Logo" at bounding box center [737, 482] width 649 height 24
type input "C:\fakepath\puzzol-logo-full-color.png"
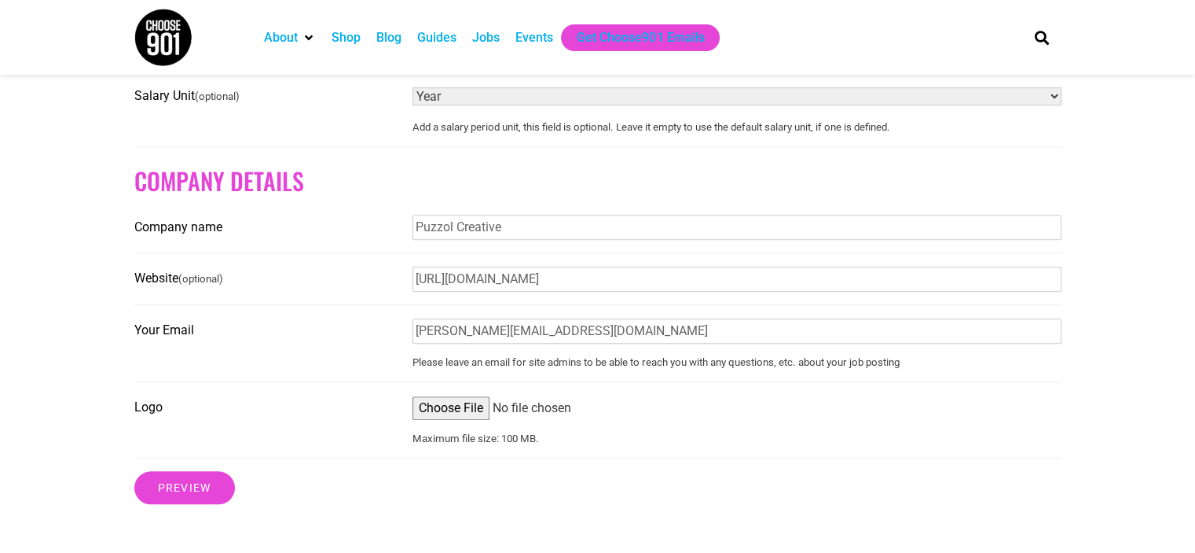
scroll to position [1363, 0]
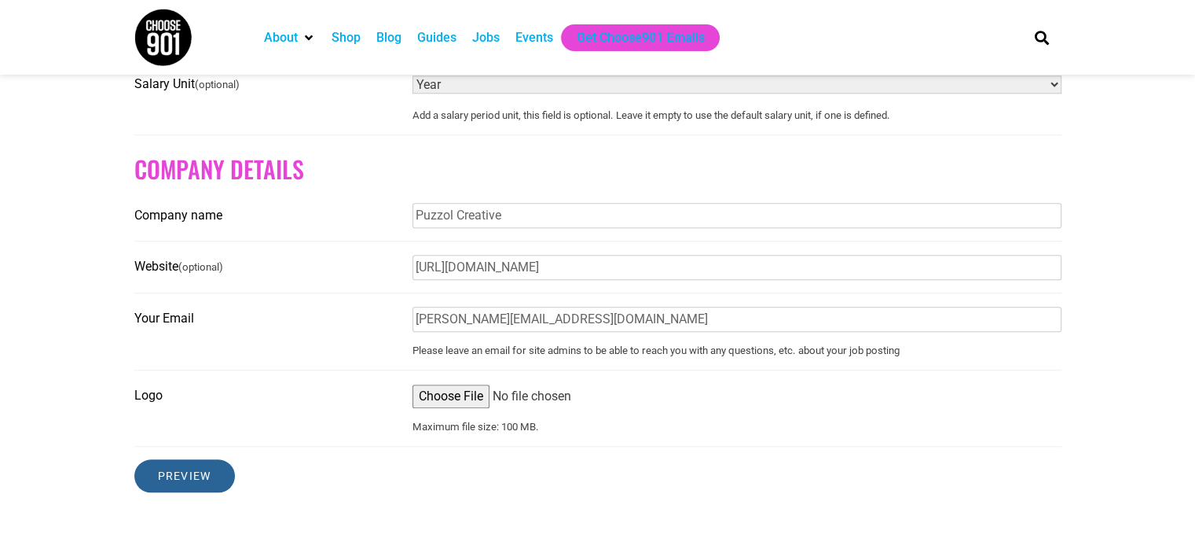
click at [191, 489] on input "Preview" at bounding box center [184, 475] width 101 height 33
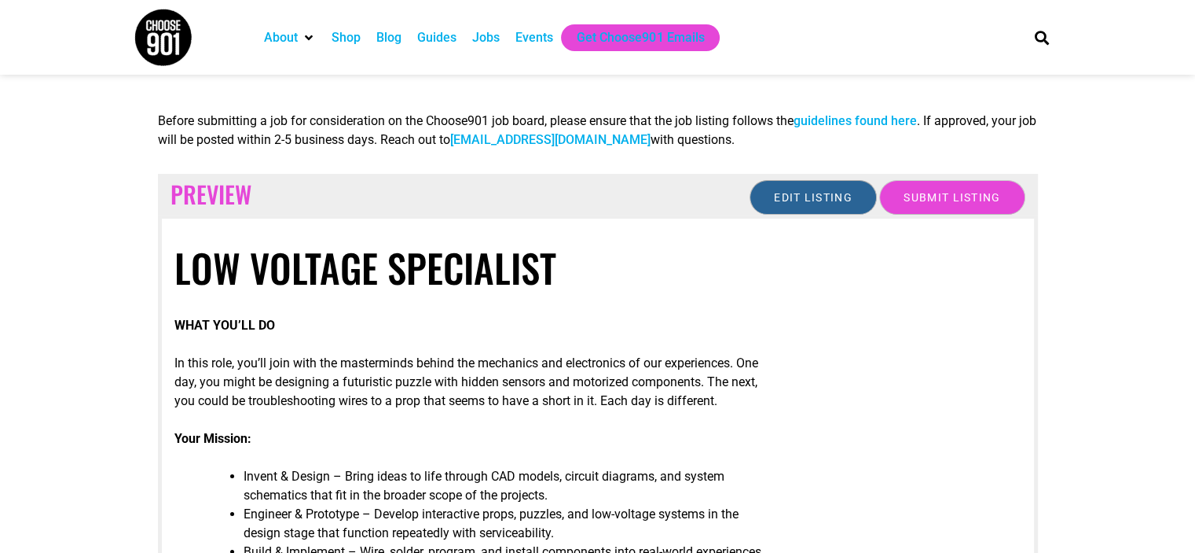
click at [792, 188] on input "Edit listing" at bounding box center [813, 197] width 127 height 35
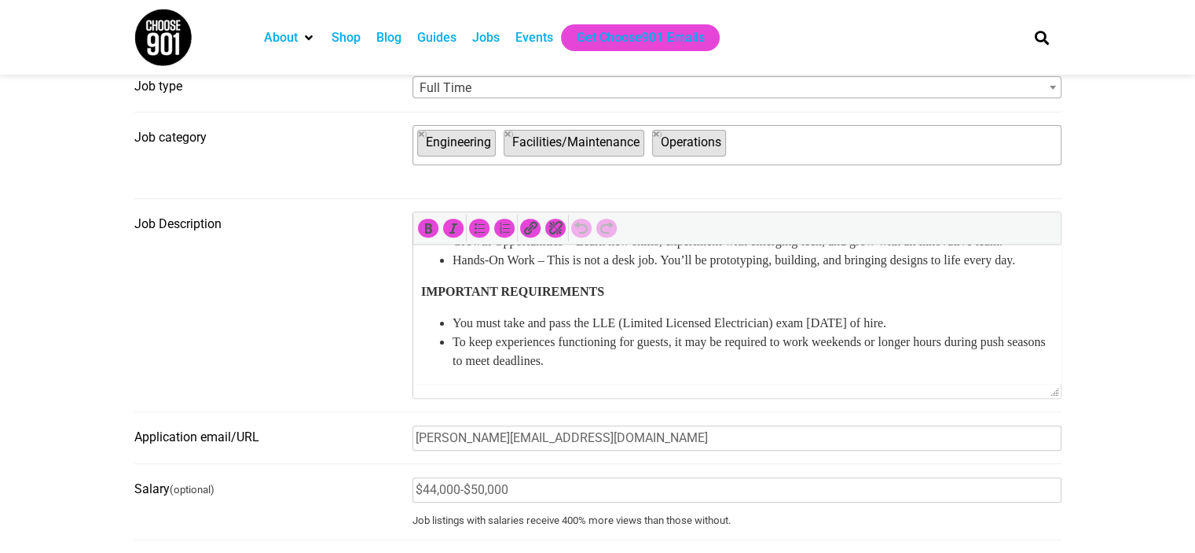
scroll to position [660, 0]
click at [677, 366] on li "To keep experiences functioning for guests, it may be required to work weekends…" at bounding box center [752, 351] width 600 height 38
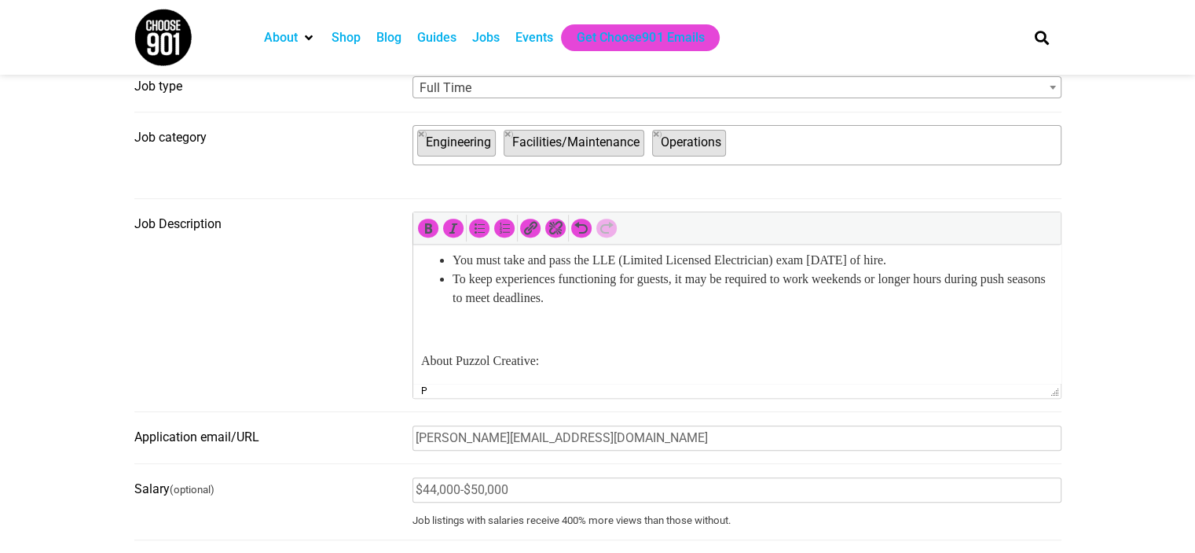
scroll to position [723, 0]
drag, startPoint x: 571, startPoint y: 370, endPoint x: 769, endPoint y: 630, distance: 327.4
click at [632, 355] on p "About Puzzol Creative:" at bounding box center [736, 360] width 632 height 19
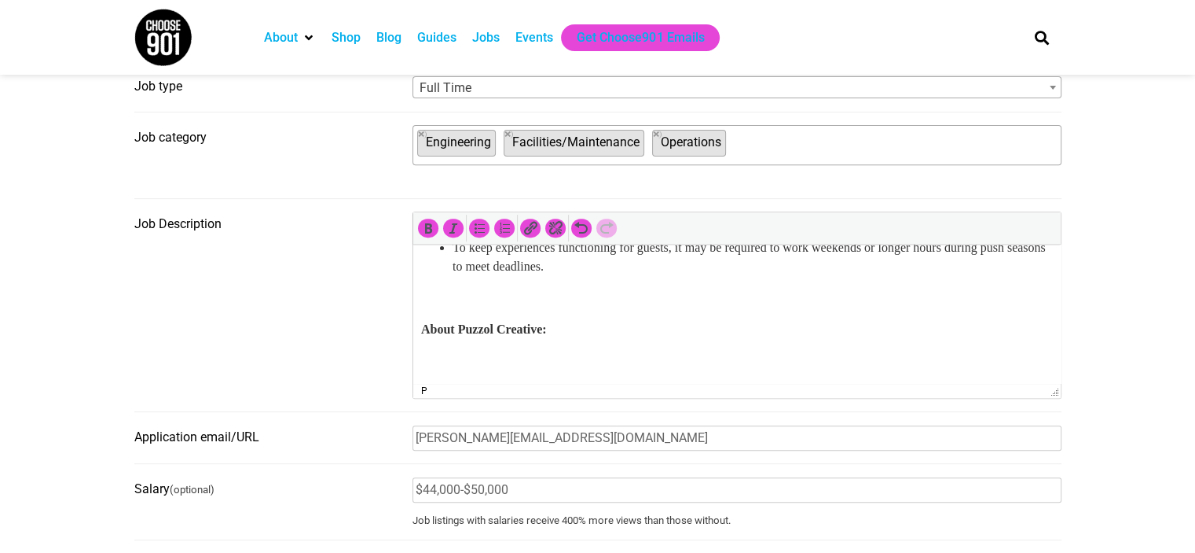
scroll to position [783, 0]
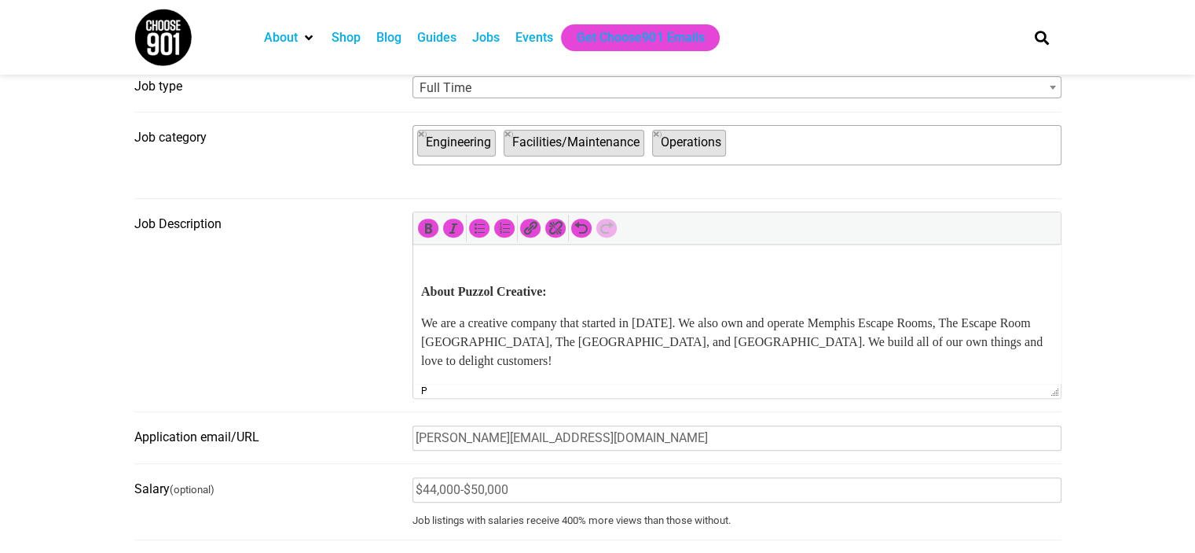
click at [720, 334] on p "We are a creative company that started in 2015. We also own and operate Memphis…" at bounding box center [736, 342] width 632 height 57
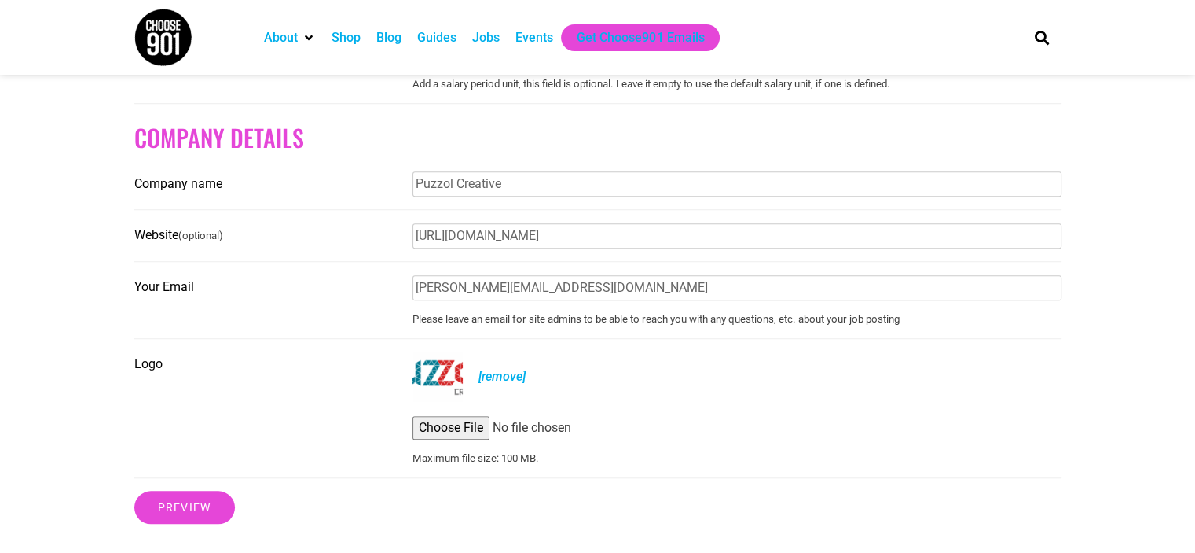
scroll to position [1236, 0]
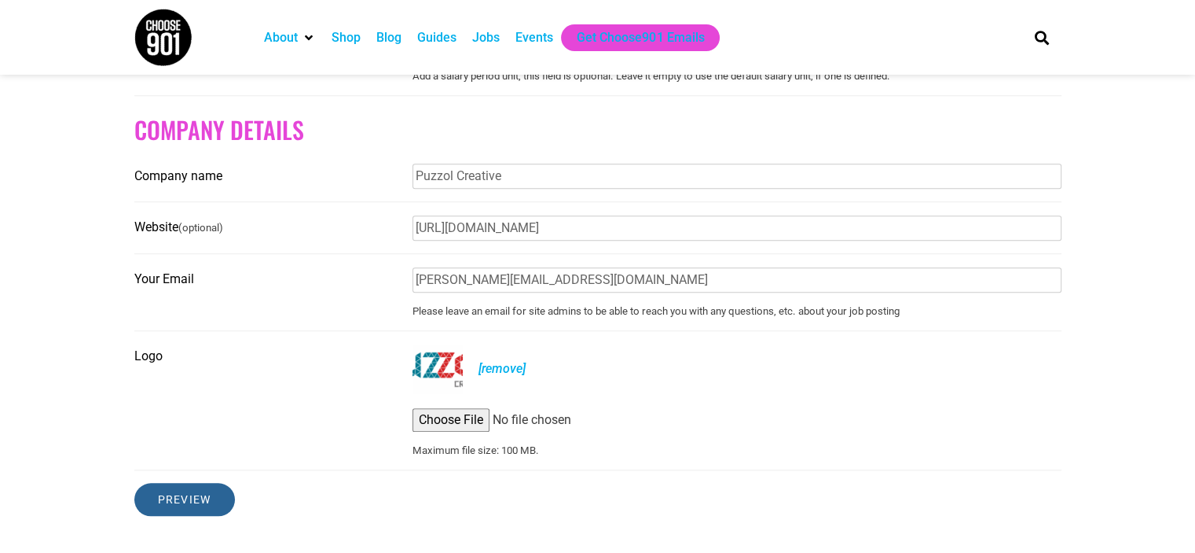
click at [178, 509] on input "Preview" at bounding box center [184, 499] width 101 height 33
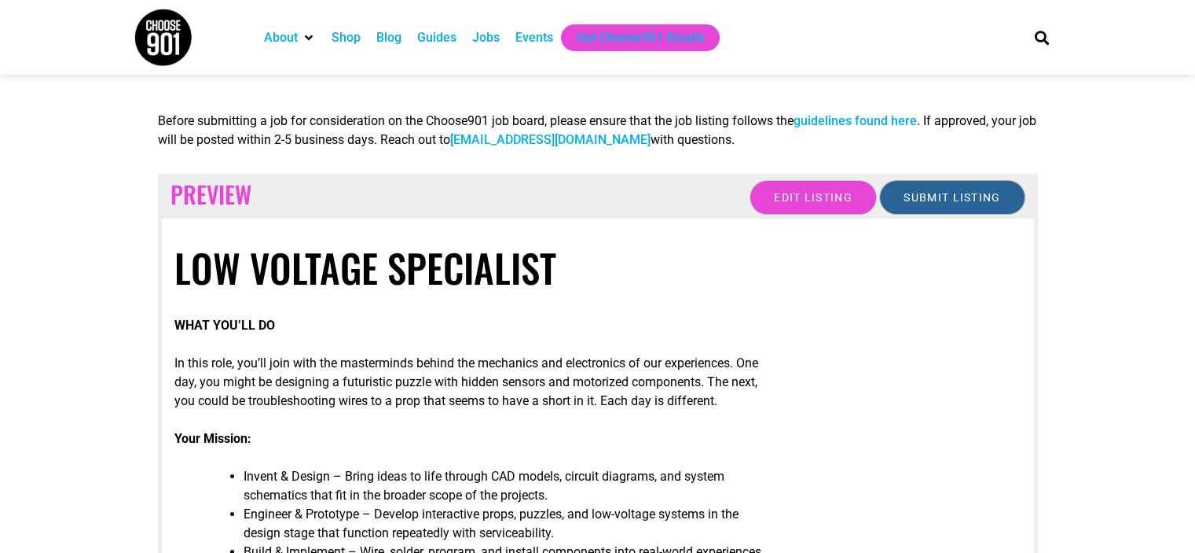
click at [926, 196] on input "Submit Listing" at bounding box center [951, 197] width 145 height 35
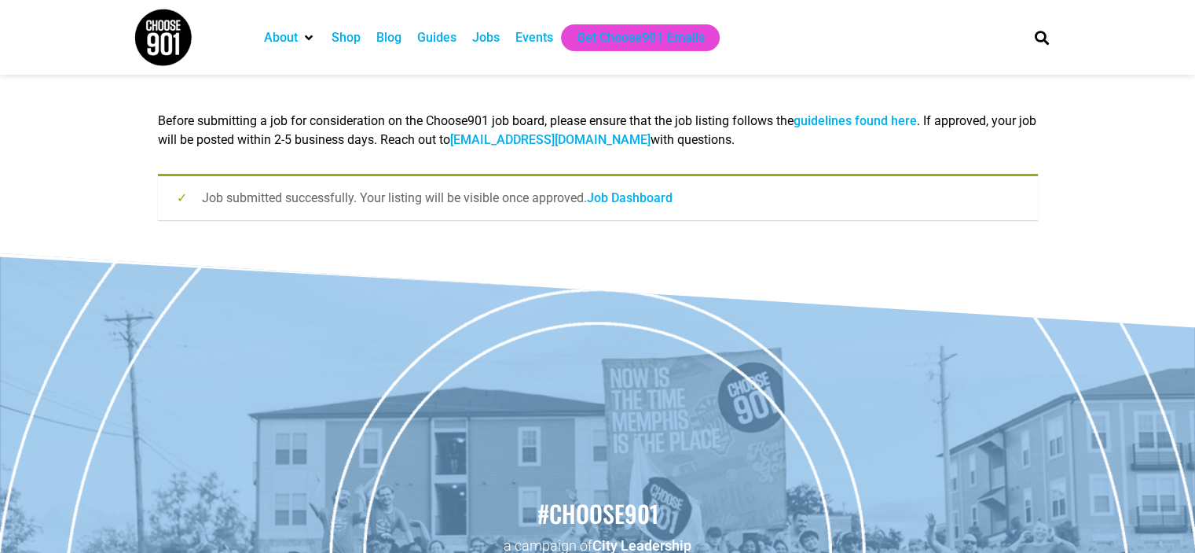
click at [823, 126] on link "guidelines found here" at bounding box center [855, 120] width 123 height 15
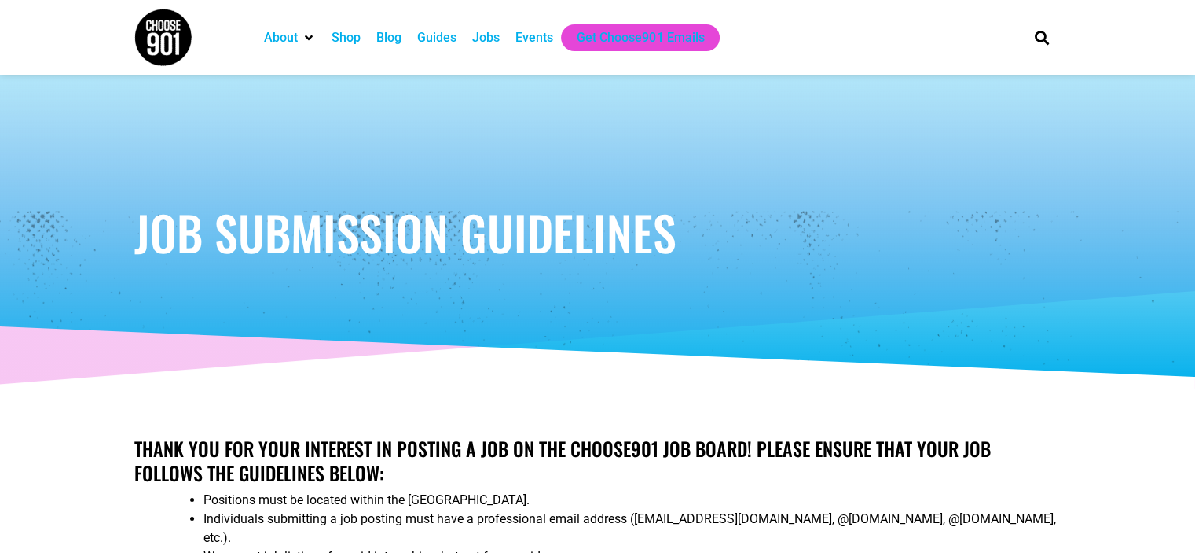
click at [475, 42] on div "Jobs" at bounding box center [486, 37] width 28 height 19
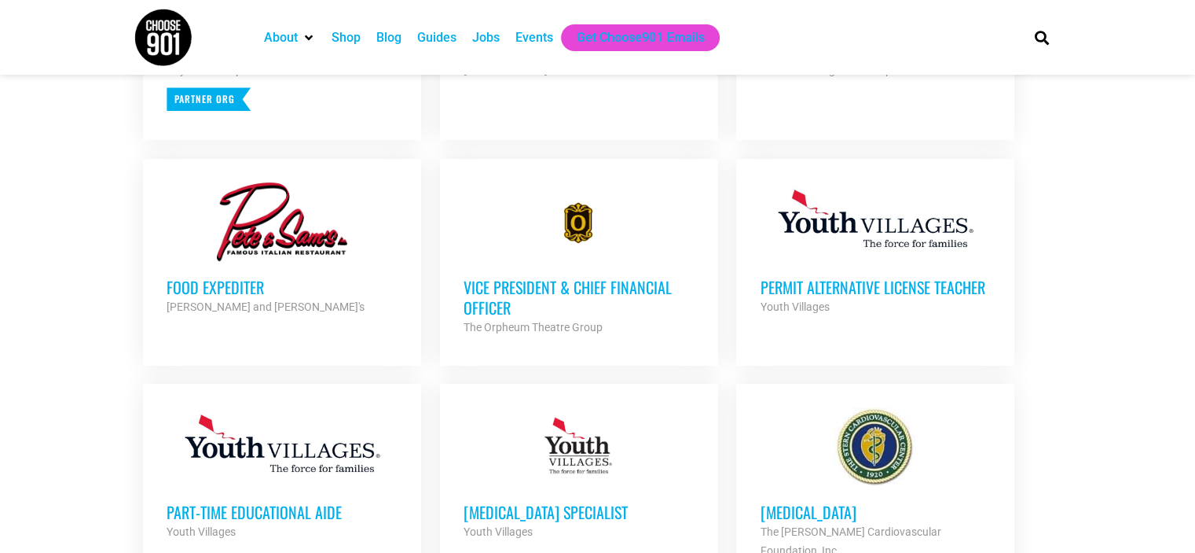
scroll to position [806, 0]
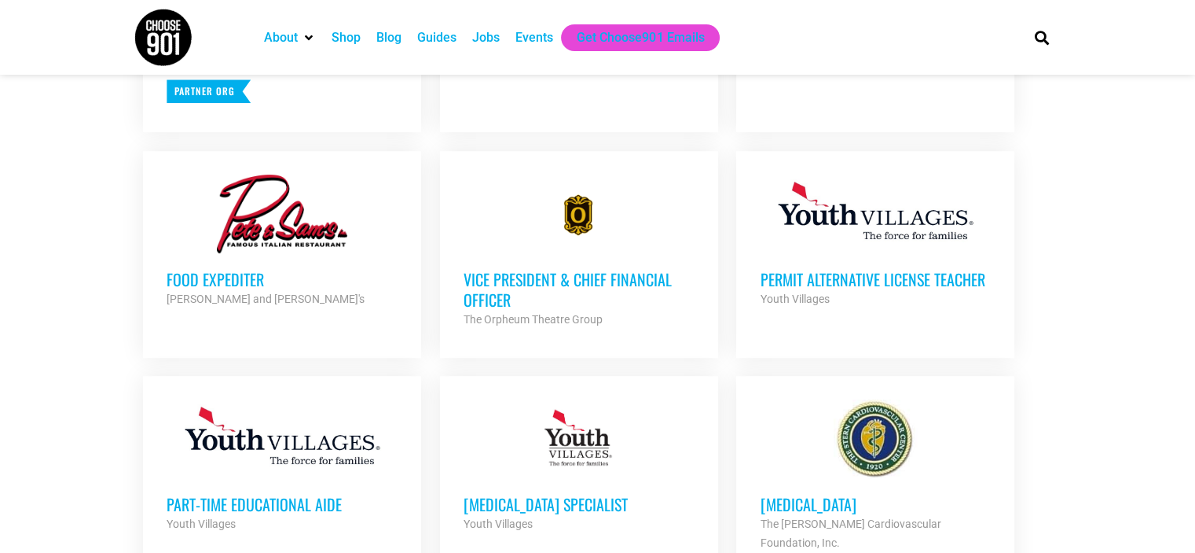
click at [813, 284] on h3 "Permit Alternative License Teacher" at bounding box center [875, 279] width 231 height 20
